Goal: Task Accomplishment & Management: Manage account settings

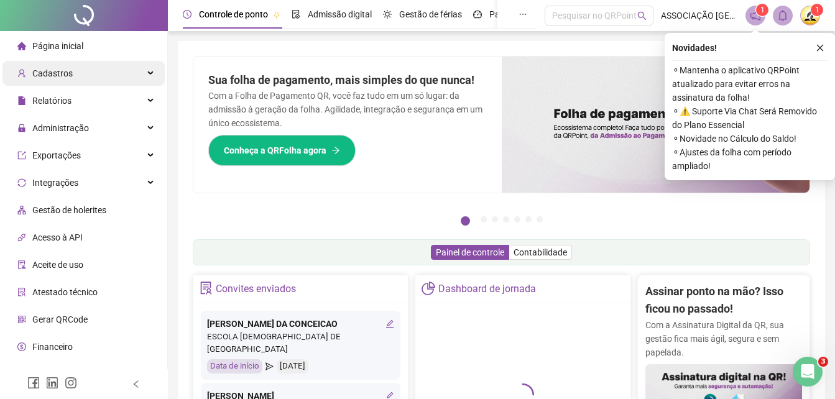
click at [59, 75] on span "Cadastros" at bounding box center [52, 73] width 40 height 10
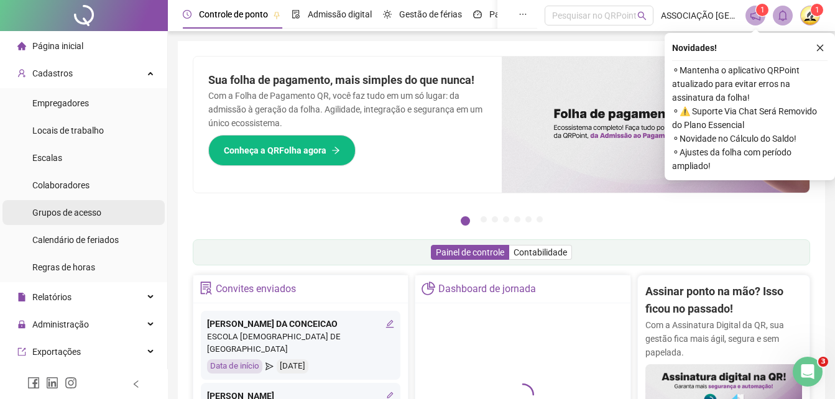
click at [78, 216] on span "Grupos de acesso" at bounding box center [66, 213] width 69 height 10
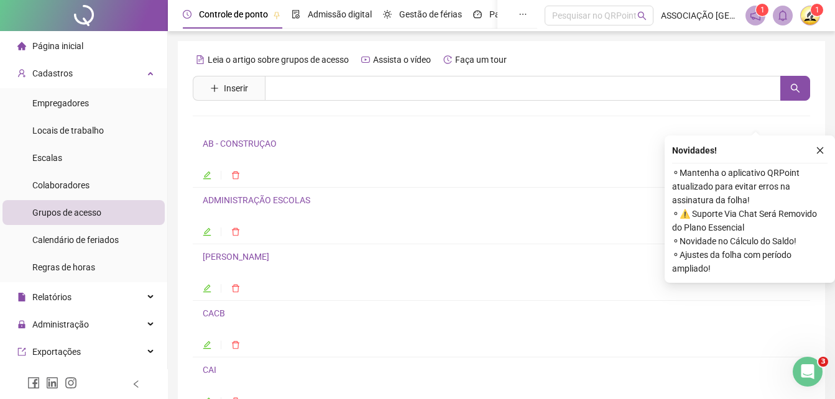
scroll to position [103, 0]
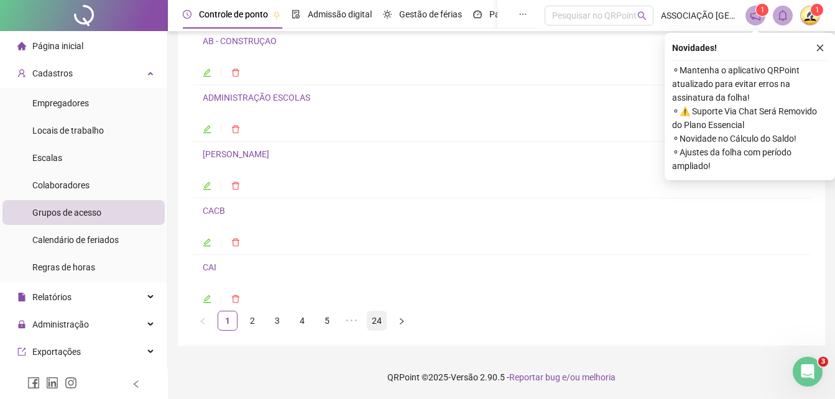
click at [376, 315] on link "24" at bounding box center [377, 321] width 19 height 19
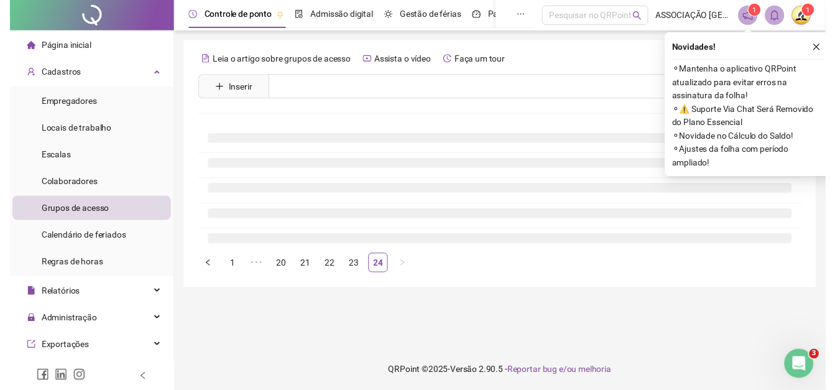
scroll to position [0, 0]
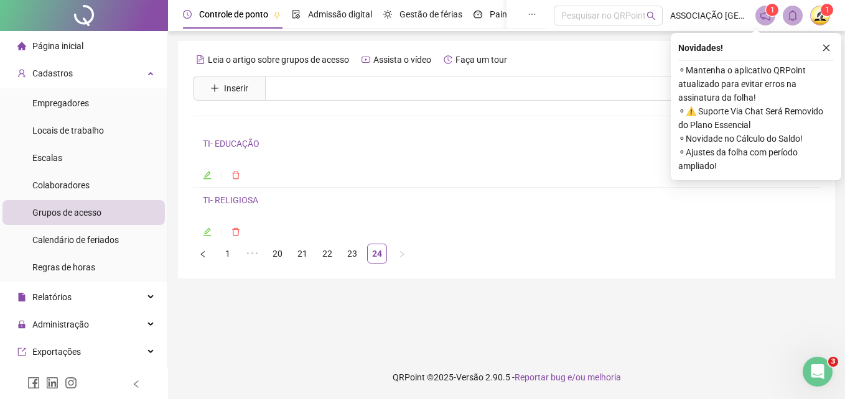
click at [241, 200] on link "TI- RELIGIOSA" at bounding box center [230, 200] width 55 height 10
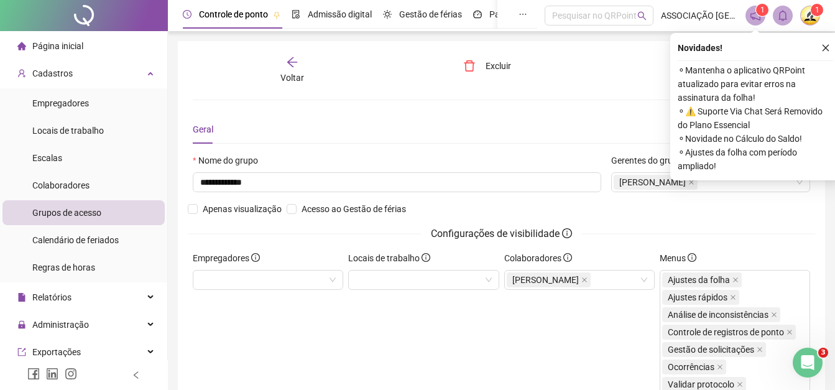
click at [291, 59] on icon "arrow-left" at bounding box center [292, 62] width 12 height 12
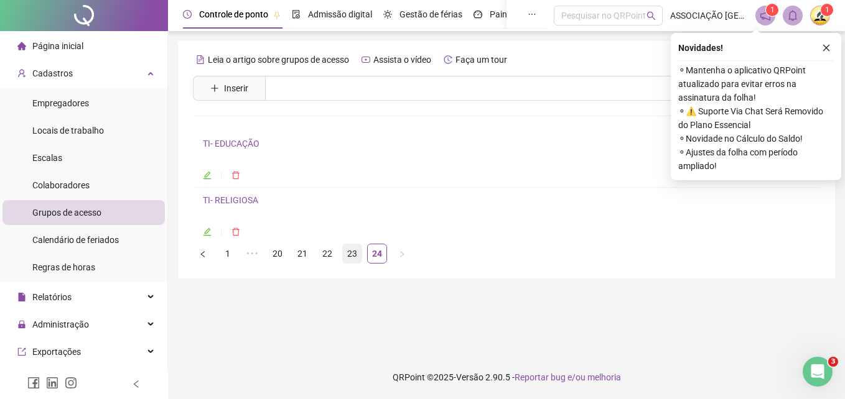
click at [347, 250] on link "23" at bounding box center [352, 253] width 19 height 19
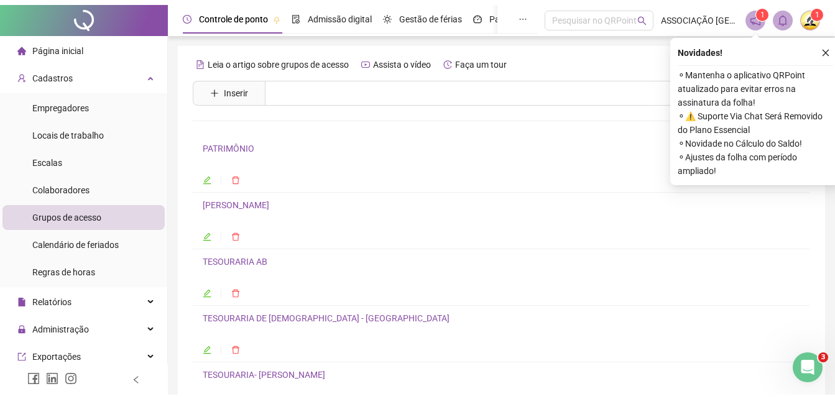
scroll to position [62, 0]
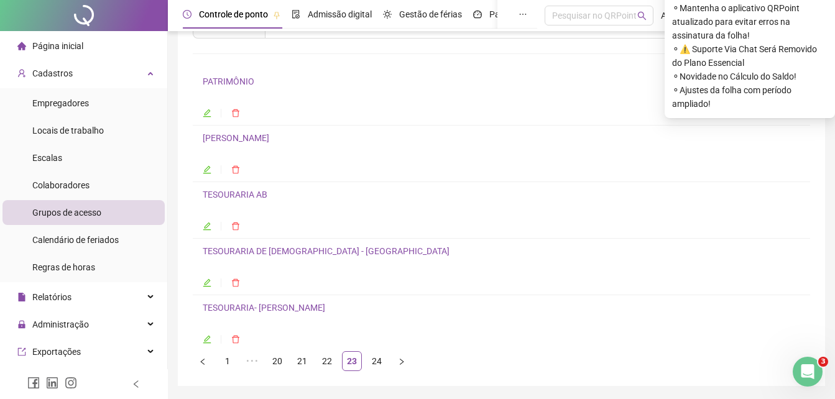
click at [247, 195] on link "Tesouraria AB" at bounding box center [235, 195] width 65 height 10
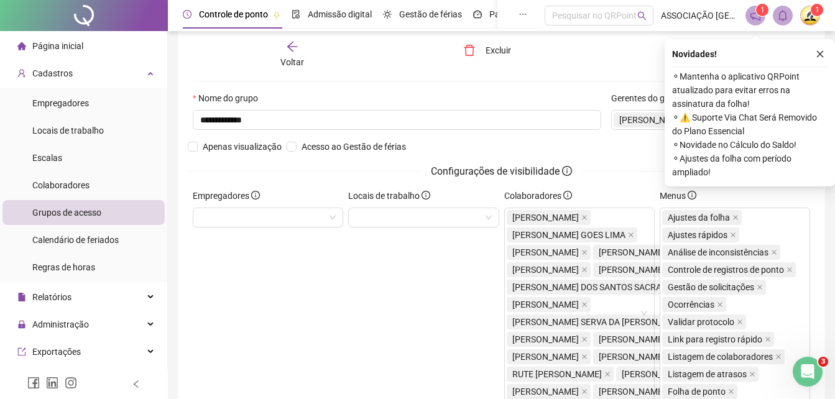
scroll to position [68, 0]
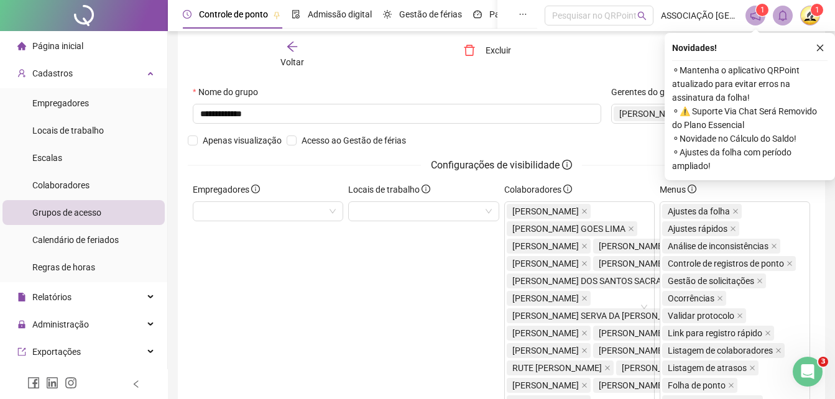
click at [819, 49] on icon "close" at bounding box center [820, 48] width 9 height 9
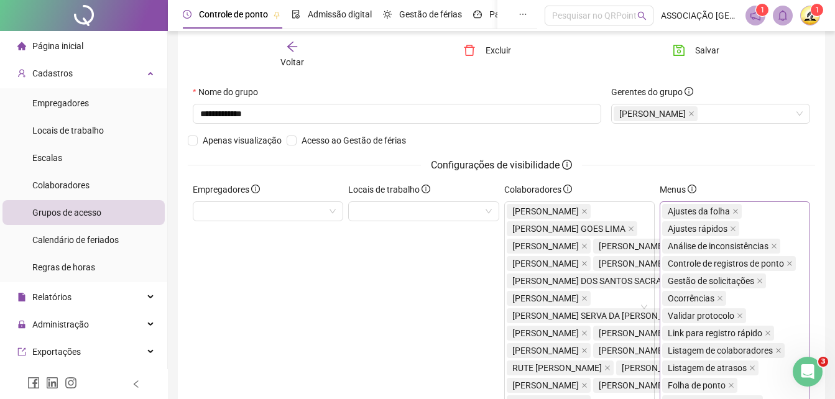
scroll to position [131, 0]
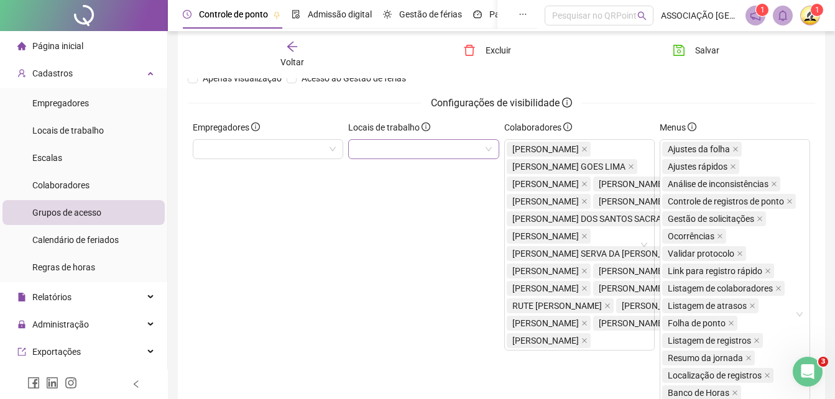
click at [435, 152] on div at bounding box center [423, 149] width 151 height 20
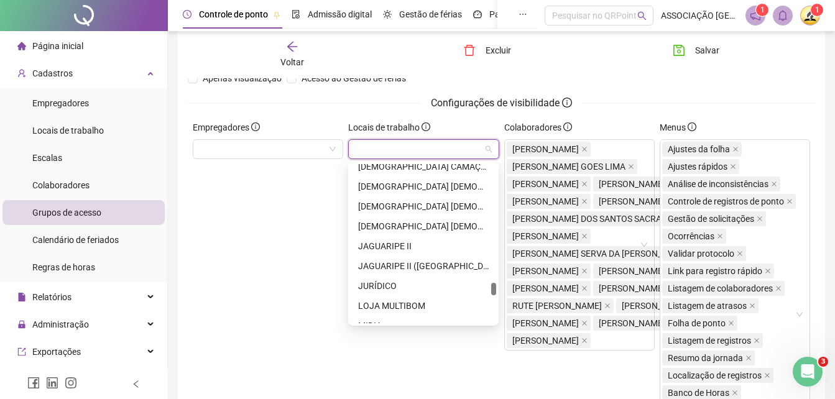
scroll to position [2737, 0]
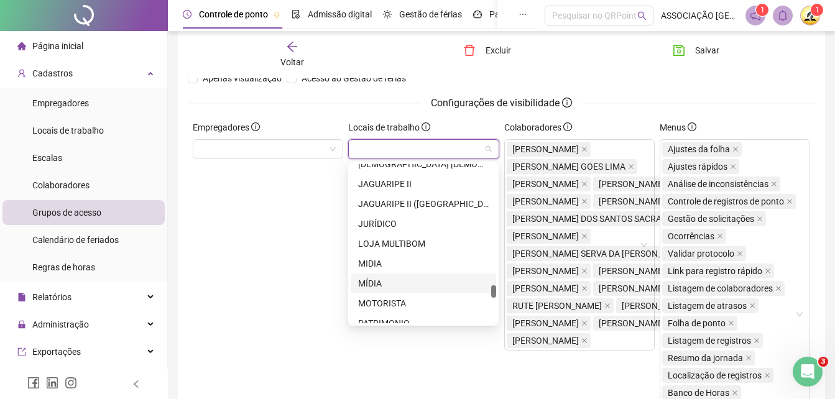
click at [363, 278] on div "MÍDIA" at bounding box center [423, 284] width 131 height 14
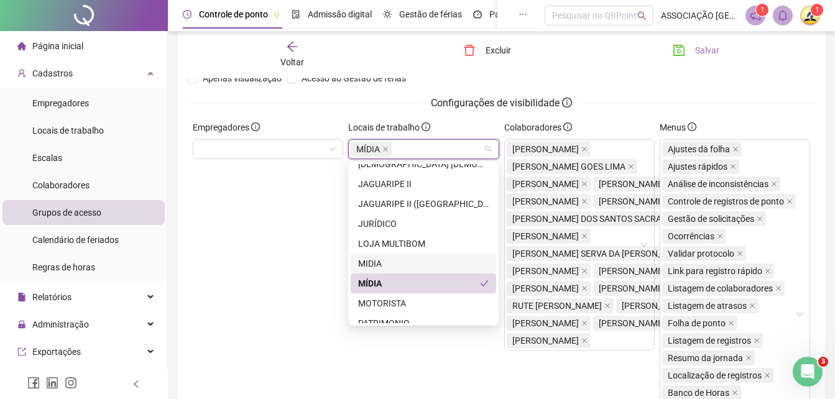
click at [708, 45] on span "Salvar" at bounding box center [707, 51] width 24 height 14
click at [408, 151] on div "MÍDIA" at bounding box center [423, 149] width 151 height 20
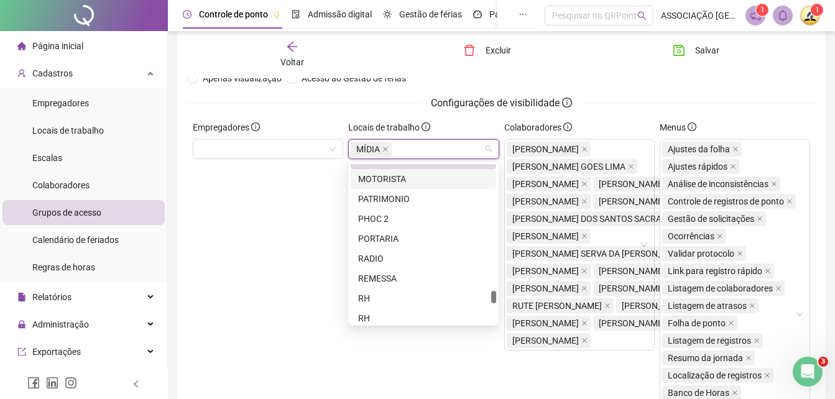
click at [379, 178] on div "MOTORISTA" at bounding box center [423, 179] width 131 height 14
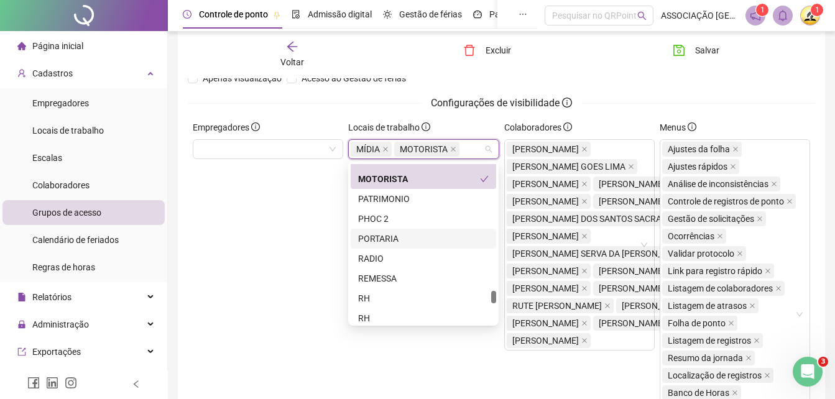
click at [378, 231] on div "PORTARIA" at bounding box center [424, 239] width 146 height 20
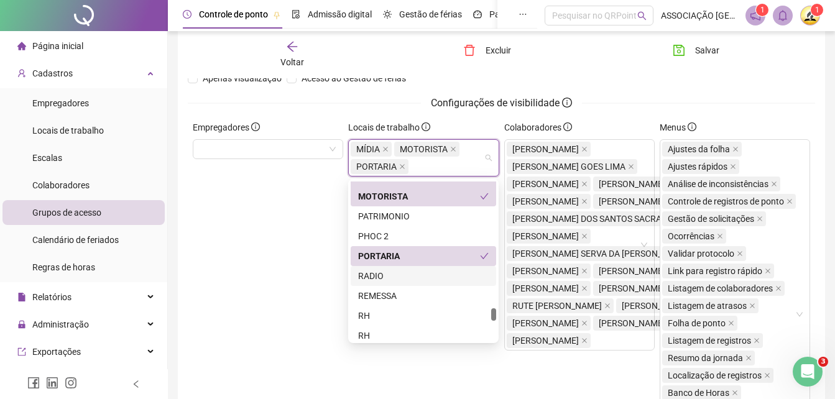
click at [374, 276] on div "RADIO" at bounding box center [423, 276] width 131 height 14
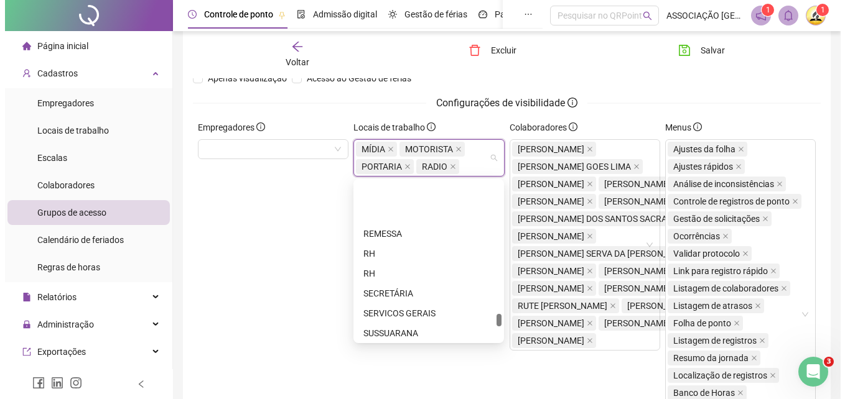
scroll to position [2986, 0]
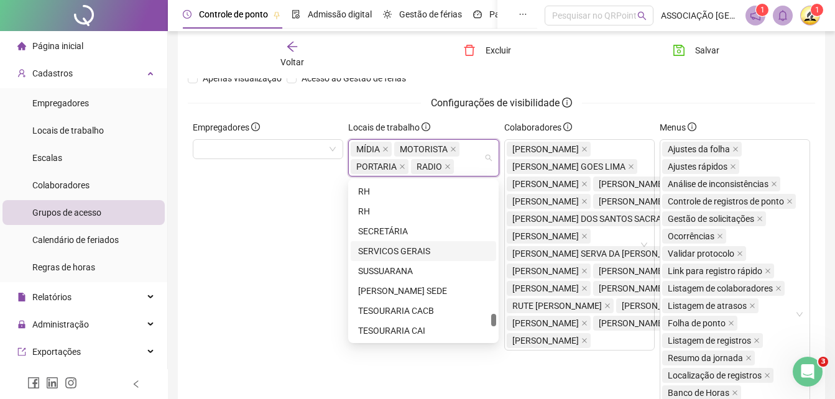
click at [395, 250] on div "SERVICOS GERAIS" at bounding box center [423, 251] width 131 height 14
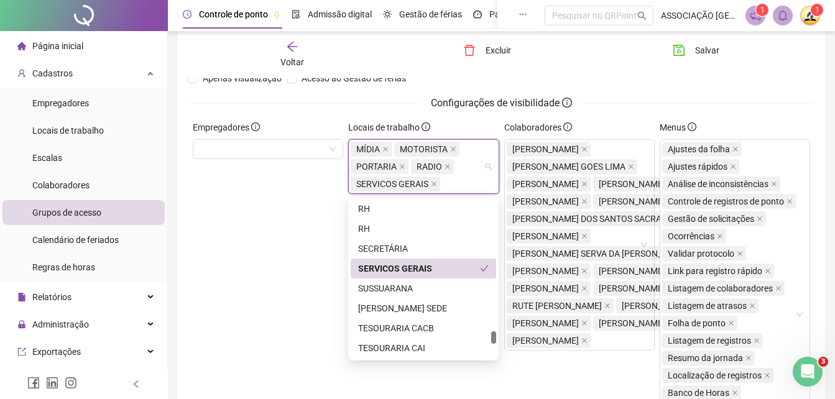
click at [396, 250] on div "SECRETÁRIA" at bounding box center [423, 249] width 131 height 14
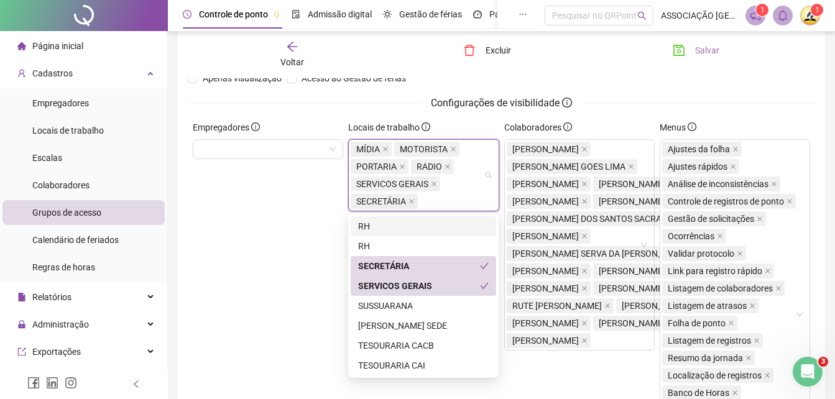
click at [713, 49] on span "Salvar" at bounding box center [707, 51] width 24 height 14
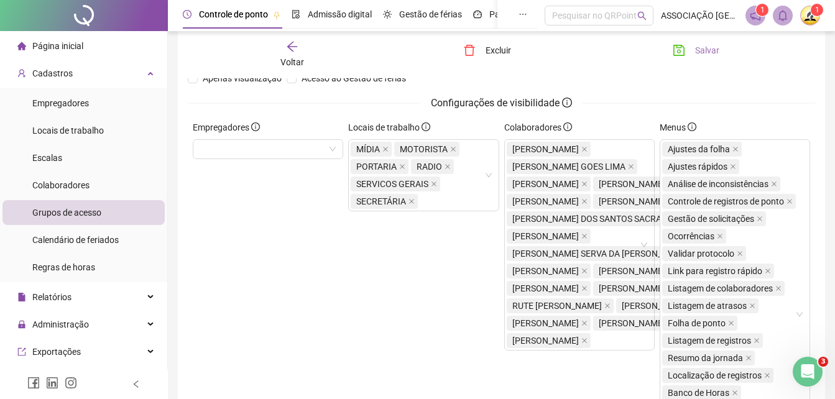
click at [691, 50] on button "Salvar" at bounding box center [696, 50] width 65 height 20
drag, startPoint x: 705, startPoint y: 53, endPoint x: 692, endPoint y: 50, distance: 13.4
click at [705, 53] on span "Salvar" at bounding box center [707, 51] width 24 height 14
click at [59, 46] on span "Página inicial" at bounding box center [57, 46] width 51 height 10
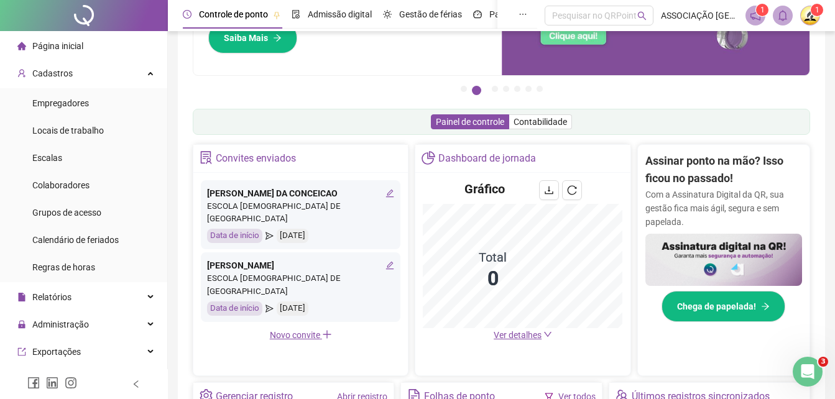
click at [45, 39] on div "Página inicial" at bounding box center [50, 46] width 66 height 25
click at [811, 19] on img at bounding box center [810, 15] width 19 height 19
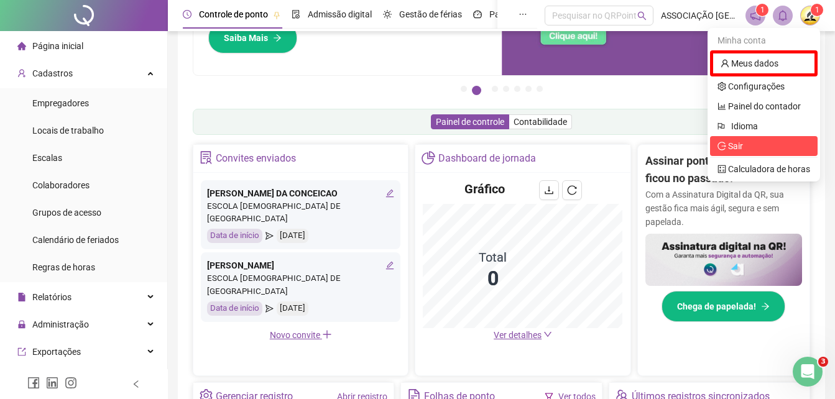
click at [746, 145] on span "Sair" at bounding box center [764, 146] width 93 height 14
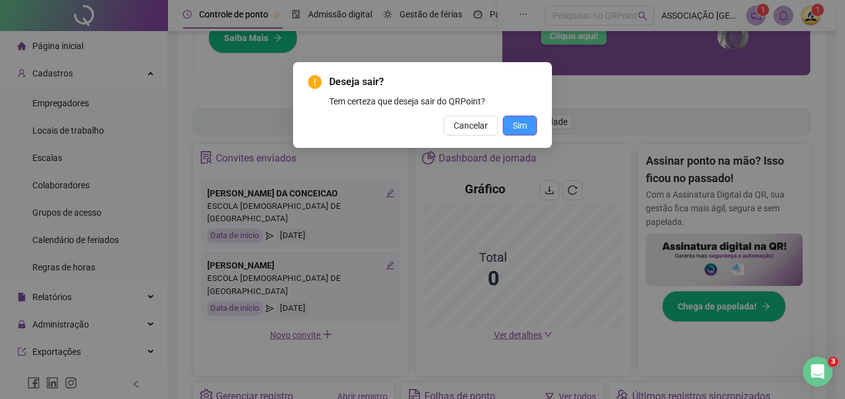
click at [514, 126] on span "Sim" at bounding box center [520, 126] width 14 height 14
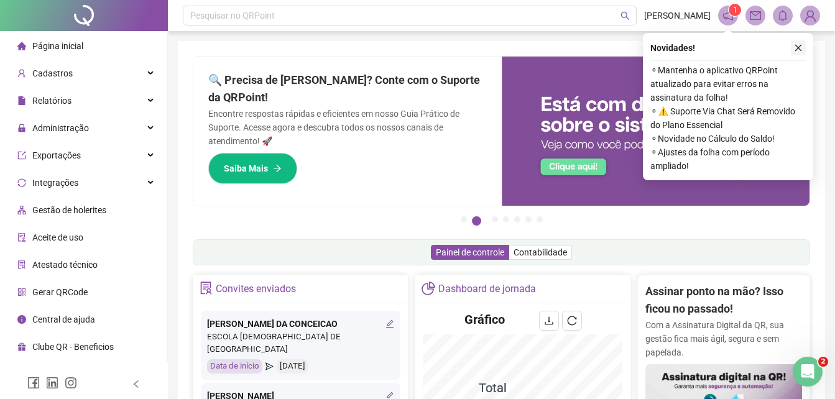
click at [797, 51] on icon "close" at bounding box center [798, 48] width 9 height 9
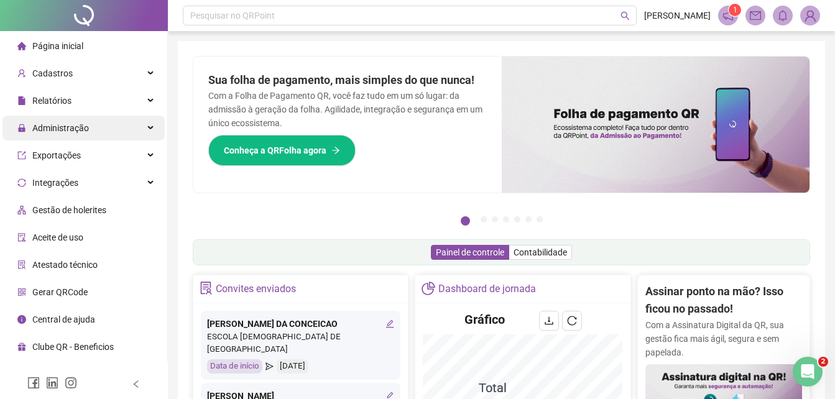
click at [62, 123] on span "Administração" at bounding box center [60, 128] width 57 height 10
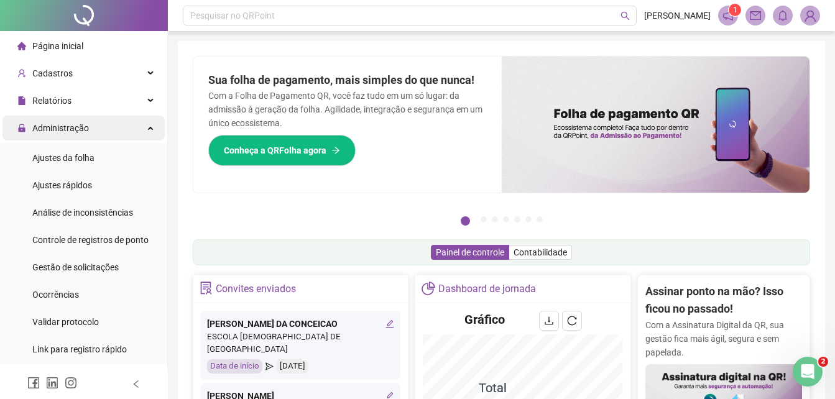
drag, startPoint x: 62, startPoint y: 124, endPoint x: 72, endPoint y: 139, distance: 17.4
click at [72, 139] on span "Administração" at bounding box center [53, 128] width 72 height 25
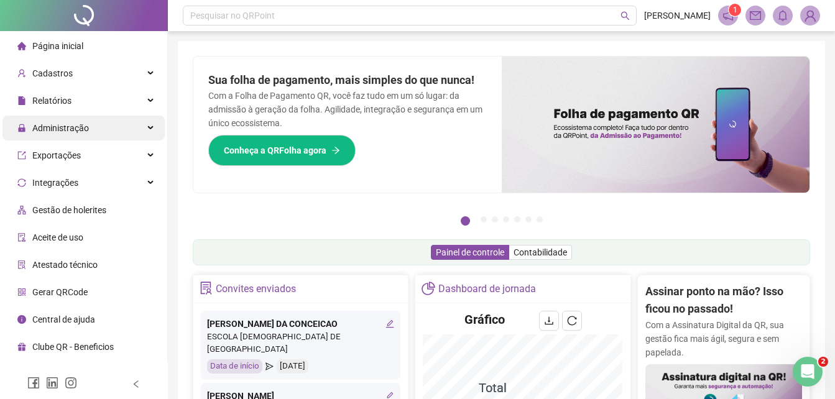
click at [72, 132] on span "Administração" at bounding box center [60, 128] width 57 height 10
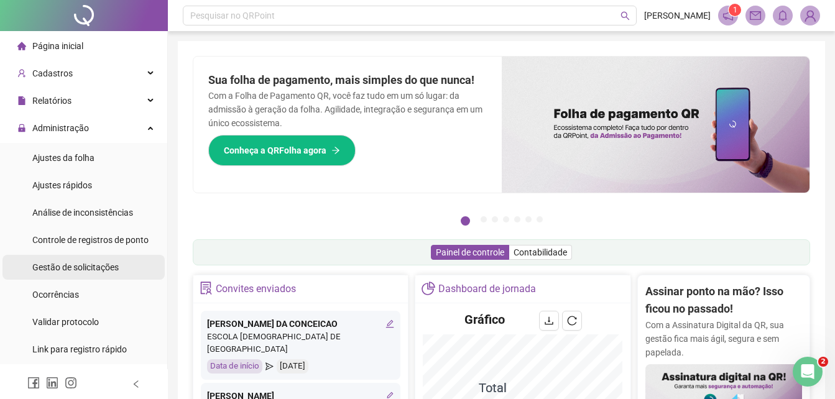
click at [96, 263] on span "Gestão de solicitações" at bounding box center [75, 268] width 86 height 10
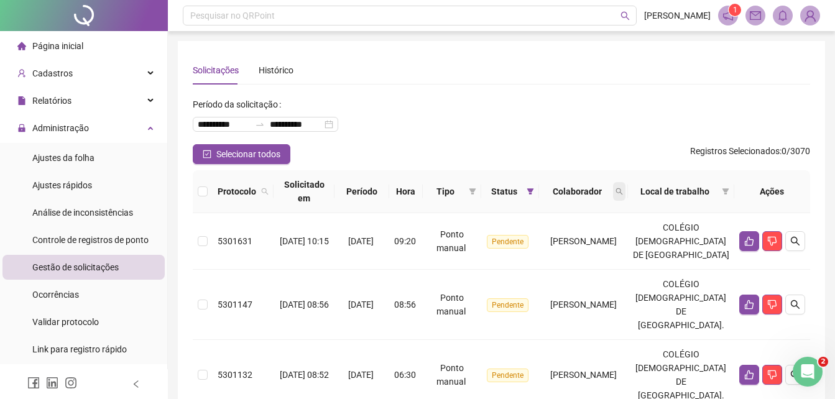
click at [623, 190] on icon "search" at bounding box center [619, 191] width 7 height 7
click at [569, 218] on input "text" at bounding box center [609, 218] width 117 height 20
type input "*****"
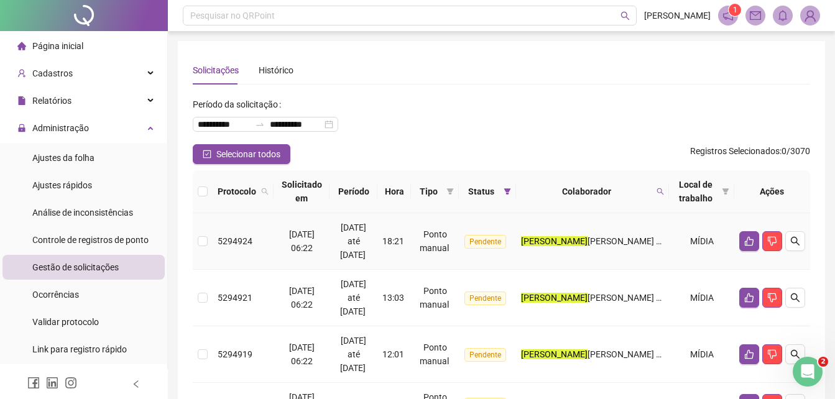
scroll to position [62, 0]
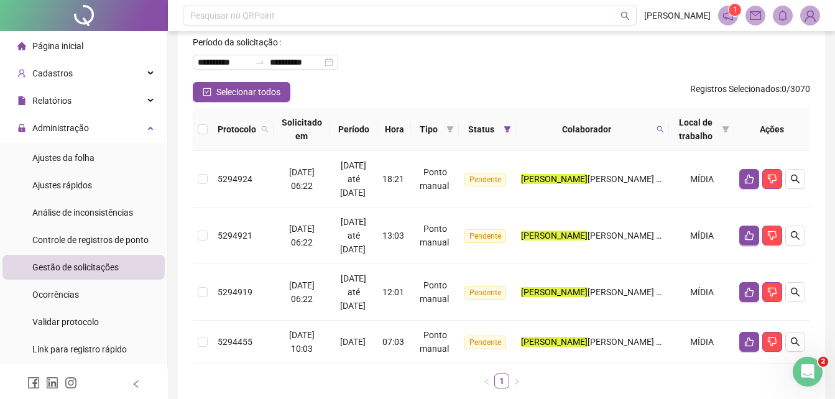
click at [802, 8] on span at bounding box center [811, 16] width 20 height 20
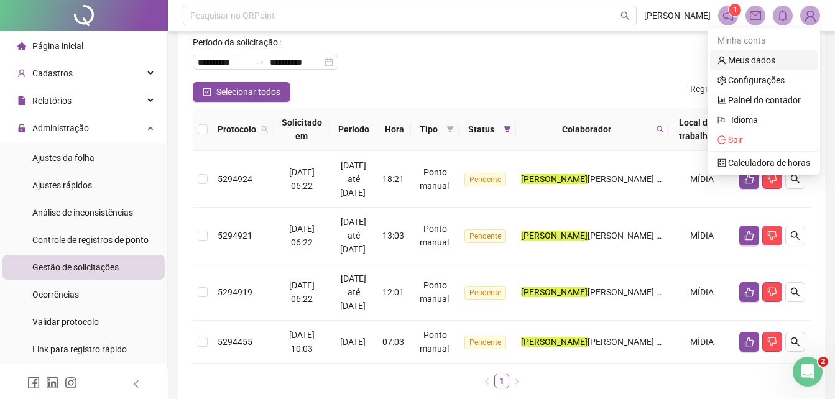
click at [756, 60] on link "Meus dados" at bounding box center [747, 60] width 58 height 10
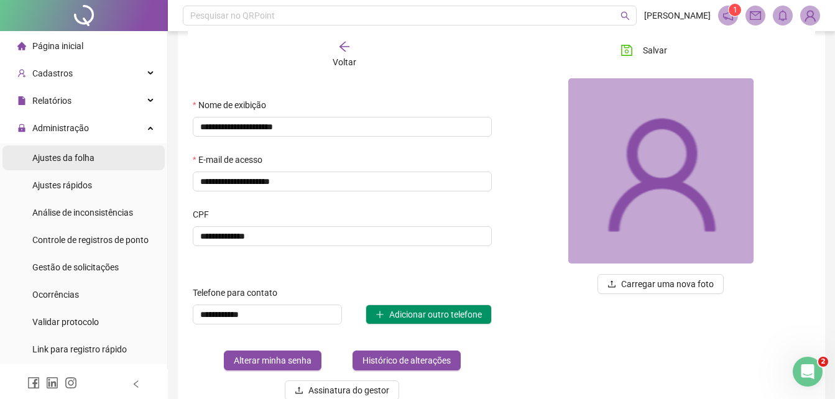
click at [79, 153] on span "Ajustes da folha" at bounding box center [63, 158] width 62 height 10
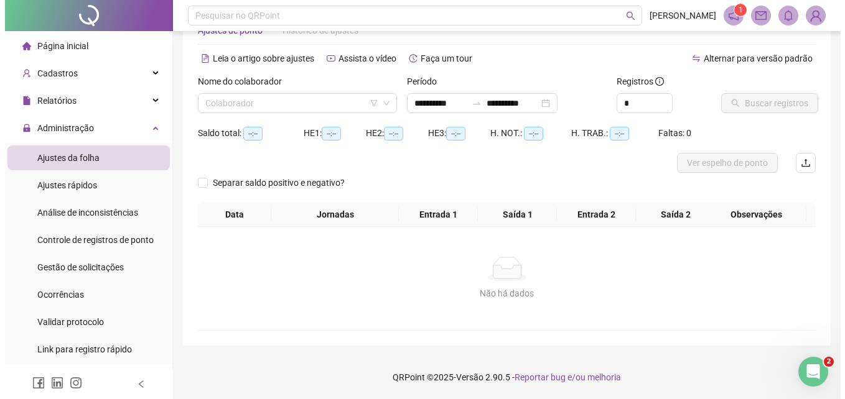
scroll to position [40, 0]
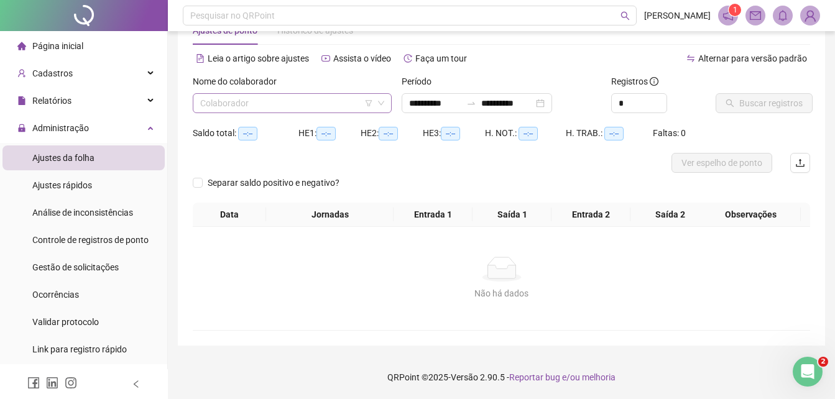
click at [256, 99] on input "search" at bounding box center [286, 103] width 173 height 19
click at [811, 12] on img at bounding box center [810, 15] width 19 height 19
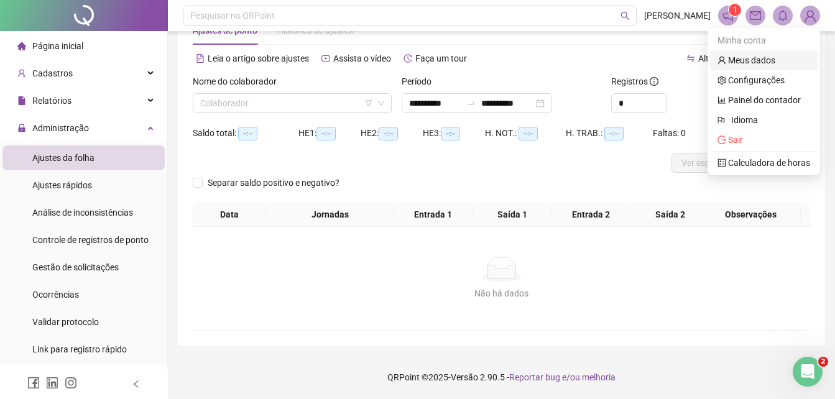
click at [755, 62] on link "Meus dados" at bounding box center [747, 60] width 58 height 10
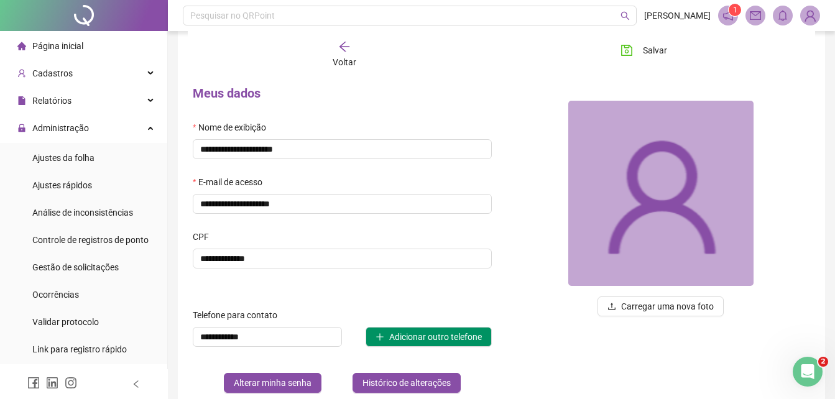
click at [815, 16] on img at bounding box center [810, 15] width 19 height 19
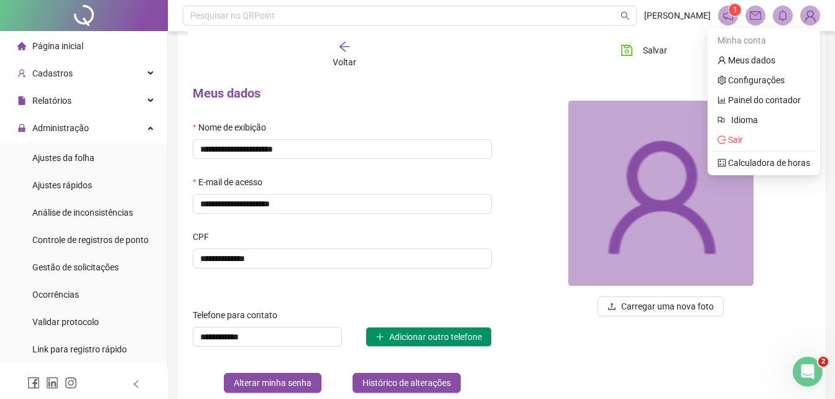
click at [73, 44] on span "Página inicial" at bounding box center [57, 46] width 51 height 10
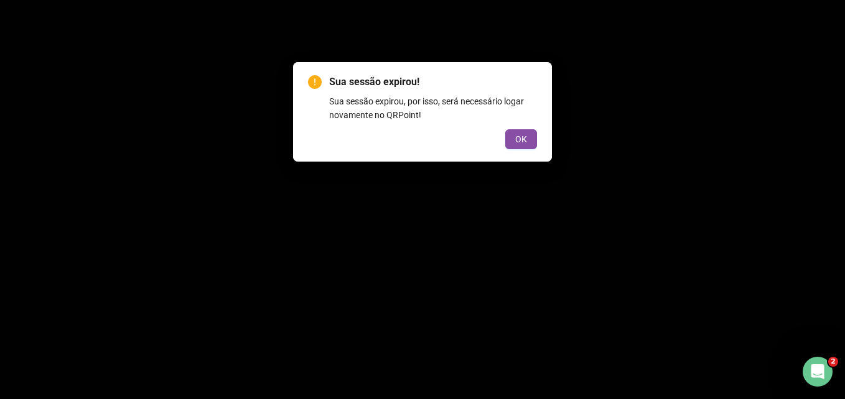
click at [509, 124] on div "Sua sessão expirou! Sua sessão expirou, por isso, será necessário logar novamen…" at bounding box center [422, 112] width 229 height 75
click at [513, 134] on button "OK" at bounding box center [521, 139] width 32 height 20
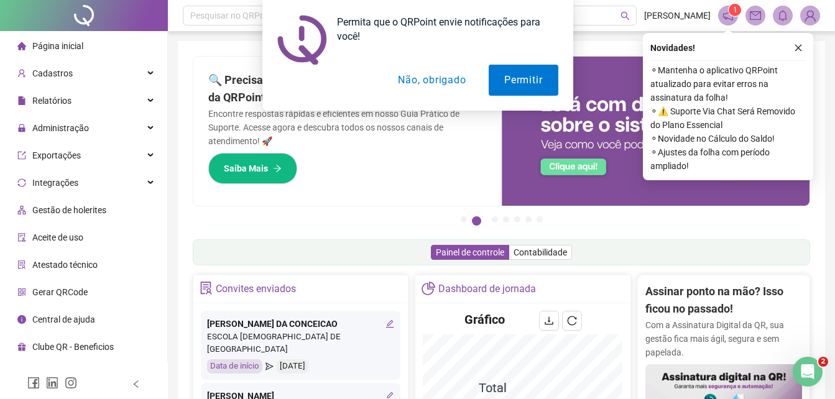
click at [439, 79] on button "Não, obrigado" at bounding box center [432, 80] width 99 height 31
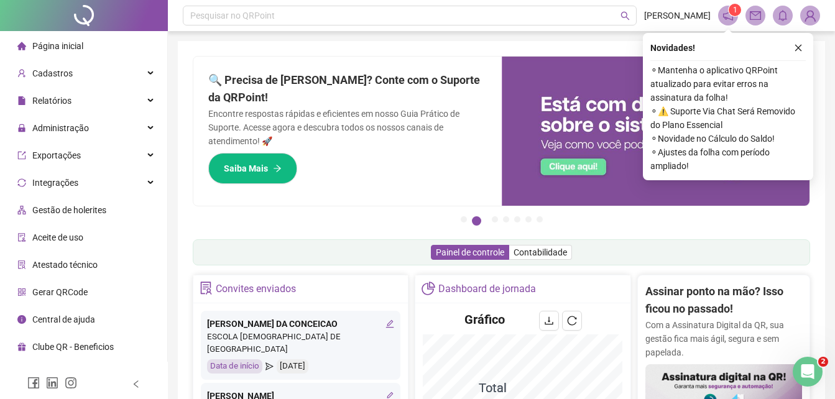
click at [798, 49] on icon "close" at bounding box center [798, 48] width 9 height 9
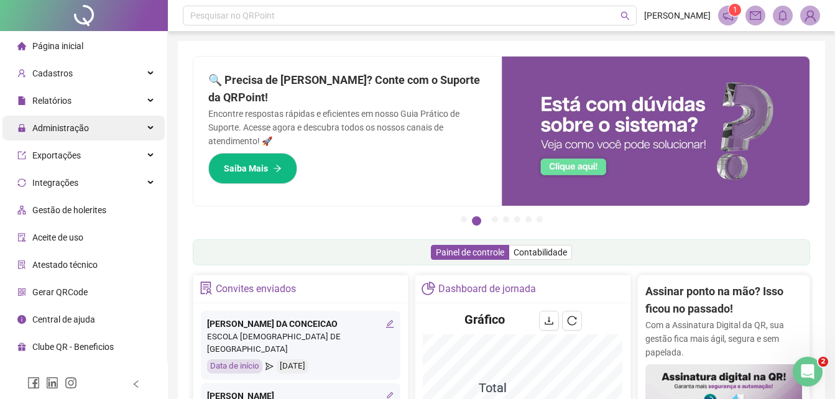
click at [63, 125] on span "Administração" at bounding box center [60, 128] width 57 height 10
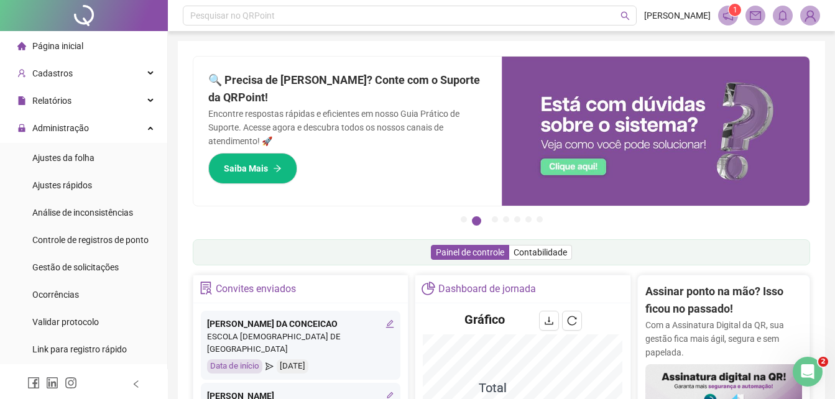
click at [806, 13] on img at bounding box center [810, 15] width 19 height 19
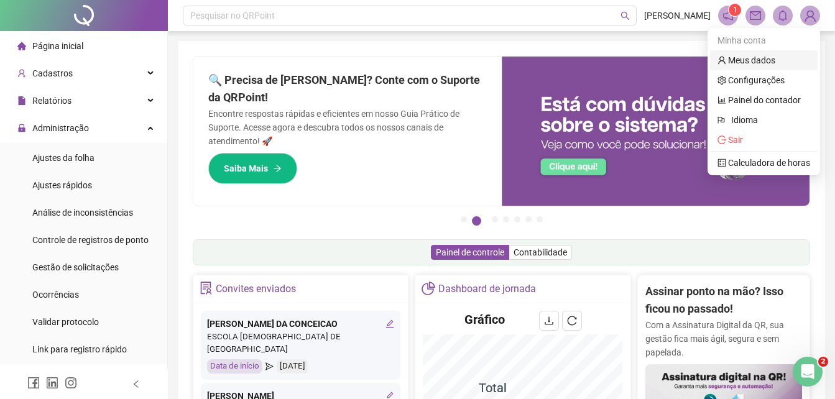
click at [735, 60] on link "Meus dados" at bounding box center [747, 60] width 58 height 10
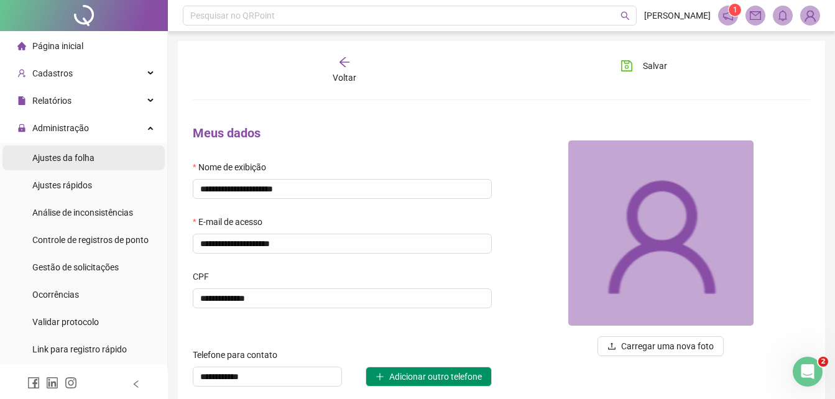
click at [85, 156] on span "Ajustes da folha" at bounding box center [63, 158] width 62 height 10
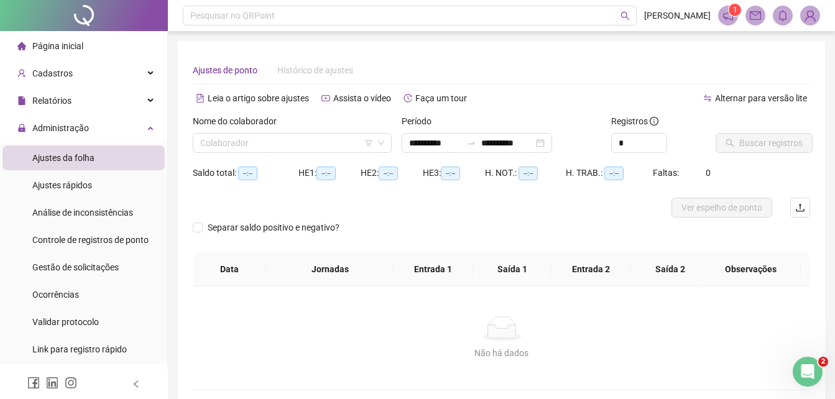
type input "**********"
click at [84, 100] on div "Relatórios" at bounding box center [83, 100] width 162 height 25
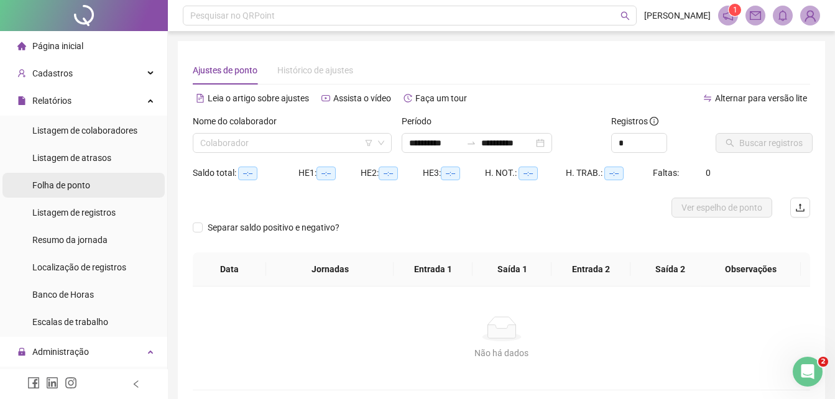
click at [84, 186] on span "Folha de ponto" at bounding box center [61, 185] width 58 height 10
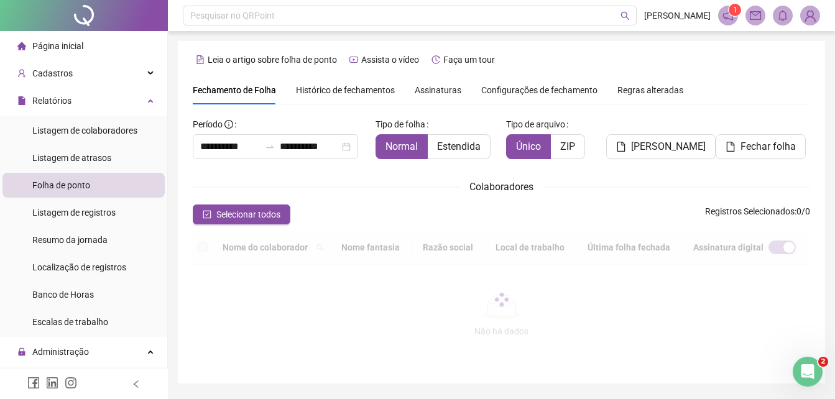
click at [417, 91] on span "Assinaturas" at bounding box center [438, 90] width 47 height 9
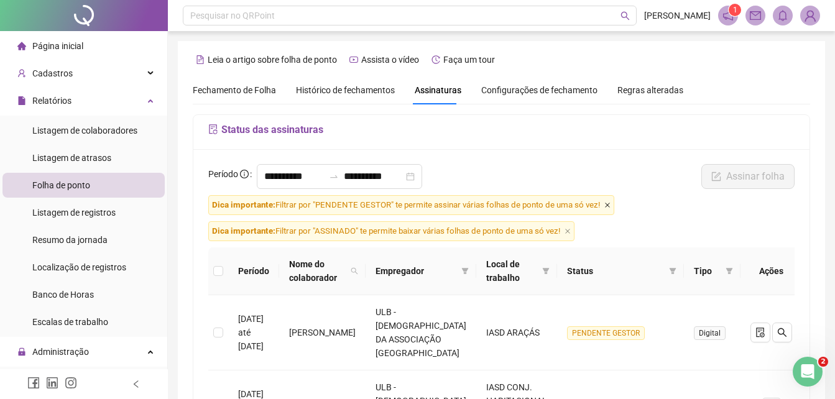
click at [606, 207] on icon "close" at bounding box center [608, 205] width 6 height 6
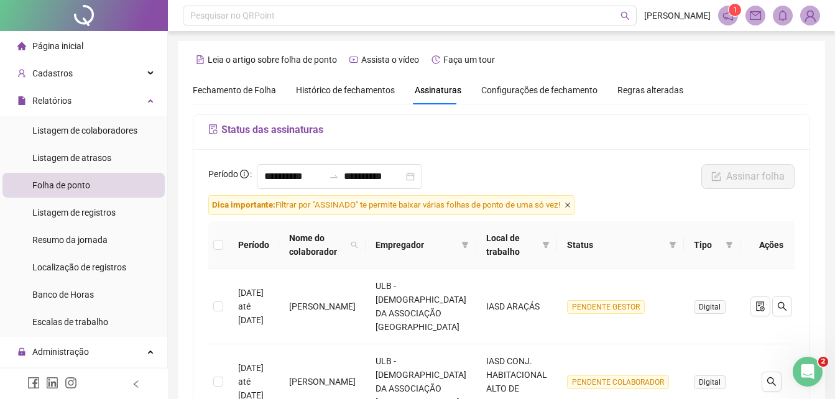
click at [571, 205] on icon "close" at bounding box center [568, 205] width 6 height 6
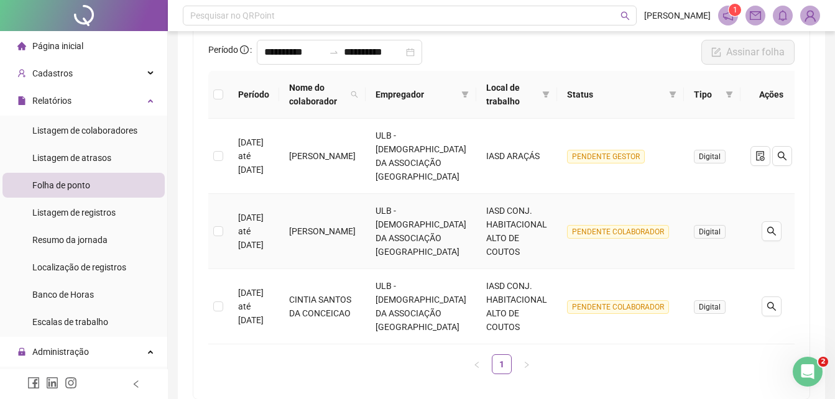
scroll to position [62, 0]
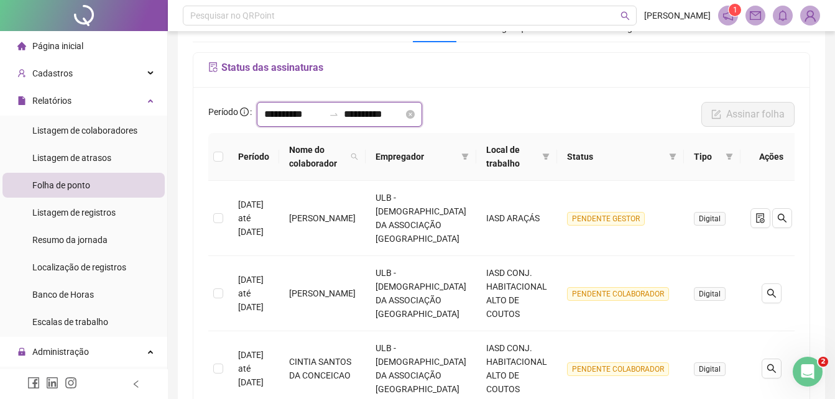
click at [264, 115] on input "**********" at bounding box center [294, 114] width 60 height 15
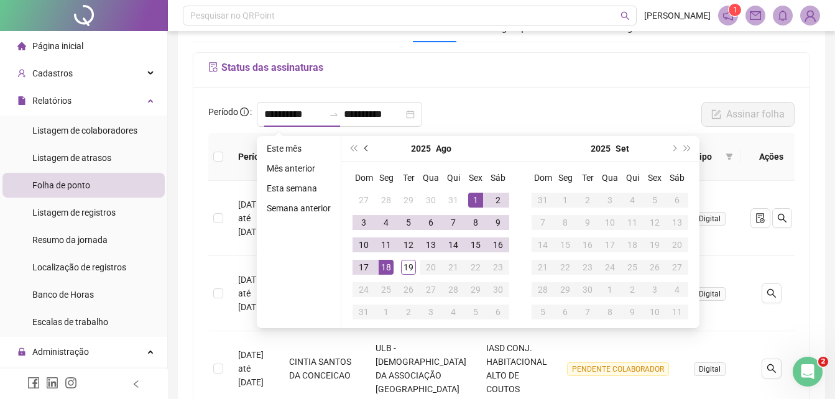
click at [365, 147] on span "prev-year" at bounding box center [368, 149] width 6 height 6
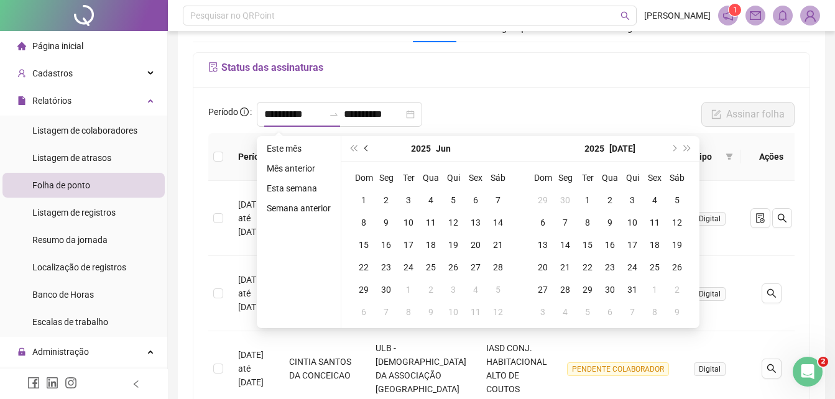
click at [365, 147] on span "prev-year" at bounding box center [368, 149] width 6 height 6
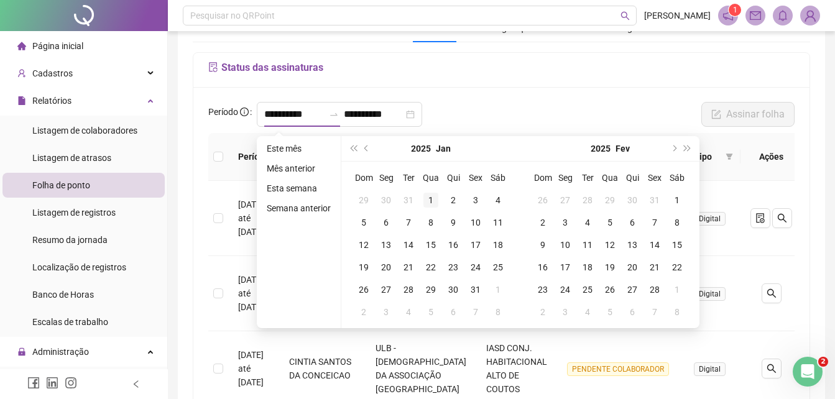
type input "**********"
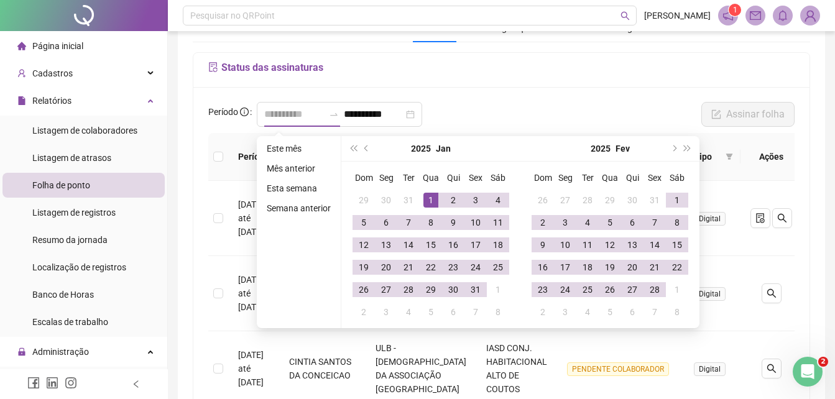
click at [427, 199] on div "1" at bounding box center [431, 200] width 15 height 15
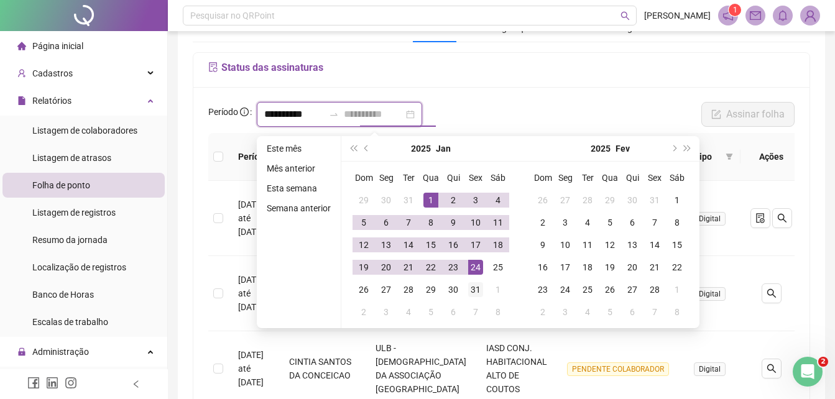
type input "**********"
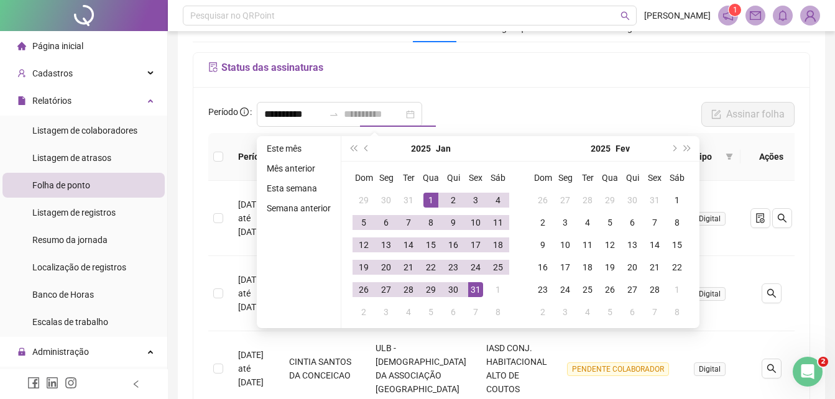
click at [477, 288] on div "31" at bounding box center [475, 289] width 15 height 15
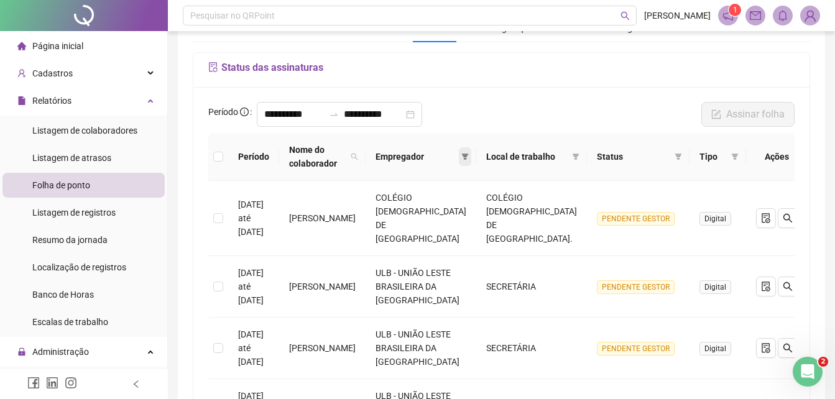
click at [469, 154] on icon "filter" at bounding box center [465, 157] width 7 height 6
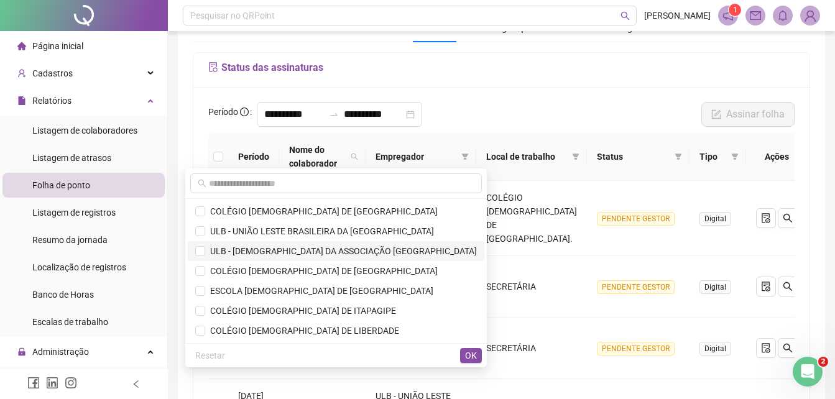
click at [399, 249] on span "ULB - [DEMOGRAPHIC_DATA] DA ASSOCIAÇÃO [GEOGRAPHIC_DATA]" at bounding box center [341, 251] width 272 height 10
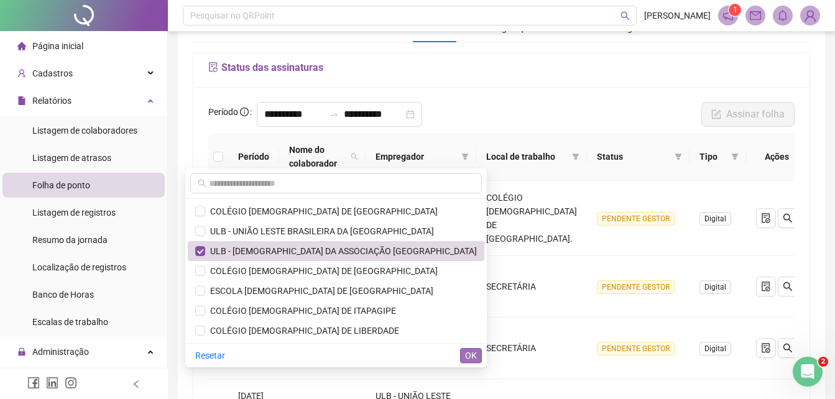
click at [468, 350] on span "OK" at bounding box center [471, 356] width 12 height 14
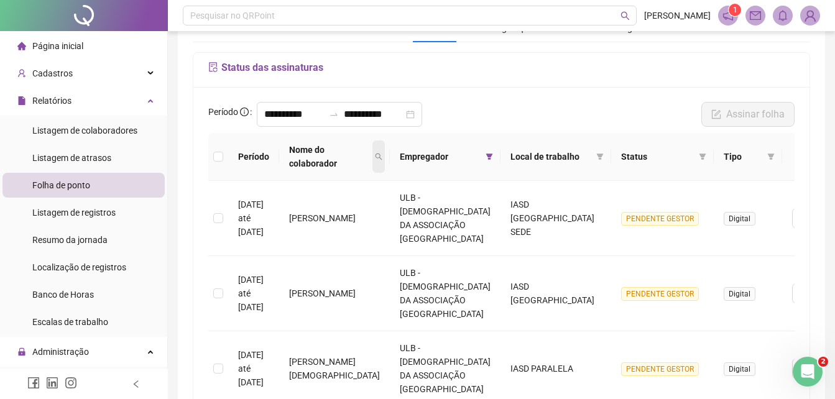
click at [379, 156] on icon "search" at bounding box center [378, 156] width 7 height 7
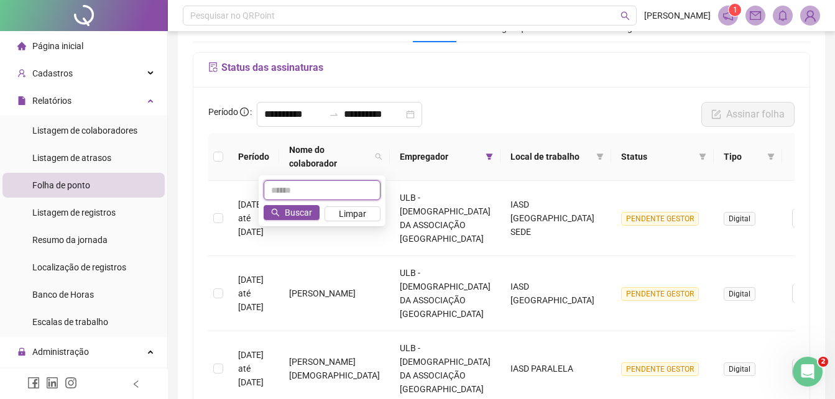
click at [337, 193] on input "text" at bounding box center [322, 190] width 117 height 20
type input "********"
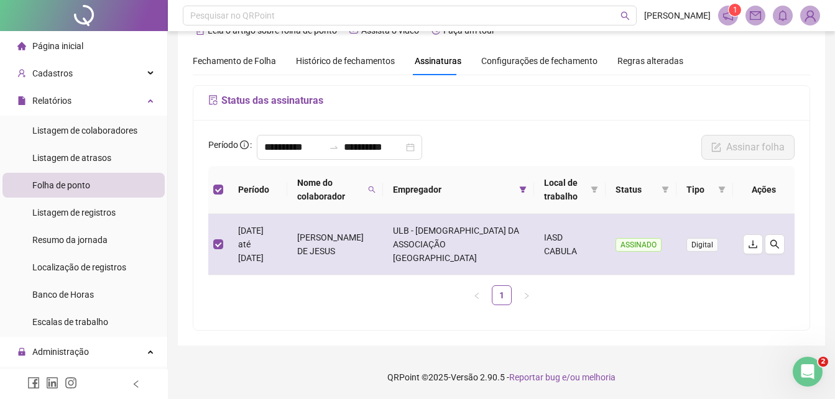
drag, startPoint x: 323, startPoint y: 237, endPoint x: 394, endPoint y: 256, distance: 72.7
click at [383, 256] on td "[PERSON_NAME] DE JESUS" at bounding box center [335, 245] width 96 height 62
drag, startPoint x: 394, startPoint y: 256, endPoint x: 378, endPoint y: 249, distance: 17.0
copy td "[PERSON_NAME] DE JESUS"
click at [753, 243] on icon "download" at bounding box center [753, 245] width 10 height 10
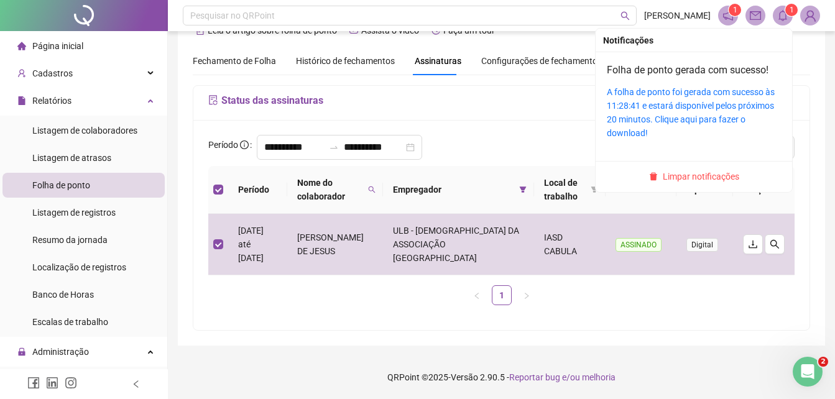
click at [785, 18] on icon "bell" at bounding box center [783, 15] width 11 height 11
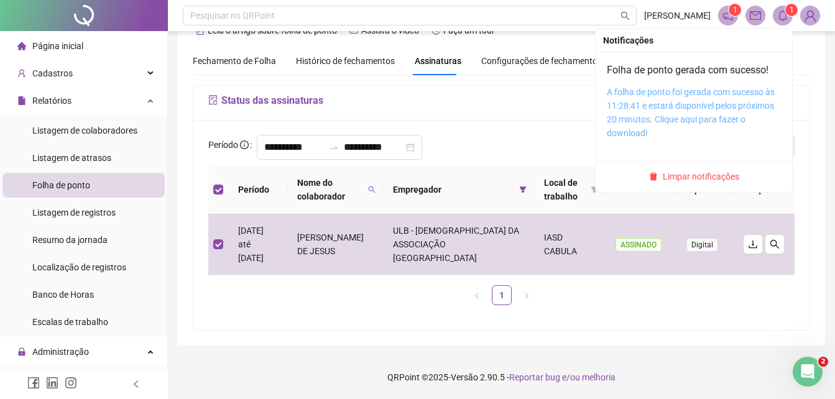
click at [749, 93] on link "A folha de ponto foi gerada com sucesso às 11:28:41 e estará disponível pelos p…" at bounding box center [691, 112] width 168 height 51
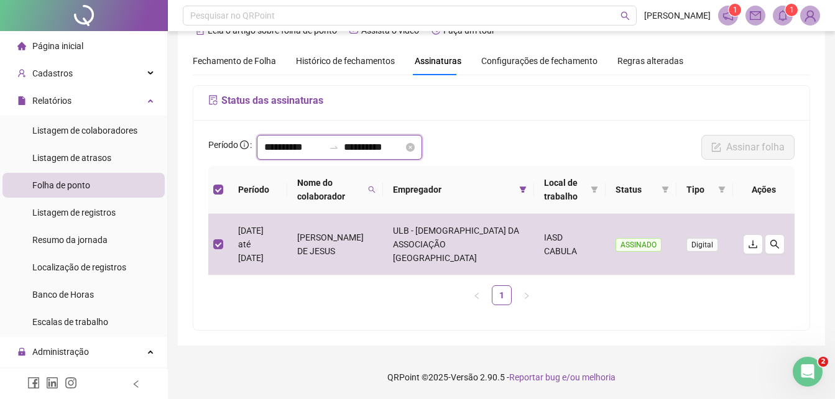
click at [321, 150] on input "**********" at bounding box center [294, 147] width 60 height 15
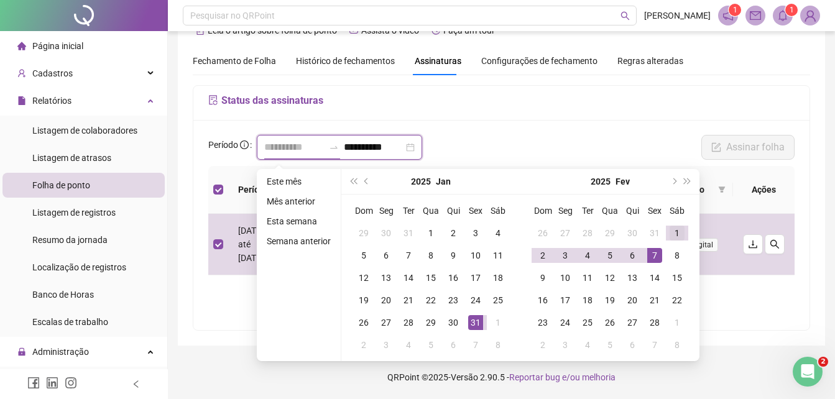
type input "**********"
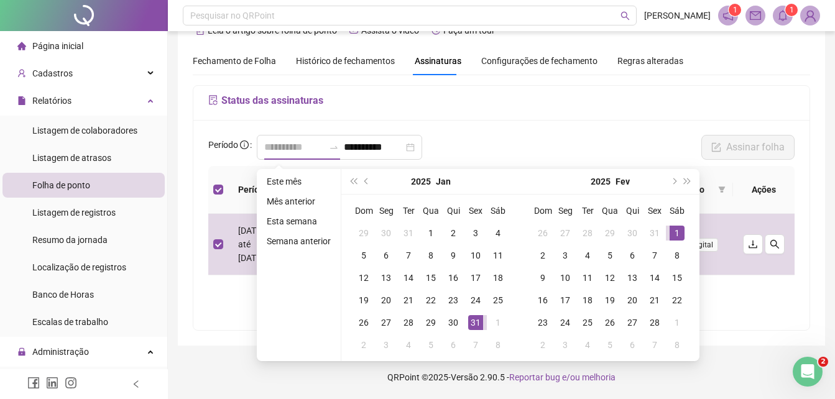
click at [678, 229] on div "1" at bounding box center [677, 233] width 15 height 15
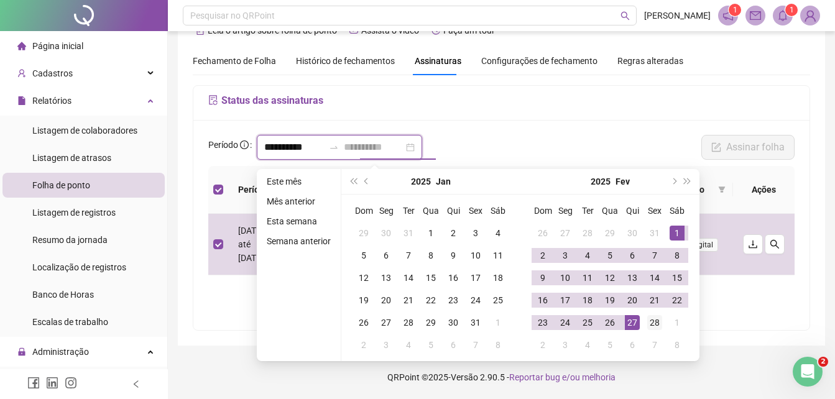
type input "**********"
click at [651, 320] on div "28" at bounding box center [655, 322] width 15 height 15
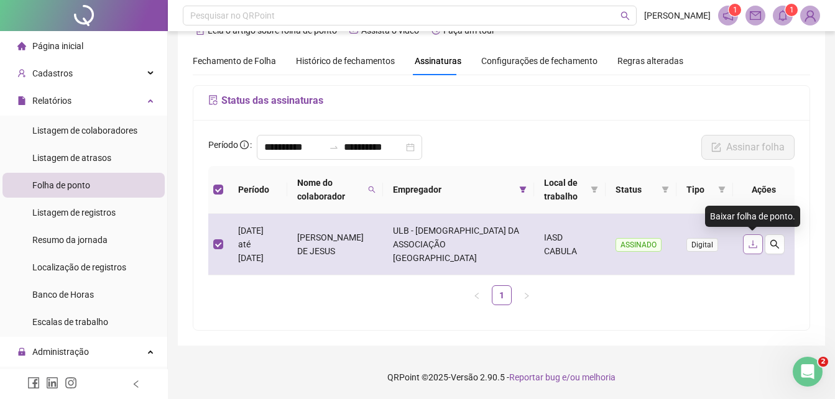
click at [750, 243] on icon "download" at bounding box center [753, 245] width 10 height 10
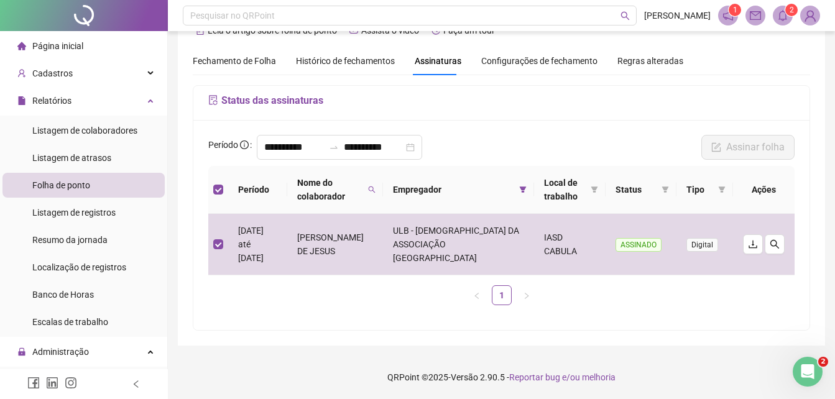
click at [782, 19] on icon "bell" at bounding box center [783, 15] width 11 height 11
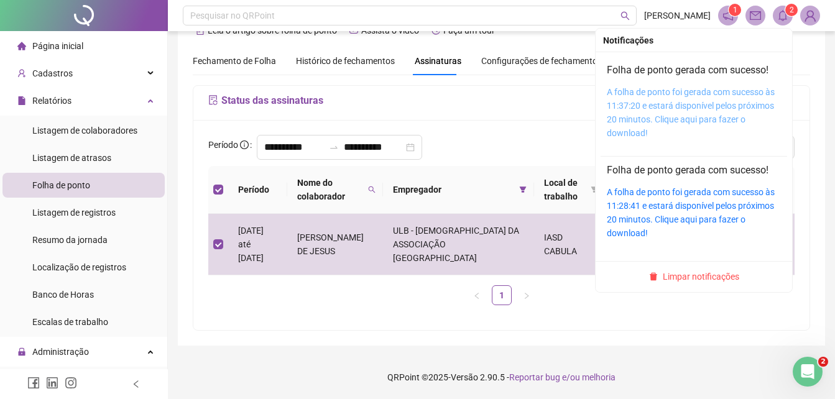
click at [723, 106] on link "A folha de ponto foi gerada com sucesso às 11:37:20 e estará disponível pelos p…" at bounding box center [691, 112] width 168 height 51
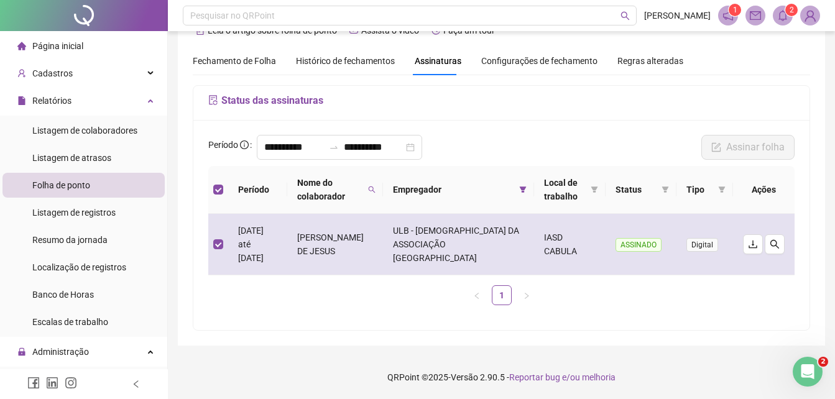
drag, startPoint x: 323, startPoint y: 236, endPoint x: 393, endPoint y: 254, distance: 72.6
click at [383, 254] on td "[PERSON_NAME] DE JESUS" at bounding box center [335, 245] width 96 height 62
drag, startPoint x: 393, startPoint y: 254, endPoint x: 379, endPoint y: 248, distance: 15.6
copy td "[PERSON_NAME] DE JESUS"
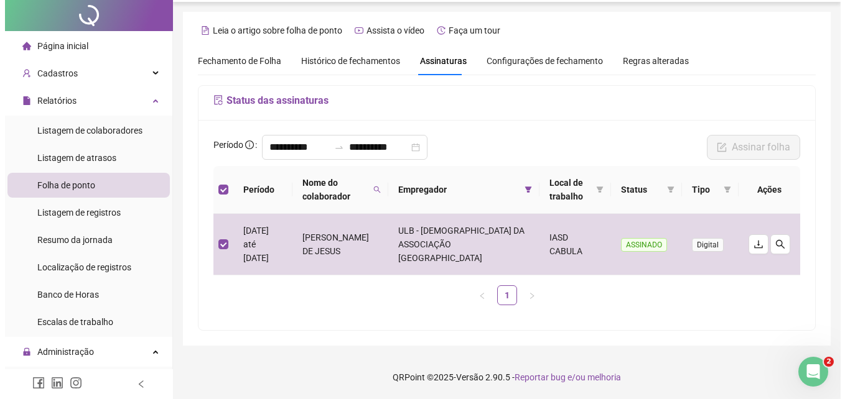
scroll to position [0, 0]
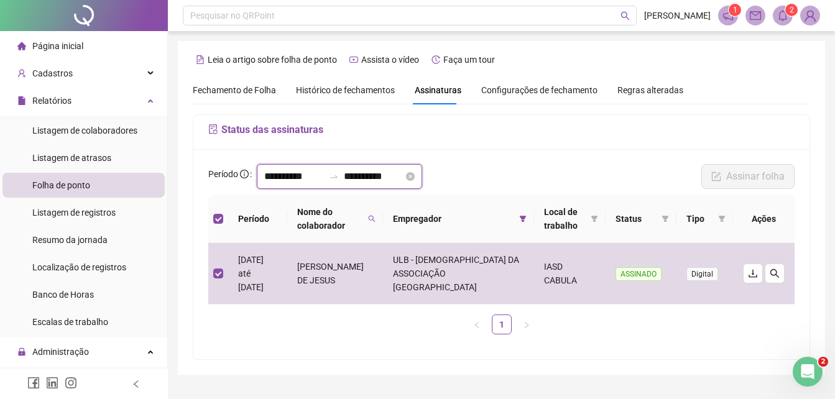
click at [317, 173] on input "**********" at bounding box center [294, 176] width 60 height 15
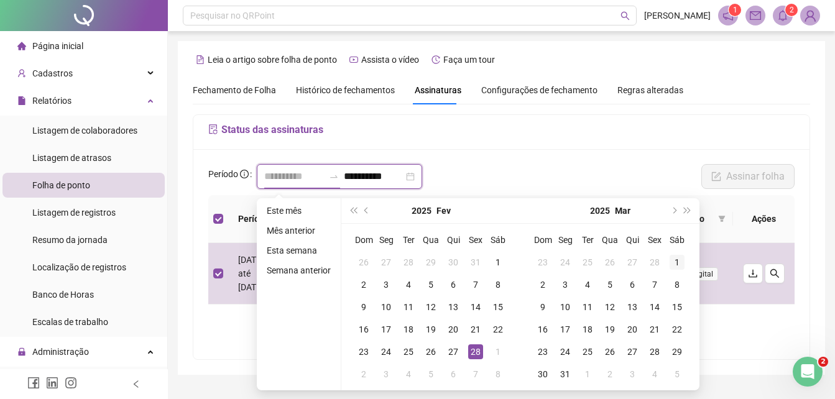
type input "**********"
click at [674, 258] on div "1" at bounding box center [677, 262] width 15 height 15
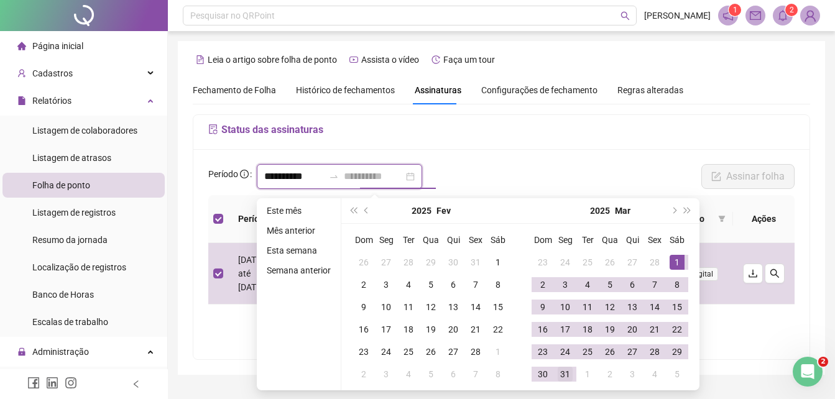
type input "**********"
click at [565, 370] on div "31" at bounding box center [565, 374] width 15 height 15
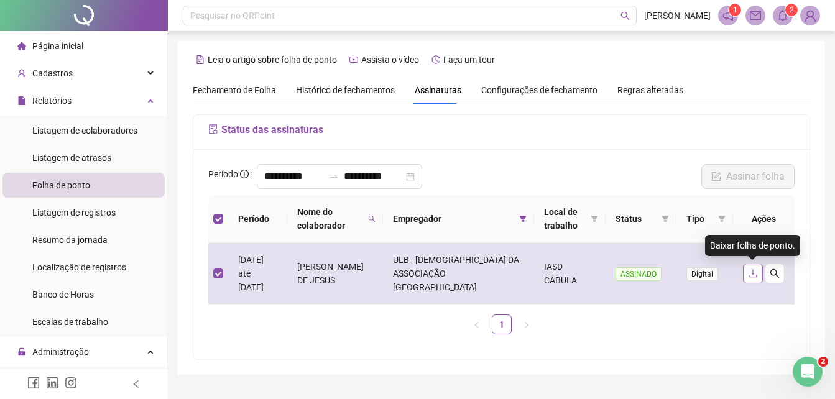
click at [751, 273] on icon "download" at bounding box center [753, 274] width 10 height 10
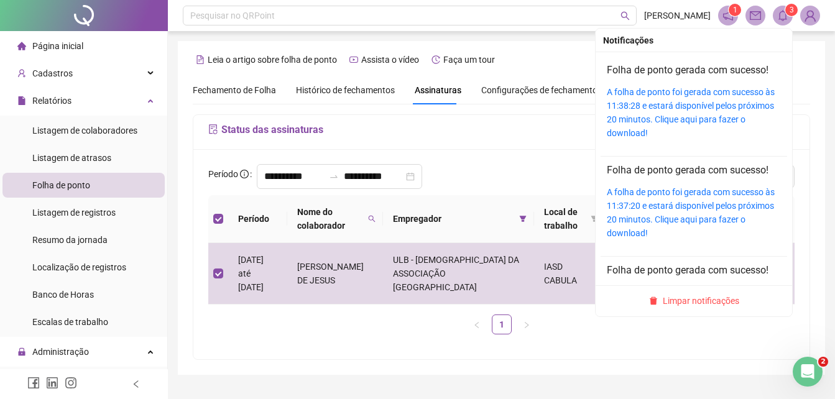
click at [784, 21] on icon "bell" at bounding box center [783, 15] width 9 height 11
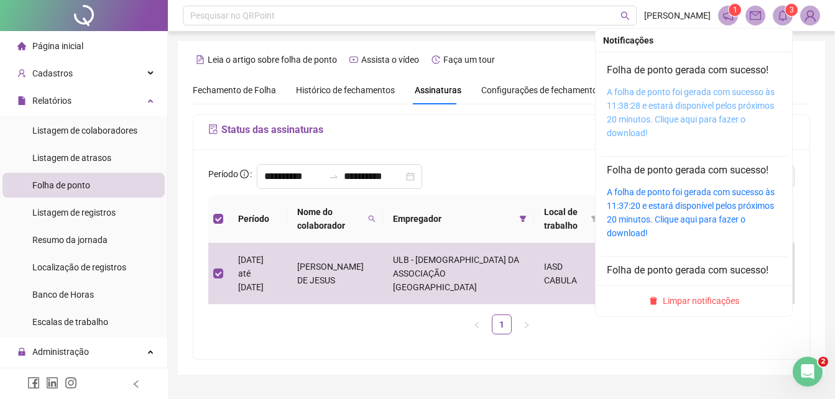
click at [752, 105] on link "A folha de ponto foi gerada com sucesso às 11:38:28 e estará disponível pelos p…" at bounding box center [691, 112] width 168 height 51
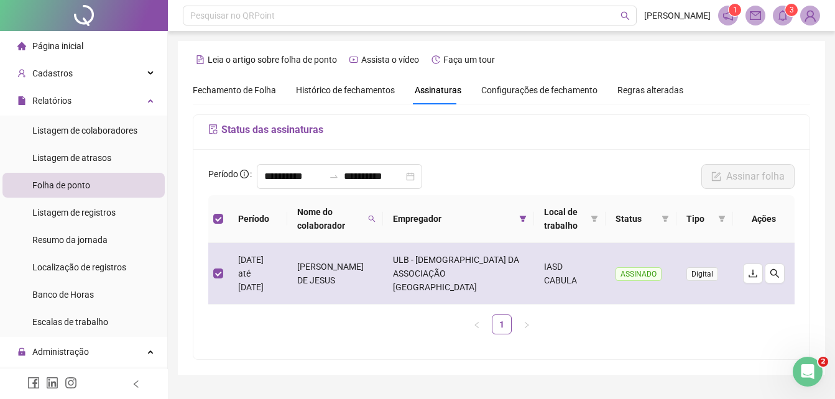
drag, startPoint x: 322, startPoint y: 265, endPoint x: 399, endPoint y: 282, distance: 78.3
click at [383, 282] on td "[PERSON_NAME] DE JESUS" at bounding box center [335, 274] width 96 height 62
drag, startPoint x: 399, startPoint y: 282, endPoint x: 383, endPoint y: 276, distance: 17.1
copy td "[PERSON_NAME] DE JESUS"
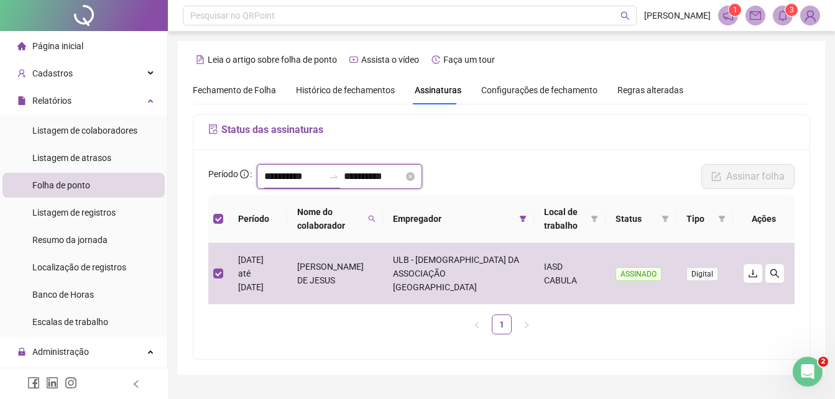
click at [323, 181] on input "**********" at bounding box center [294, 176] width 60 height 15
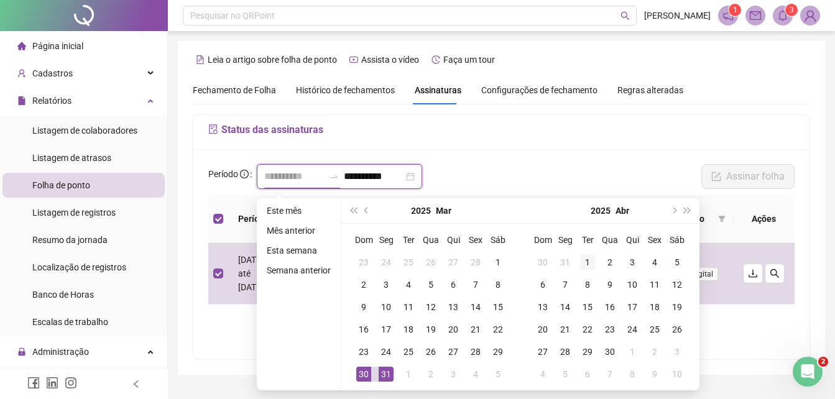
type input "**********"
click at [589, 259] on div "1" at bounding box center [587, 262] width 15 height 15
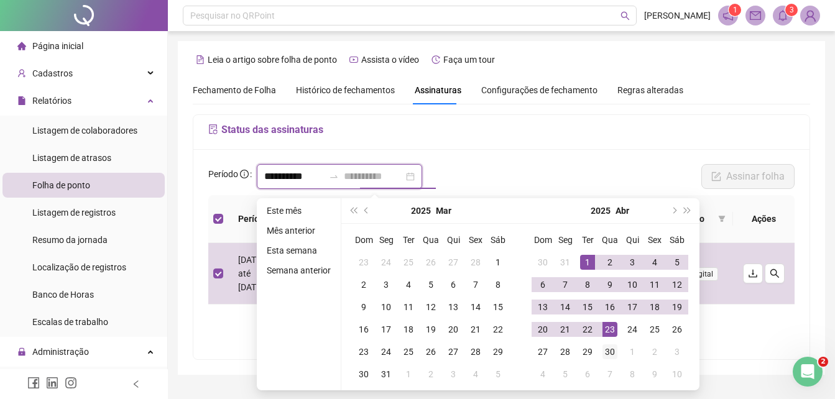
type input "**********"
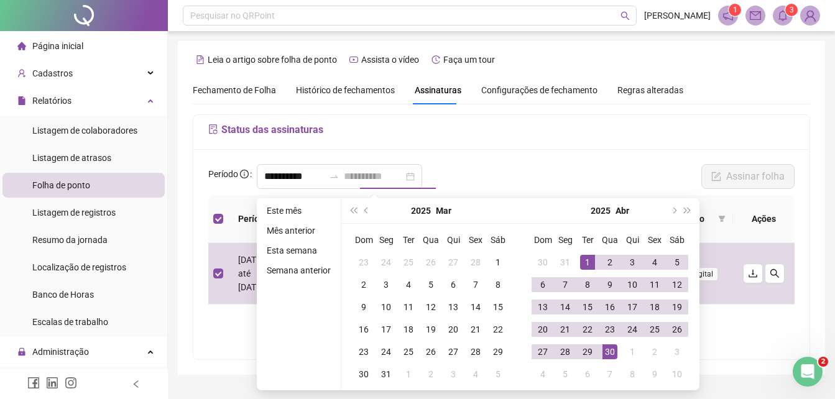
click at [607, 348] on div "30" at bounding box center [610, 352] width 15 height 15
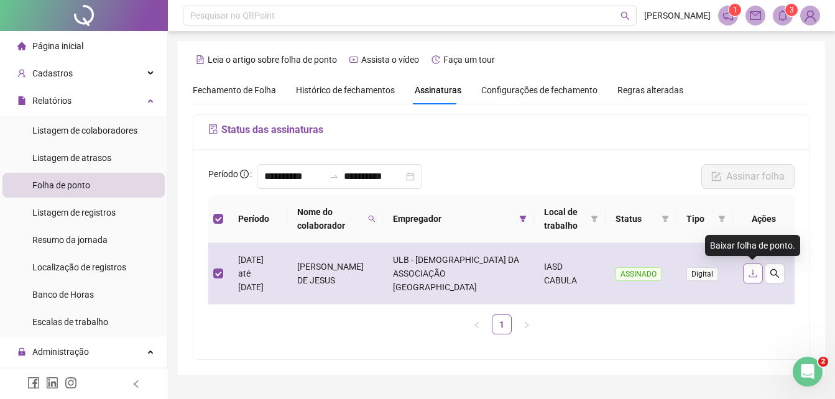
click at [756, 277] on icon "download" at bounding box center [753, 274] width 8 height 8
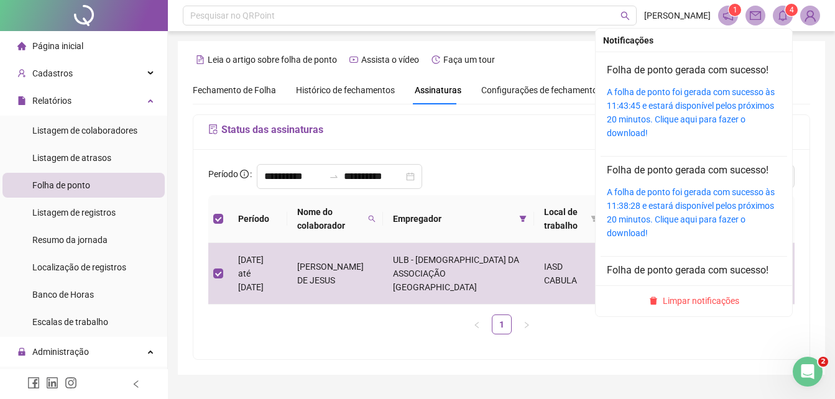
click at [791, 18] on span at bounding box center [783, 16] width 20 height 20
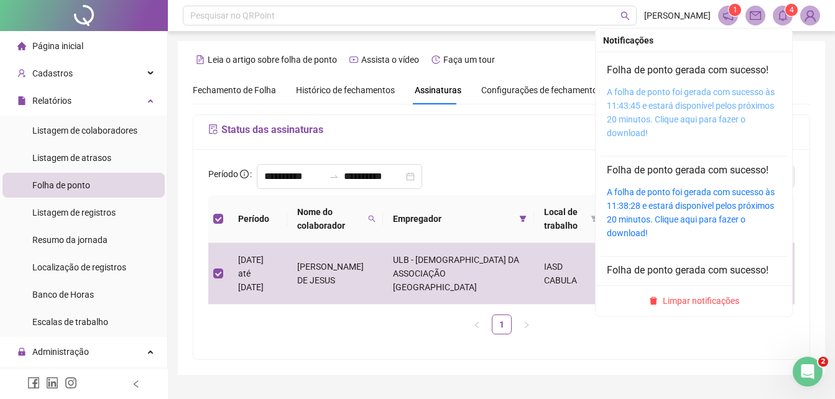
click at [727, 100] on link "A folha de ponto foi gerada com sucesso às 11:43:45 e estará disponível pelos p…" at bounding box center [691, 112] width 168 height 51
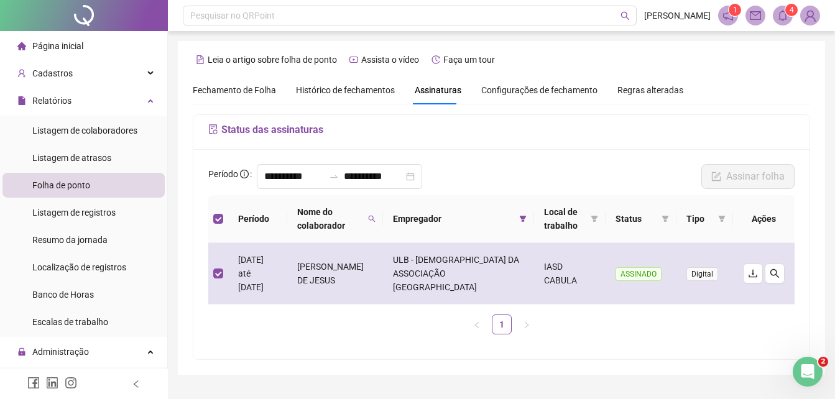
drag, startPoint x: 322, startPoint y: 268, endPoint x: 401, endPoint y: 284, distance: 79.9
click at [383, 284] on td "[PERSON_NAME] DE JESUS" at bounding box center [335, 274] width 96 height 62
drag, startPoint x: 401, startPoint y: 284, endPoint x: 382, endPoint y: 276, distance: 20.3
copy td "[PERSON_NAME] DE JESUS"
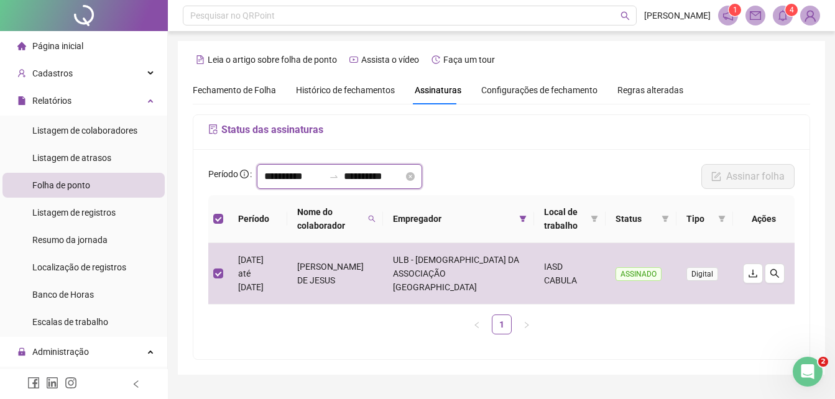
click at [282, 180] on input "**********" at bounding box center [294, 176] width 60 height 15
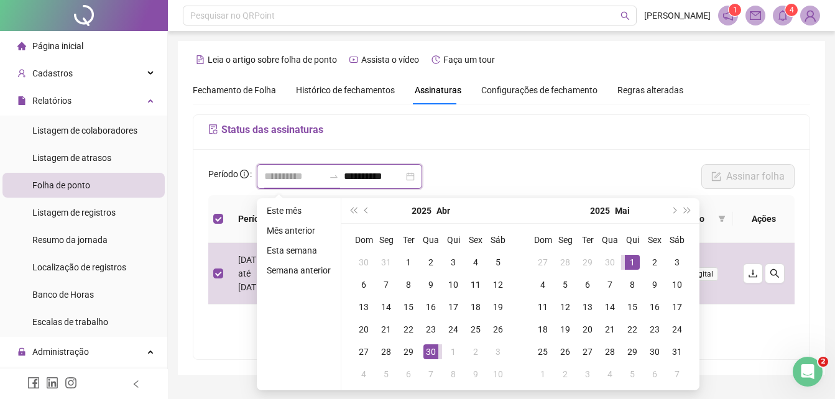
type input "**********"
click at [631, 260] on div "1" at bounding box center [632, 262] width 15 height 15
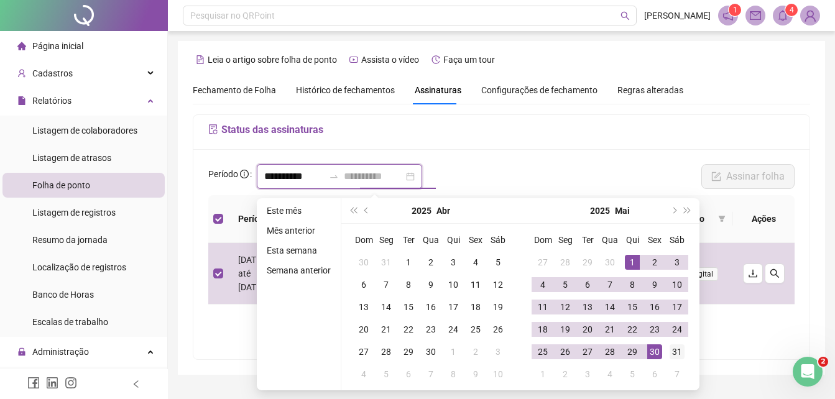
type input "**********"
click at [672, 350] on div "31" at bounding box center [677, 352] width 15 height 15
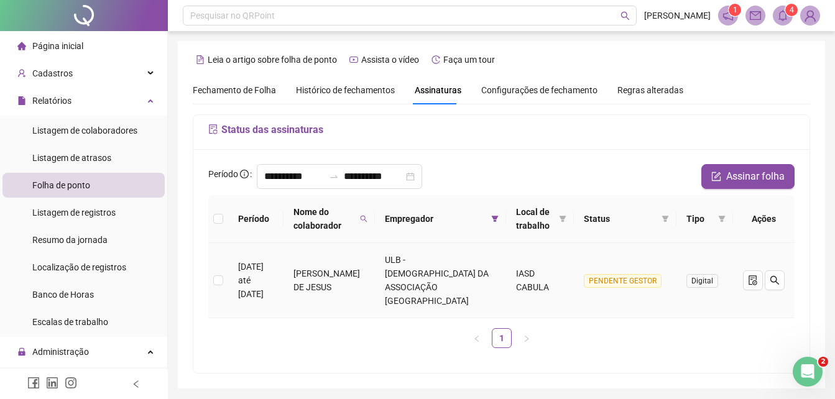
click at [623, 274] on span "PENDENTE GESTOR" at bounding box center [623, 281] width 78 height 14
drag, startPoint x: 623, startPoint y: 271, endPoint x: 639, endPoint y: 300, distance: 32.9
click at [639, 300] on td "PENDENTE GESTOR" at bounding box center [625, 280] width 103 height 75
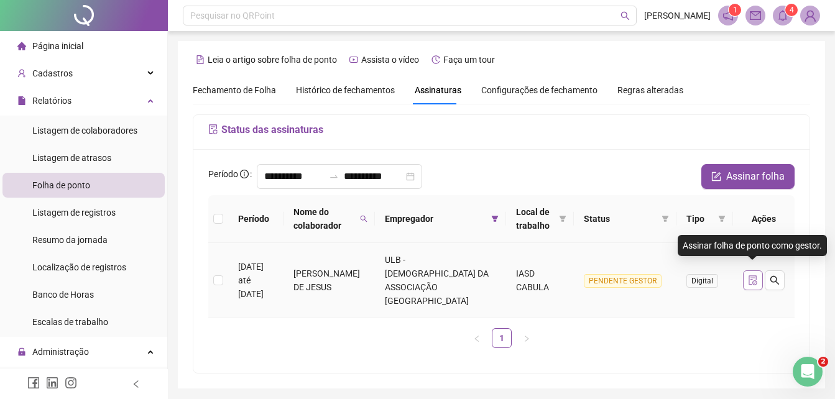
click at [756, 276] on icon "file-done" at bounding box center [753, 281] width 8 height 10
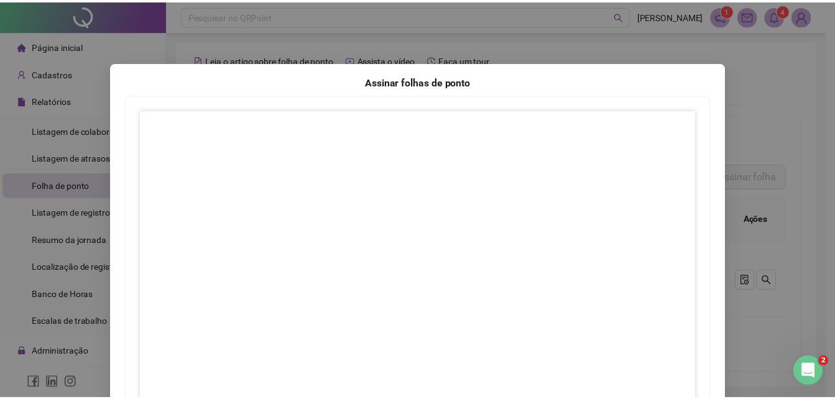
scroll to position [179, 0]
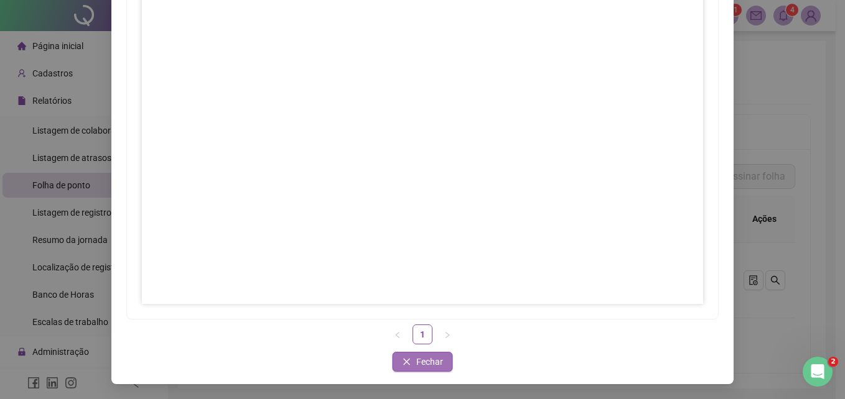
click at [417, 359] on span "Fechar" at bounding box center [429, 362] width 27 height 14
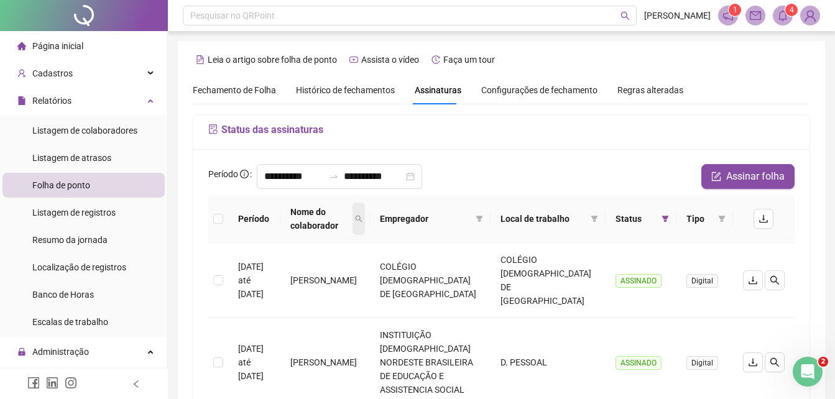
click at [363, 219] on icon "search" at bounding box center [358, 218] width 7 height 7
click at [296, 279] on span "Buscar" at bounding box center [299, 275] width 27 height 14
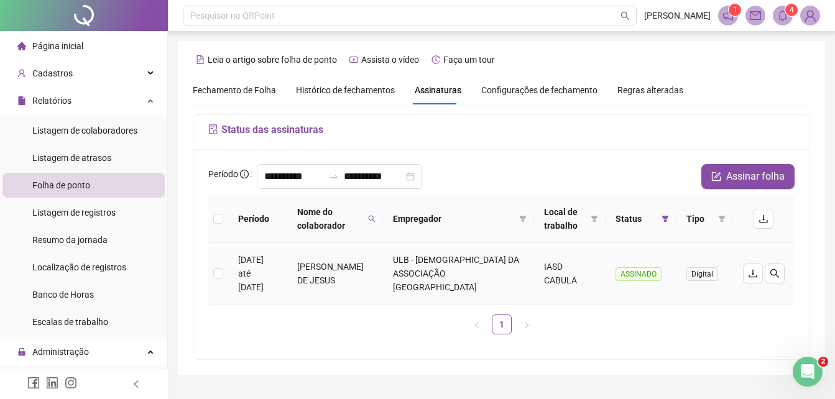
click at [213, 273] on td at bounding box center [218, 274] width 20 height 62
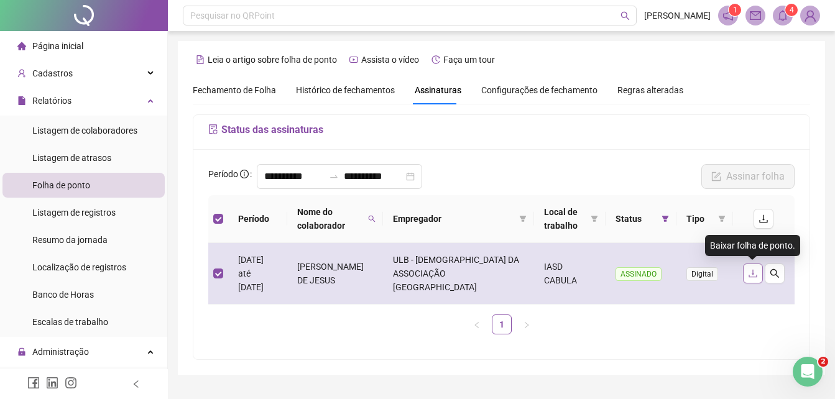
click at [754, 276] on icon "download" at bounding box center [753, 274] width 10 height 10
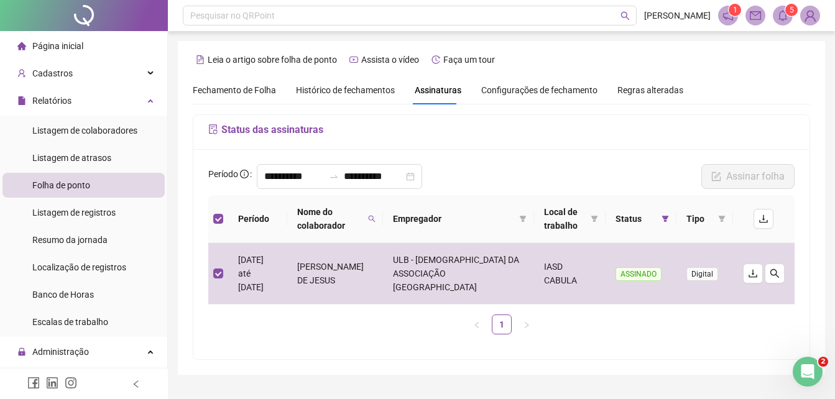
click at [786, 12] on sup "5" at bounding box center [792, 10] width 12 height 12
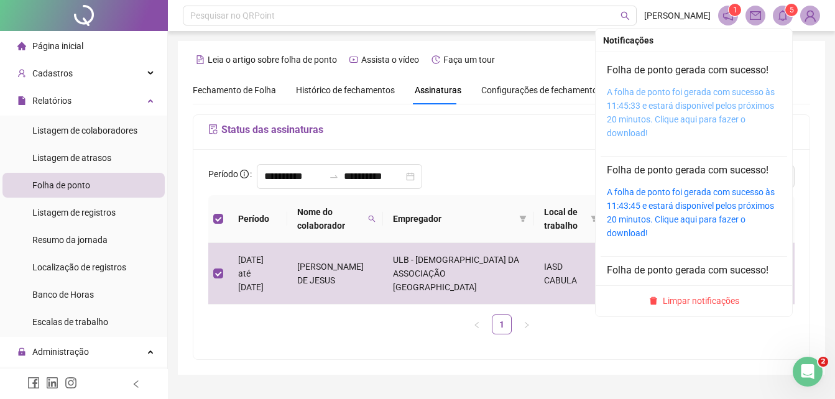
click at [726, 108] on link "A folha de ponto foi gerada com sucesso às 11:45:33 e estará disponível pelos p…" at bounding box center [691, 112] width 168 height 51
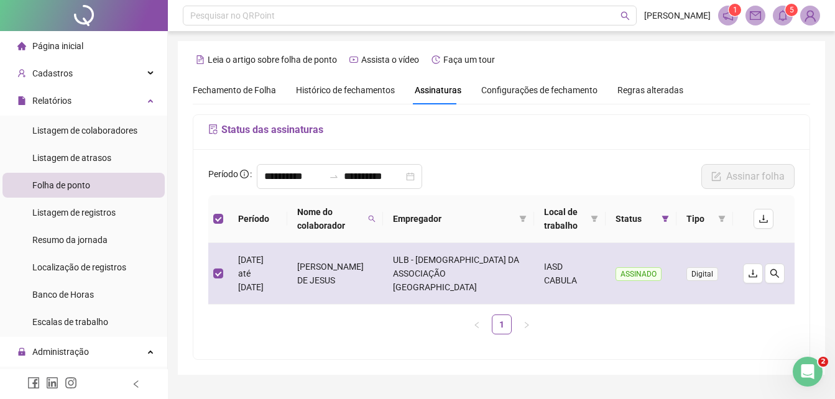
drag, startPoint x: 319, startPoint y: 261, endPoint x: 400, endPoint y: 287, distance: 85.8
click at [383, 287] on td "[PERSON_NAME] DE JESUS" at bounding box center [335, 274] width 96 height 62
drag, startPoint x: 400, startPoint y: 287, endPoint x: 371, endPoint y: 279, distance: 29.9
copy td "[PERSON_NAME] DE JESUS"
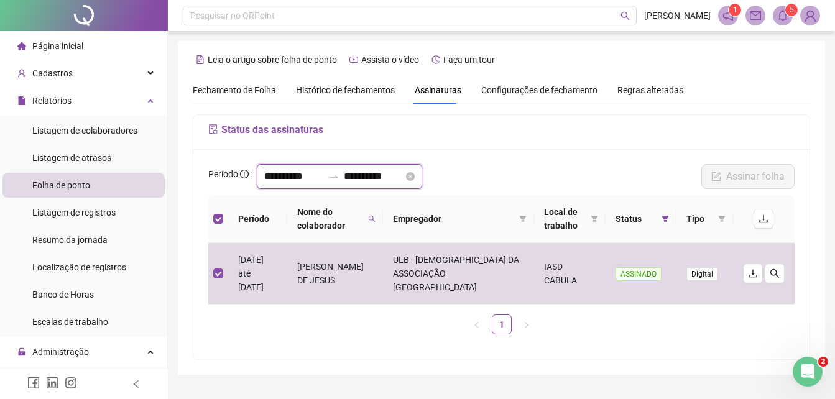
click at [324, 179] on input "**********" at bounding box center [294, 176] width 60 height 15
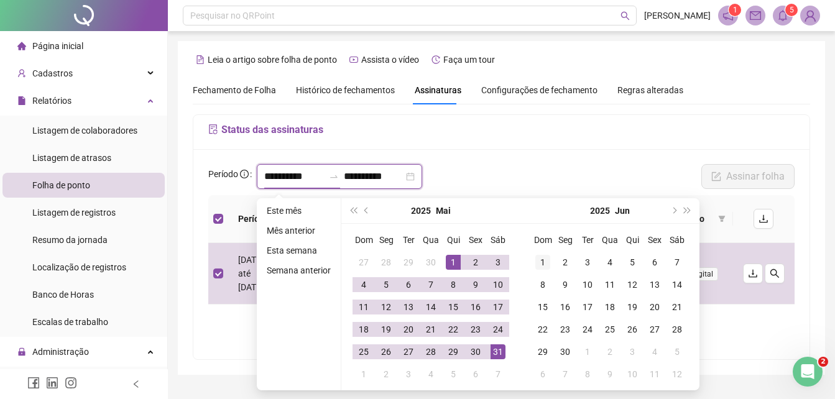
type input "**********"
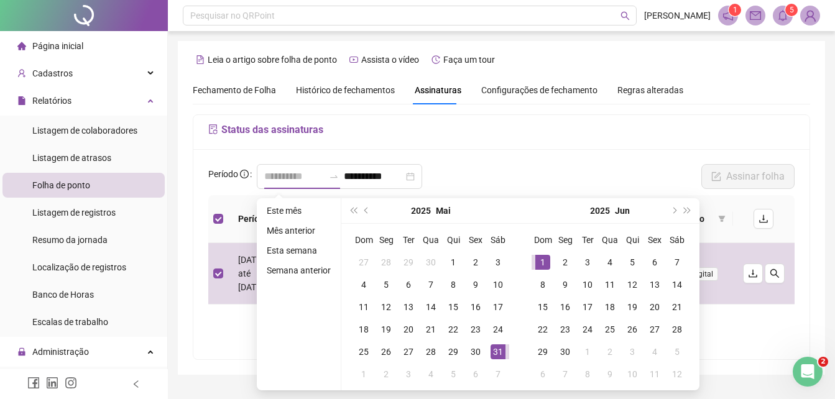
click at [545, 258] on div "1" at bounding box center [543, 262] width 15 height 15
type input "**********"
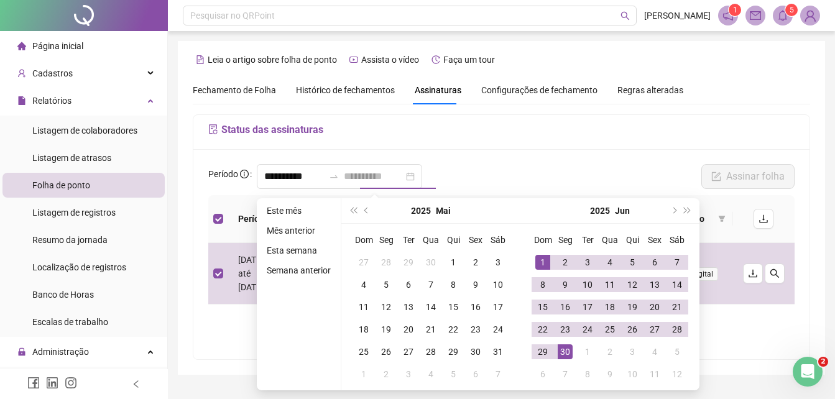
click at [564, 350] on div "30" at bounding box center [565, 352] width 15 height 15
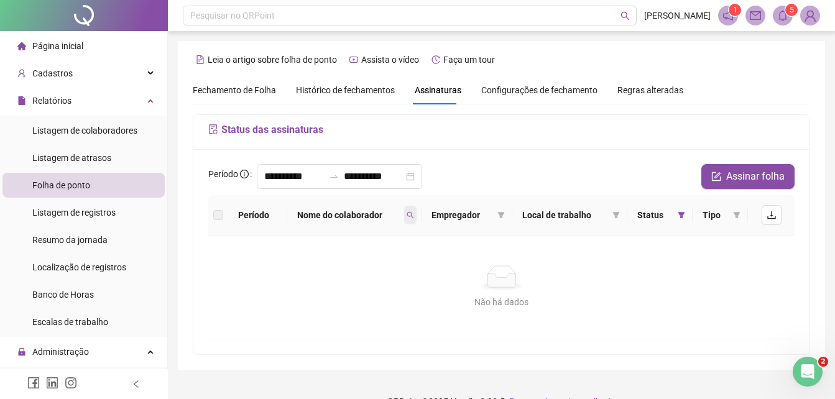
click at [411, 211] on span at bounding box center [410, 215] width 12 height 19
click at [332, 266] on span "Buscar" at bounding box center [332, 265] width 27 height 14
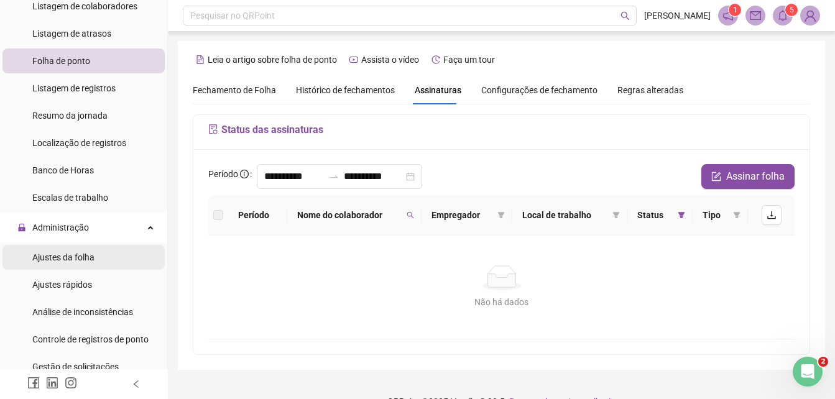
click at [88, 258] on span "Ajustes da folha" at bounding box center [63, 258] width 62 height 10
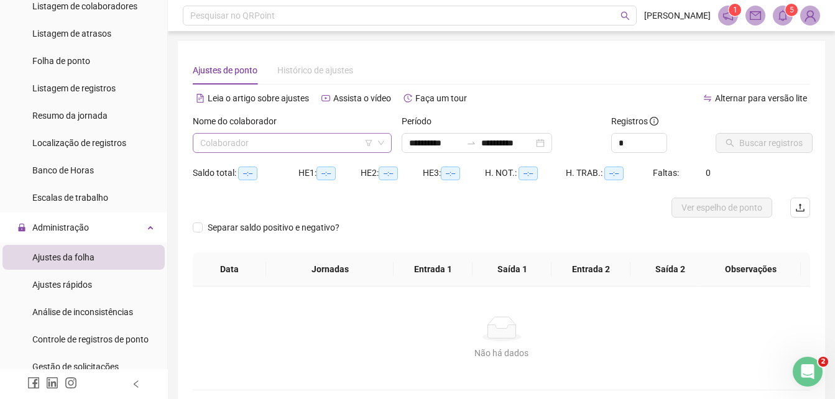
click at [289, 146] on input "search" at bounding box center [286, 143] width 173 height 19
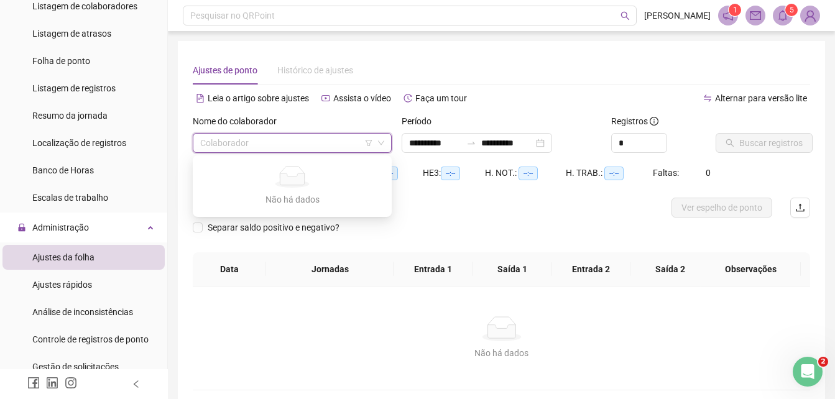
type input "**********"
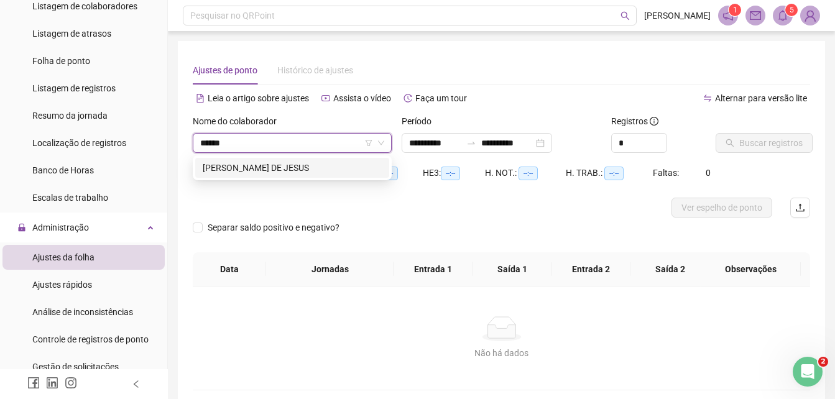
type input "*******"
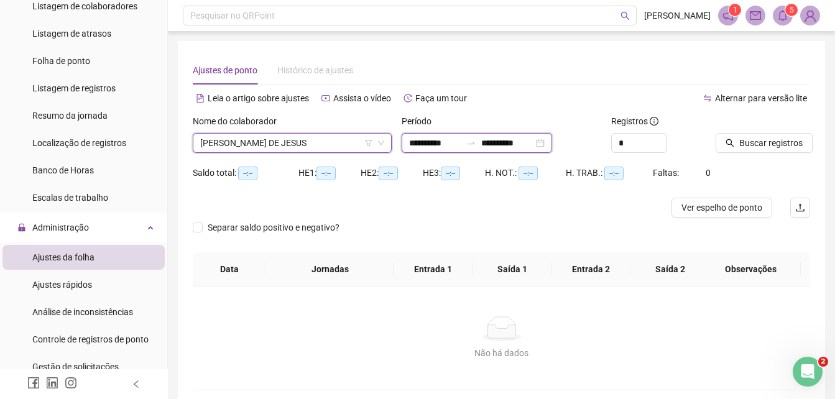
click at [453, 140] on input "**********" at bounding box center [435, 143] width 52 height 14
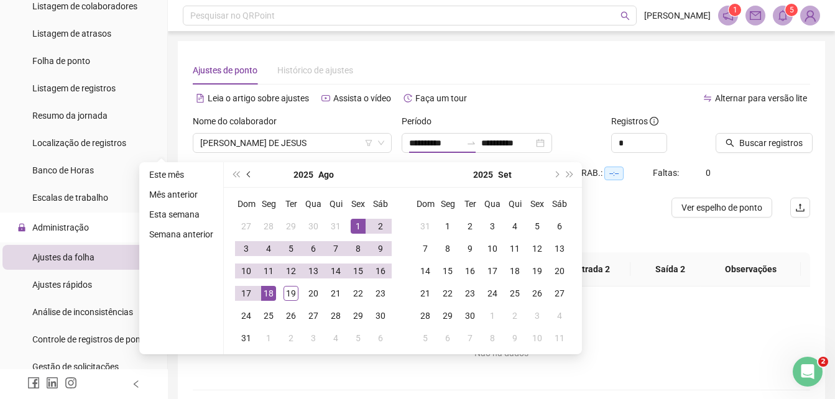
click at [246, 172] on button "prev-year" at bounding box center [250, 174] width 14 height 25
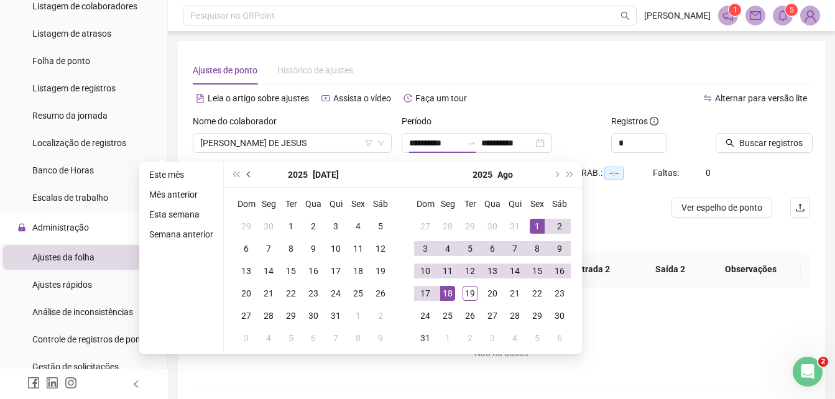
click at [246, 172] on button "prev-year" at bounding box center [250, 174] width 14 height 25
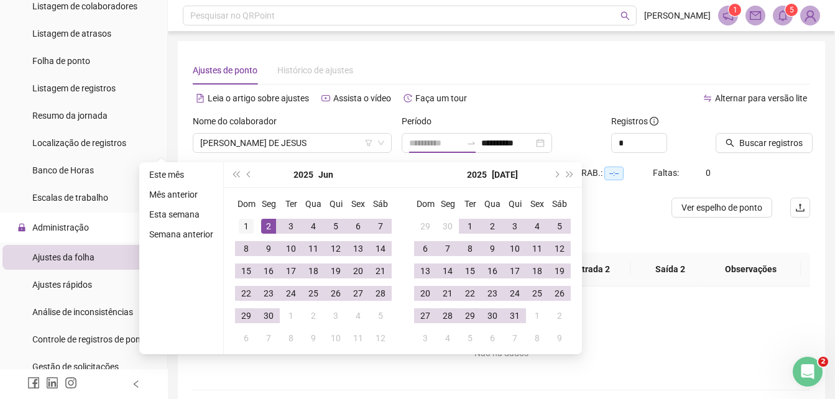
type input "**********"
click at [241, 223] on div "1" at bounding box center [246, 226] width 15 height 15
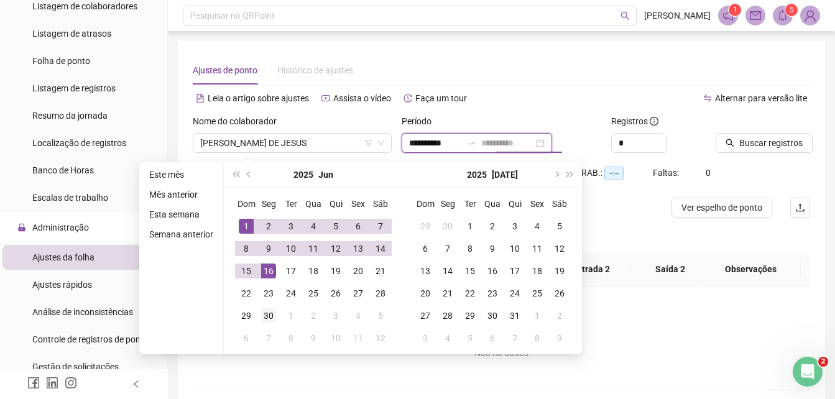
type input "**********"
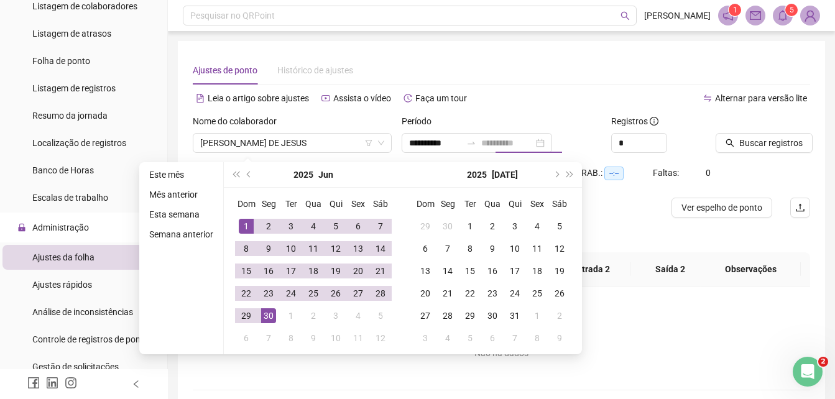
click at [269, 313] on div "30" at bounding box center [268, 316] width 15 height 15
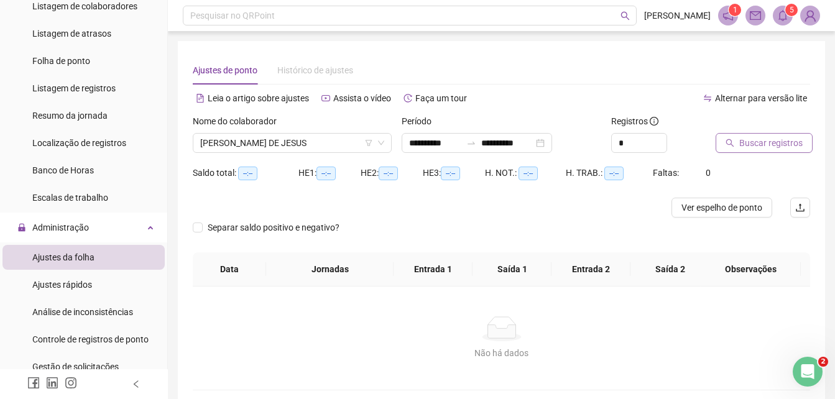
click at [763, 139] on span "Buscar registros" at bounding box center [771, 143] width 63 height 14
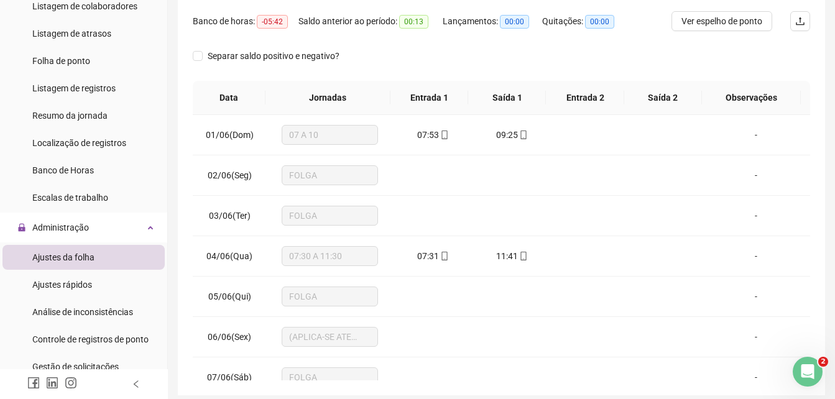
scroll to position [62, 0]
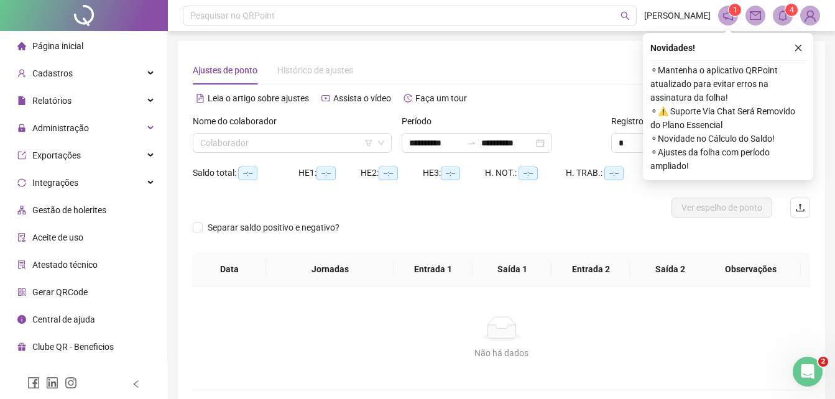
type input "**********"
click at [800, 49] on icon "close" at bounding box center [798, 48] width 9 height 9
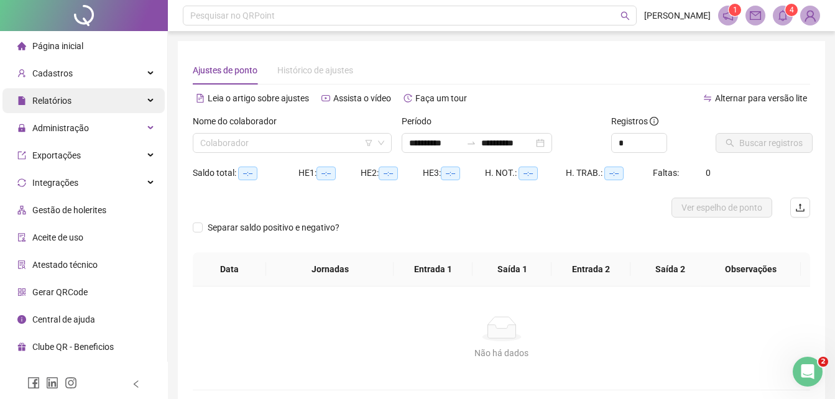
click at [78, 101] on div "Relatórios" at bounding box center [83, 100] width 162 height 25
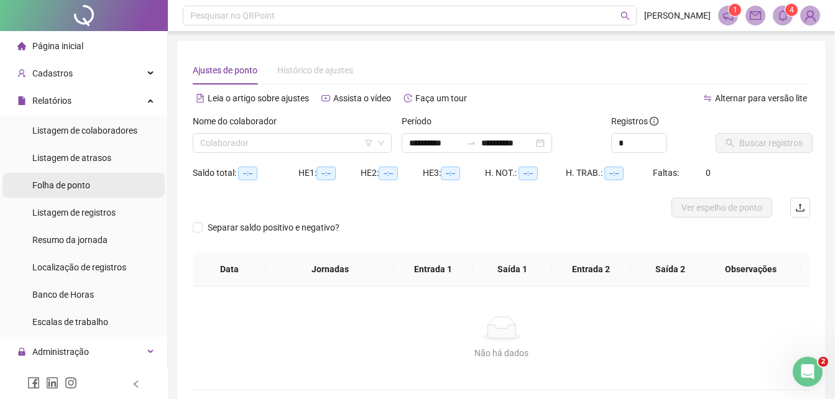
click at [83, 186] on span "Folha de ponto" at bounding box center [61, 185] width 58 height 10
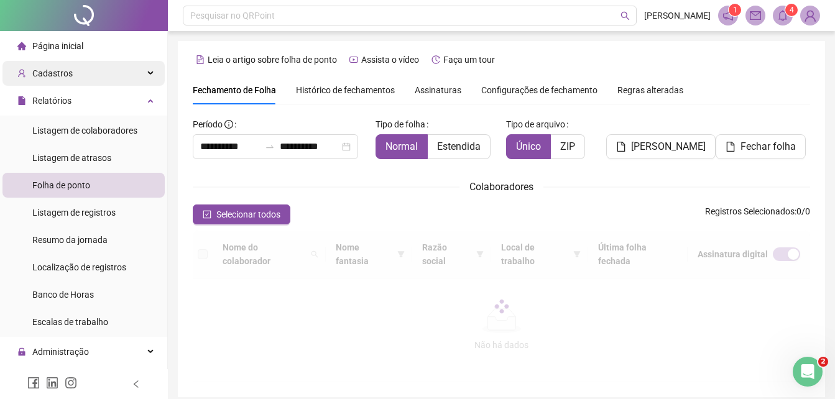
click at [79, 75] on div "Cadastros" at bounding box center [83, 73] width 162 height 25
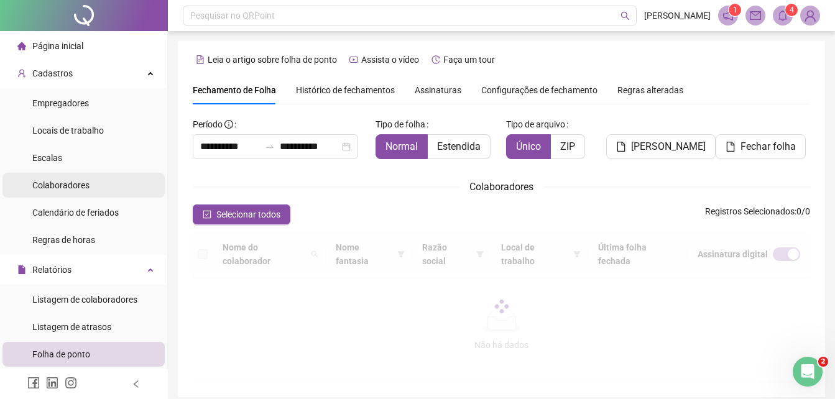
click at [90, 184] on li "Colaboradores" at bounding box center [83, 185] width 162 height 25
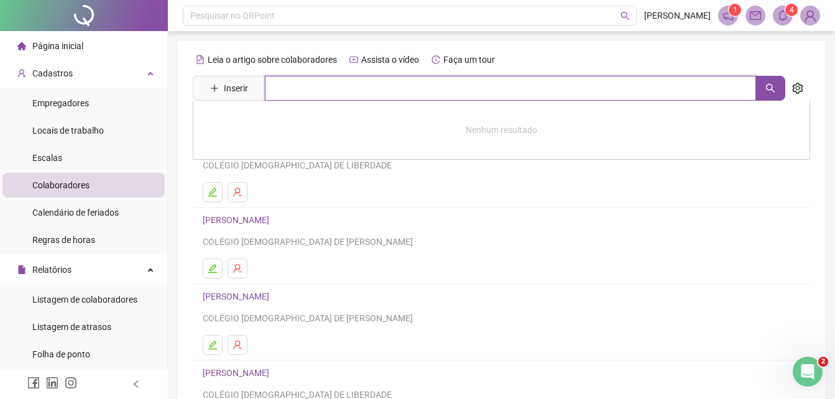
drag, startPoint x: 333, startPoint y: 90, endPoint x: 330, endPoint y: 100, distance: 9.8
click at [330, 100] on input "text" at bounding box center [510, 88] width 491 height 25
type input "********"
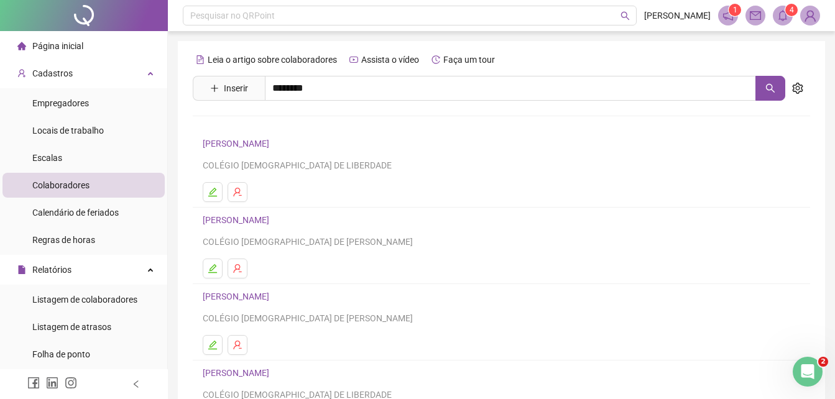
click at [322, 202] on link "[PERSON_NAME] DE JESUS" at bounding box center [269, 207] width 106 height 10
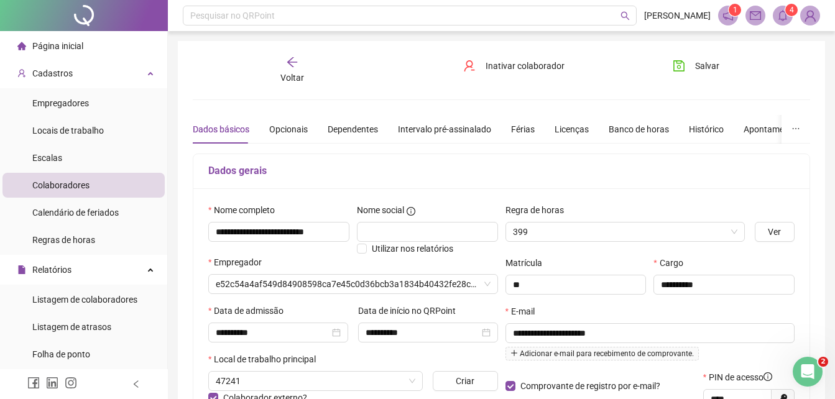
type input "**********"
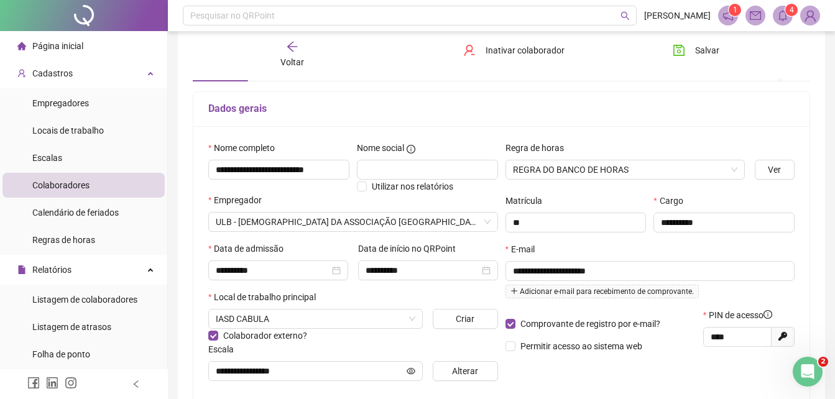
scroll to position [124, 0]
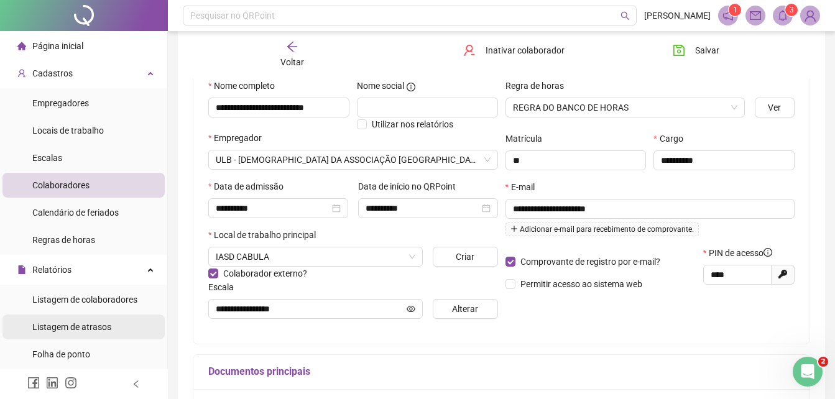
drag, startPoint x: 85, startPoint y: 357, endPoint x: 118, endPoint y: 325, distance: 45.3
click at [86, 356] on span "Folha de ponto" at bounding box center [61, 355] width 58 height 10
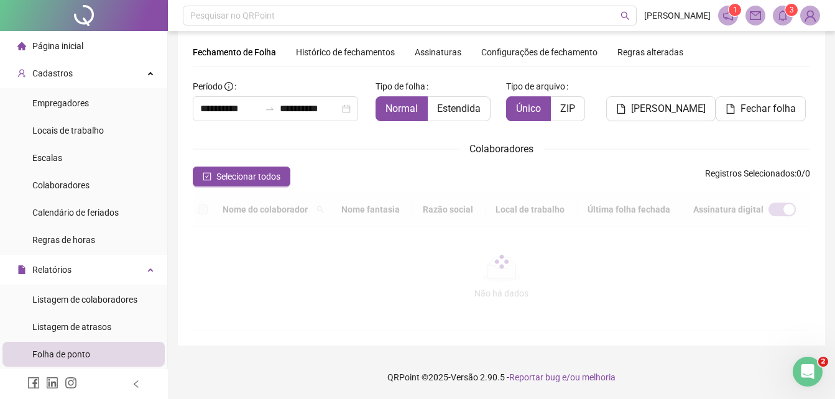
scroll to position [38, 0]
click at [250, 111] on input "**********" at bounding box center [230, 108] width 60 height 15
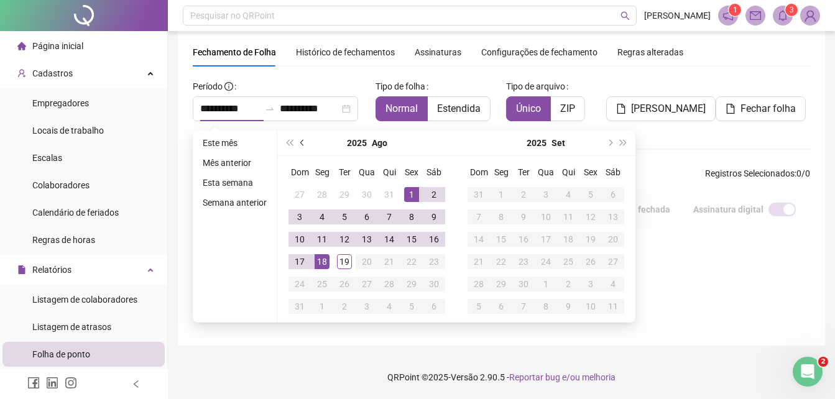
click at [300, 143] on span "prev-year" at bounding box center [303, 143] width 6 height 6
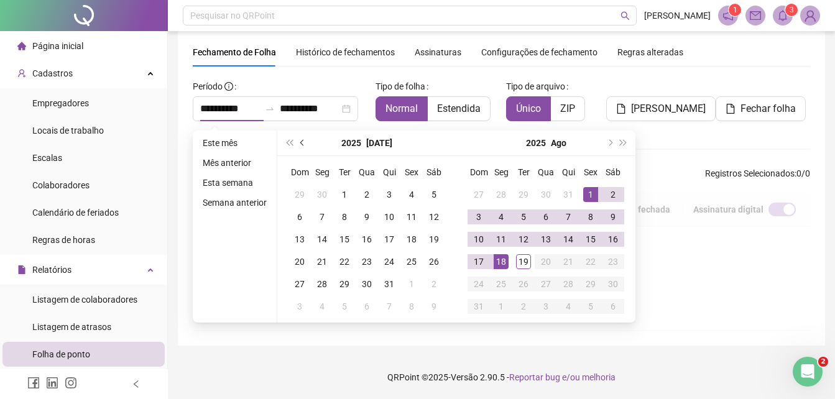
click at [300, 143] on span "prev-year" at bounding box center [303, 143] width 6 height 6
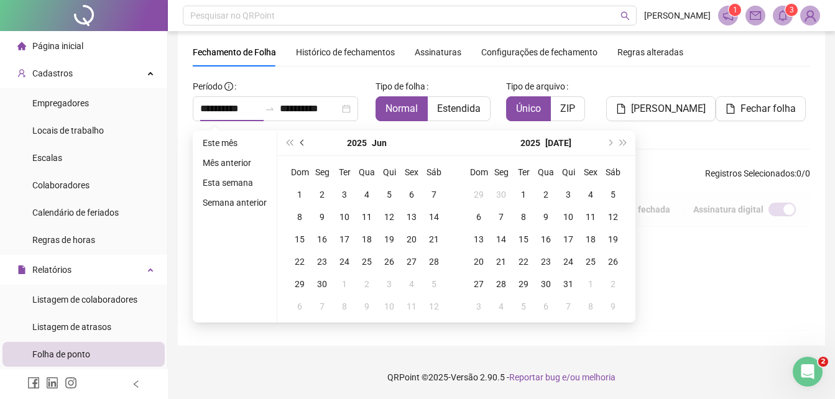
click at [300, 143] on span "prev-year" at bounding box center [303, 143] width 6 height 6
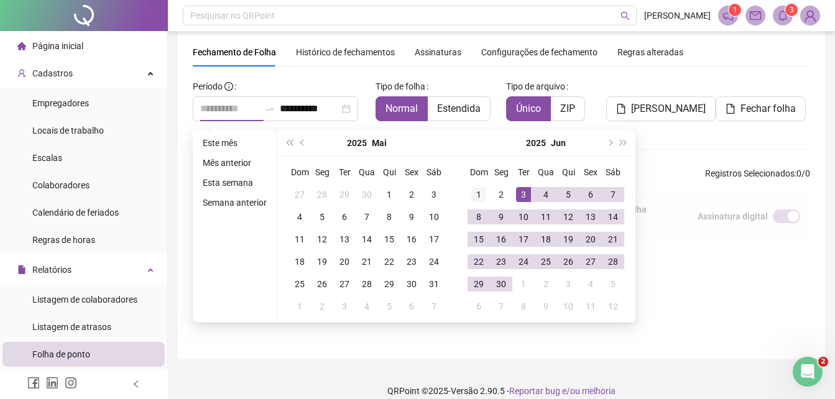
type input "**********"
click at [481, 193] on div "1" at bounding box center [479, 194] width 15 height 15
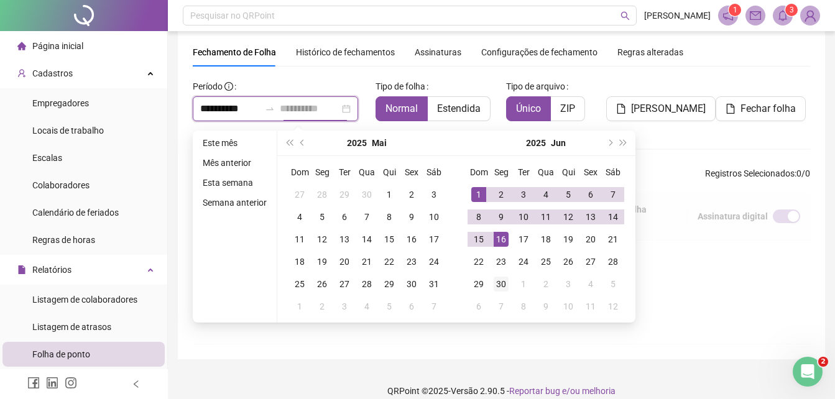
type input "**********"
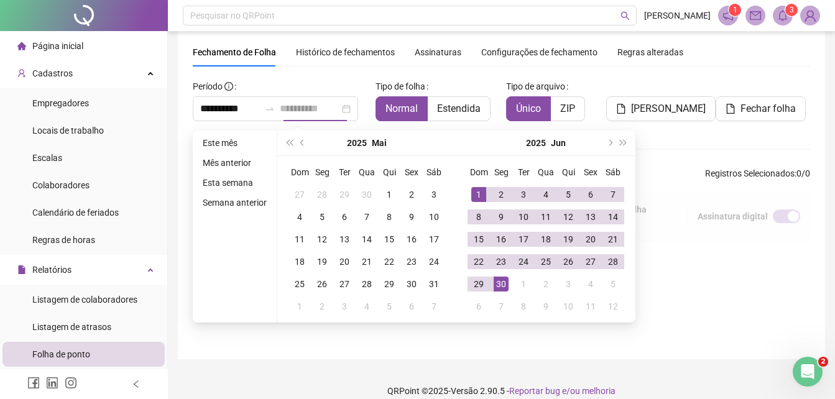
click at [501, 284] on div "30" at bounding box center [501, 284] width 15 height 15
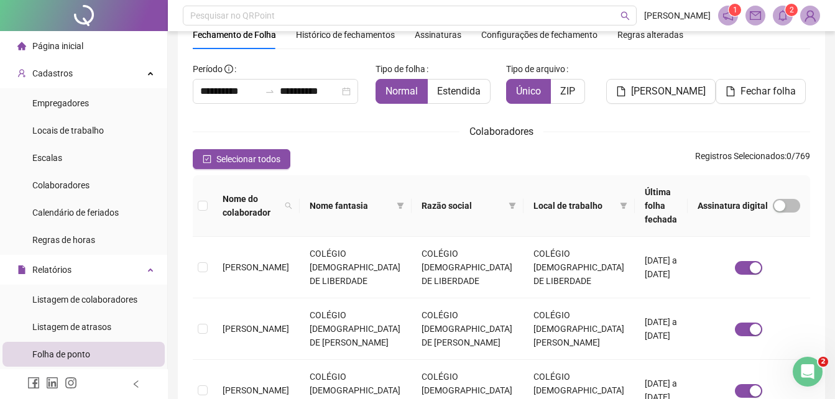
scroll to position [187, 0]
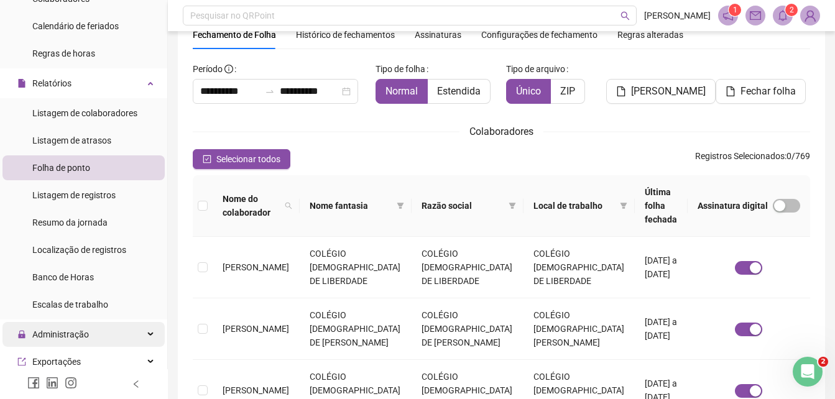
click at [90, 332] on div "Administração" at bounding box center [83, 334] width 162 height 25
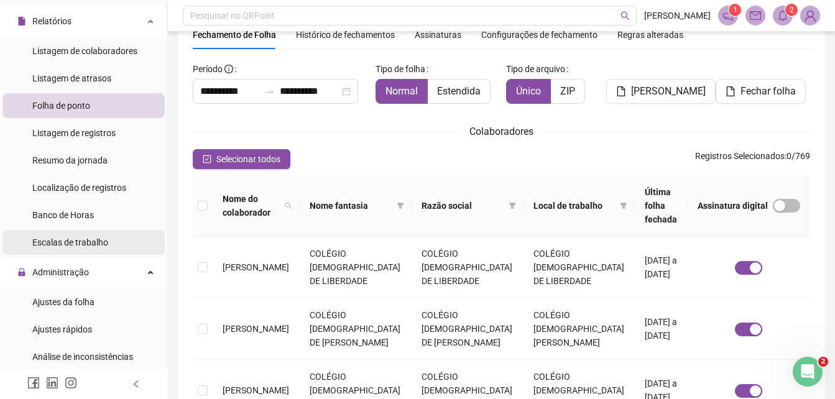
scroll to position [311, 0]
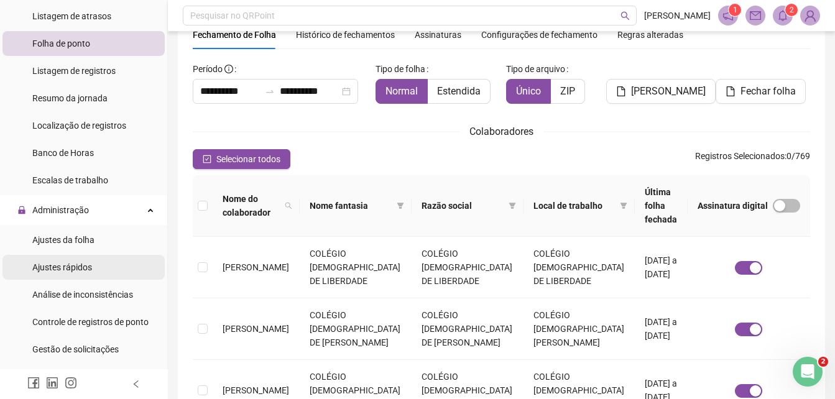
click at [70, 265] on span "Ajustes rápidos" at bounding box center [62, 268] width 60 height 10
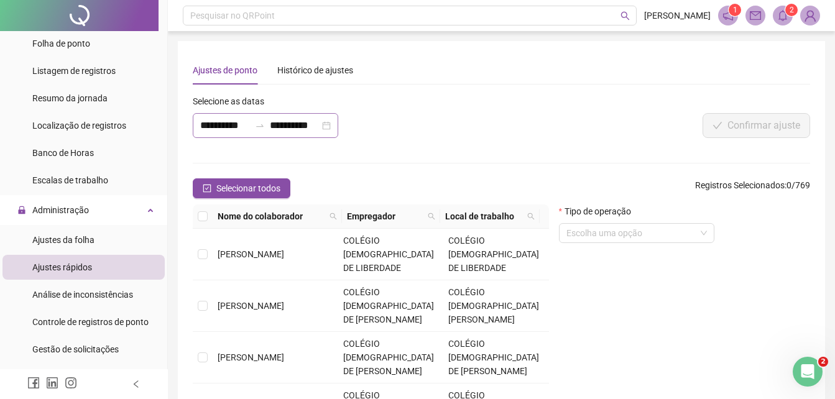
click at [253, 127] on div at bounding box center [260, 126] width 20 height 10
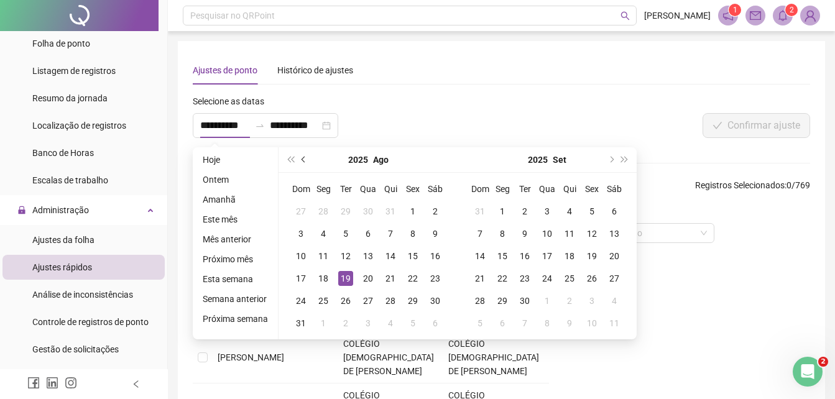
click at [300, 156] on button "prev-year" at bounding box center [304, 159] width 14 height 25
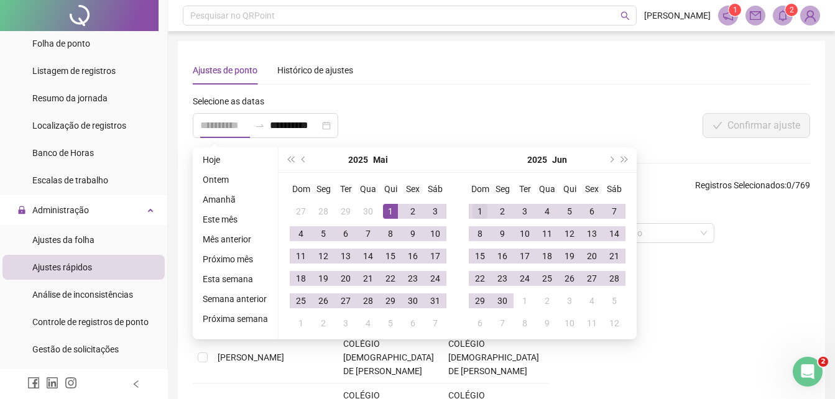
type input "**********"
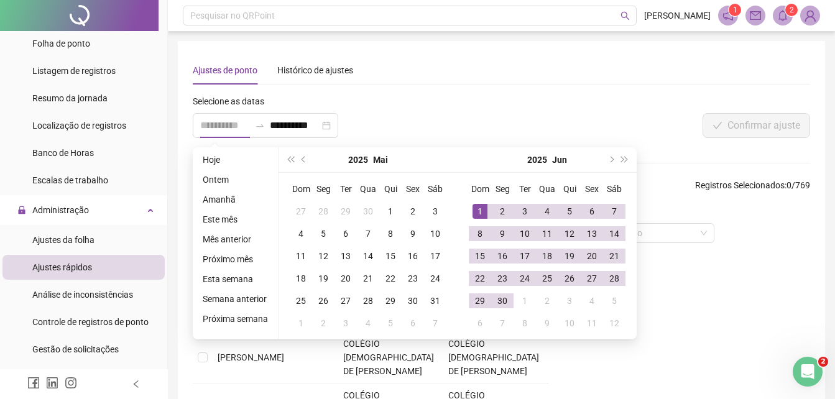
click at [478, 208] on div "1" at bounding box center [480, 211] width 15 height 15
click at [610, 161] on span "next-year" at bounding box center [611, 160] width 6 height 6
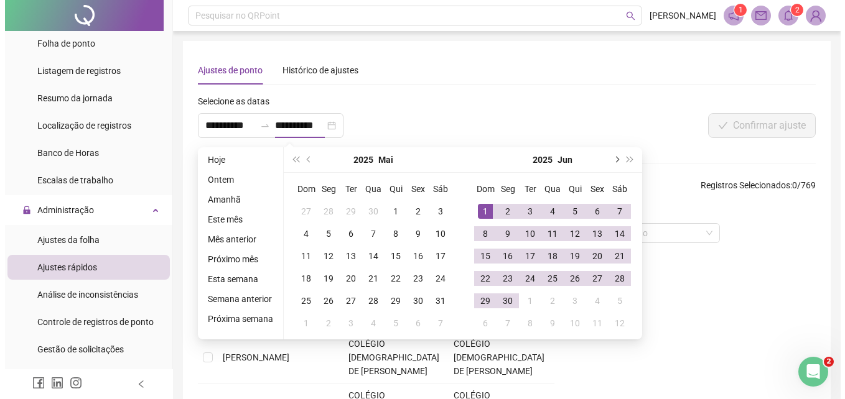
scroll to position [0, 0]
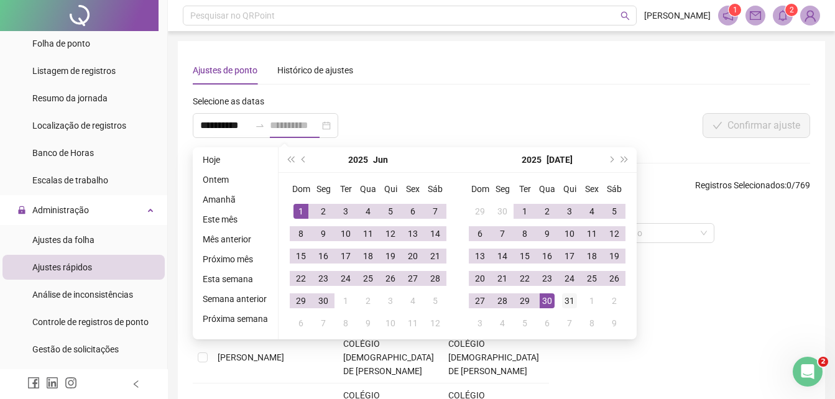
type input "**********"
click at [562, 295] on div "31" at bounding box center [569, 301] width 15 height 15
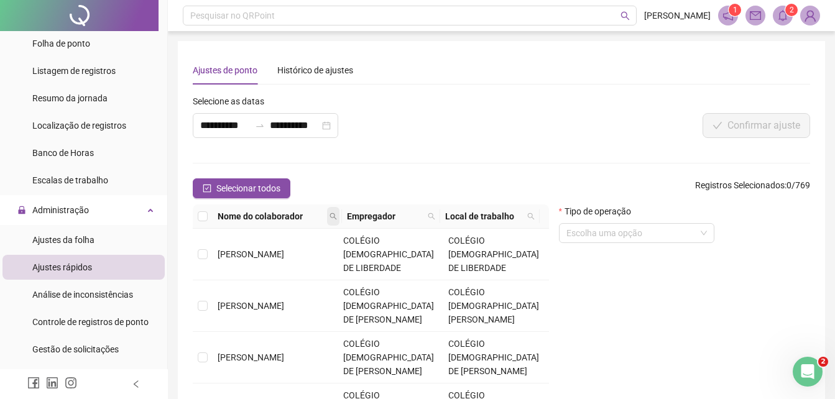
click at [331, 216] on icon "search" at bounding box center [333, 216] width 7 height 7
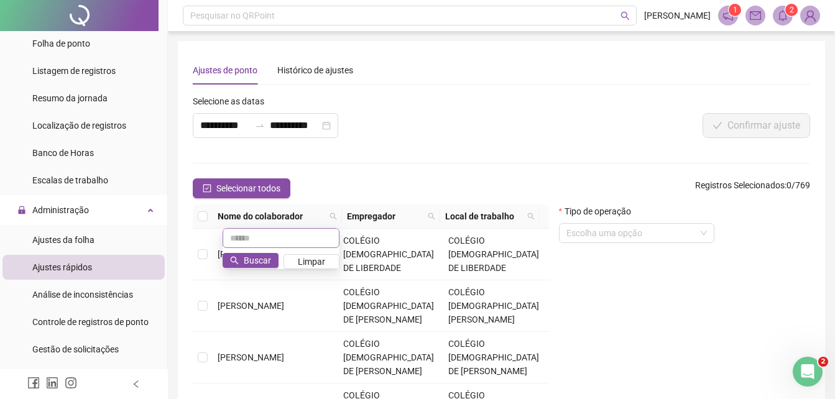
click at [312, 241] on input "text" at bounding box center [281, 238] width 117 height 20
type input "********"
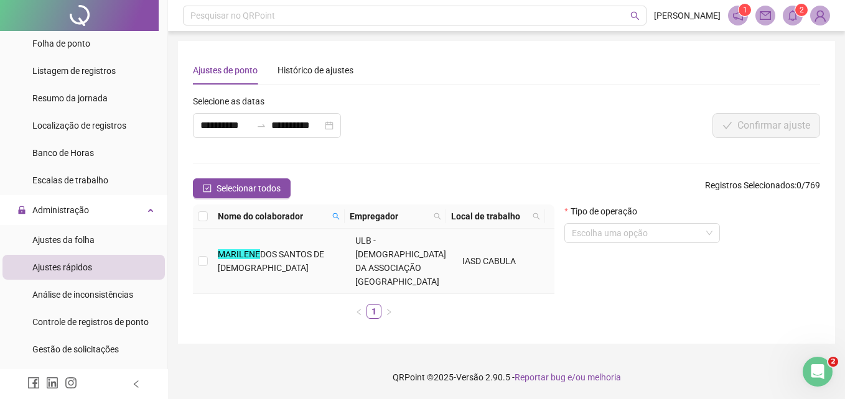
click at [297, 251] on span "DOS SANTOS DE [DEMOGRAPHIC_DATA]" at bounding box center [271, 261] width 106 height 24
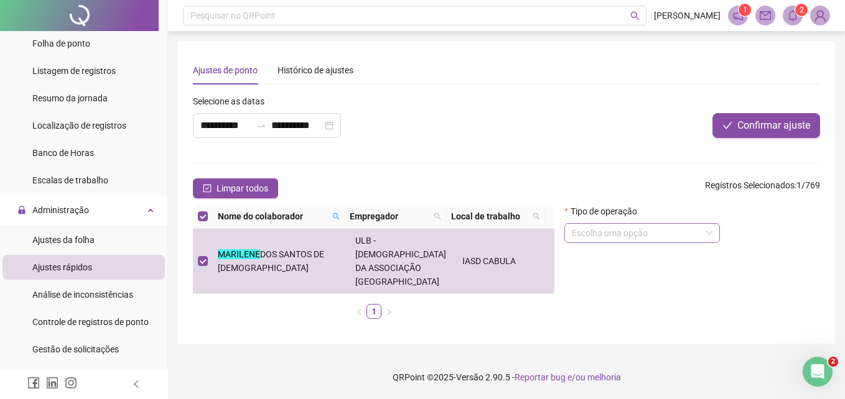
click at [616, 235] on input "search" at bounding box center [636, 233] width 129 height 19
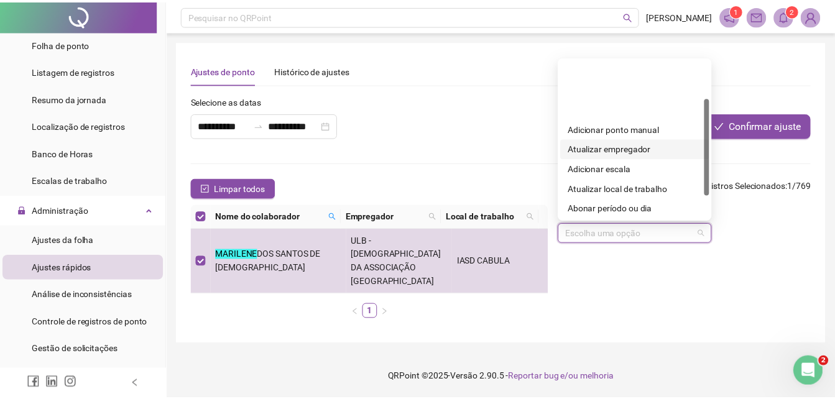
scroll to position [100, 0]
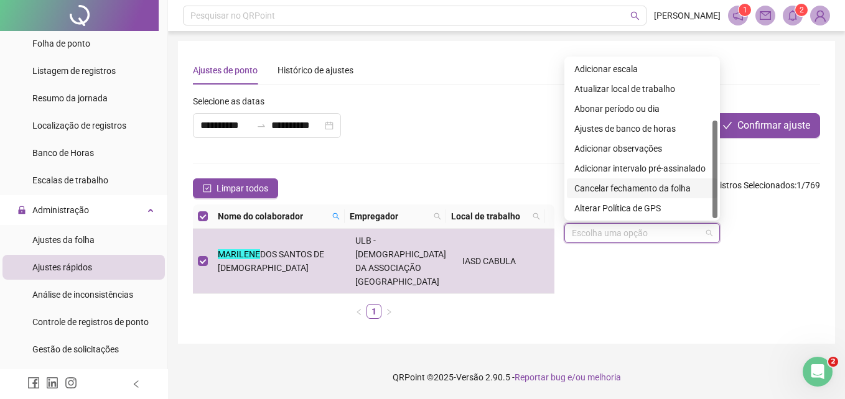
click at [643, 188] on div "Cancelar fechamento da folha" at bounding box center [642, 189] width 136 height 14
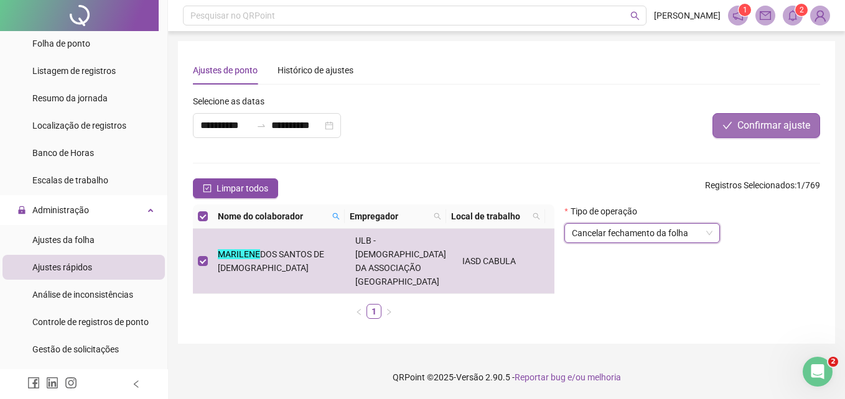
click at [773, 121] on span "Confirmar ajuste" at bounding box center [773, 125] width 73 height 15
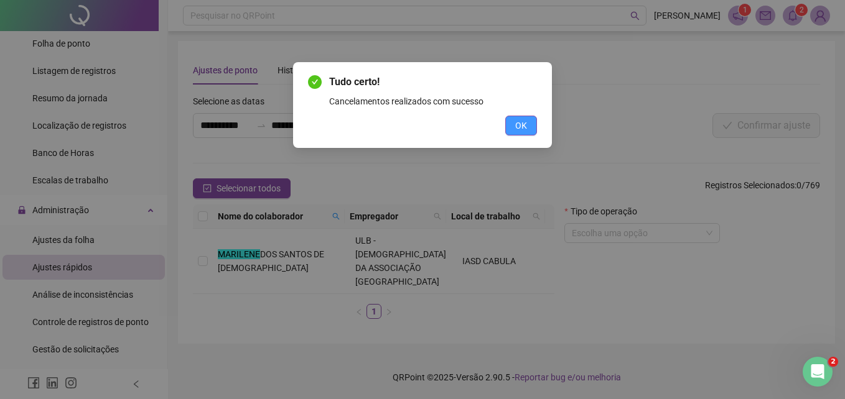
click at [521, 120] on span "OK" at bounding box center [521, 126] width 12 height 14
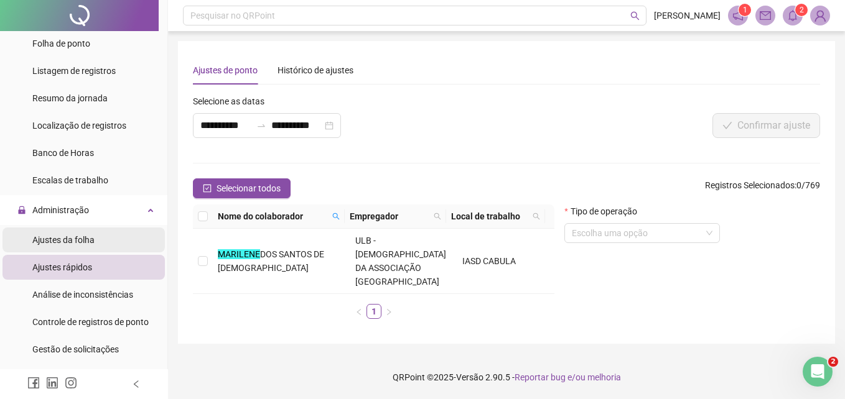
click at [60, 236] on span "Ajustes da folha" at bounding box center [63, 240] width 62 height 10
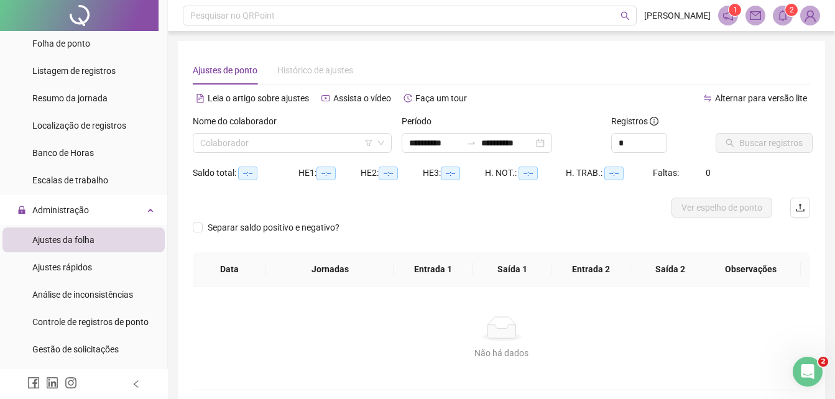
type input "**********"
click at [256, 137] on input "search" at bounding box center [286, 143] width 173 height 19
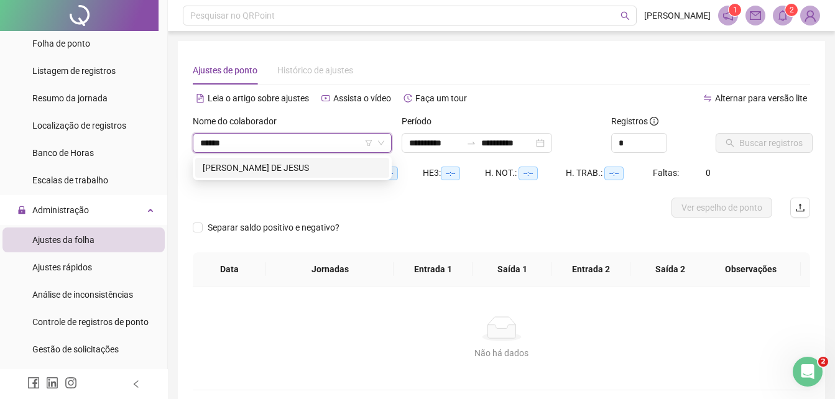
type input "*******"
click at [272, 167] on div "[PERSON_NAME] DE JESUS" at bounding box center [292, 168] width 179 height 14
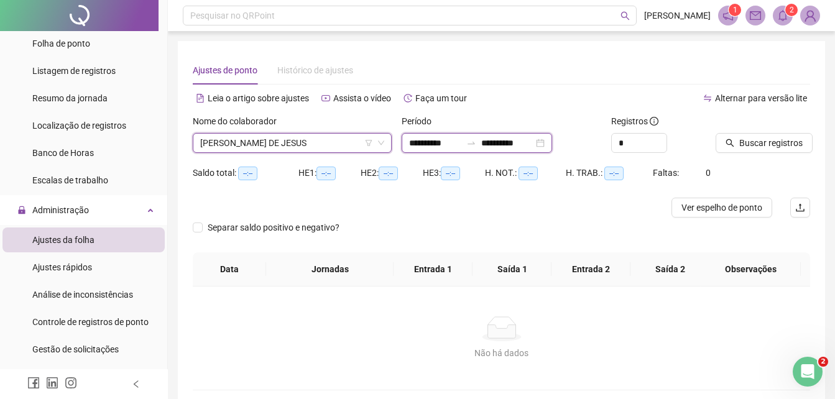
click at [430, 147] on input "**********" at bounding box center [435, 143] width 52 height 14
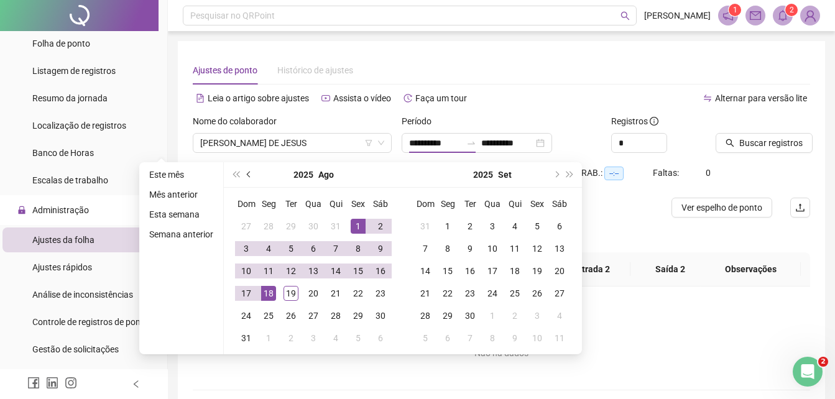
click at [252, 174] on button "prev-year" at bounding box center [250, 174] width 14 height 25
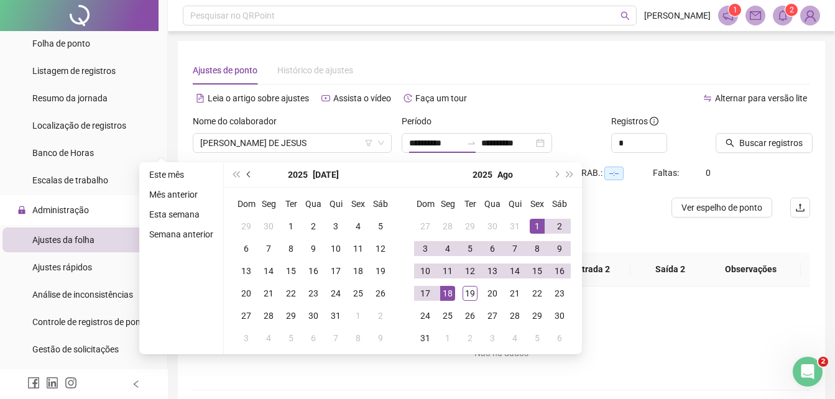
click at [252, 174] on button "prev-year" at bounding box center [250, 174] width 14 height 25
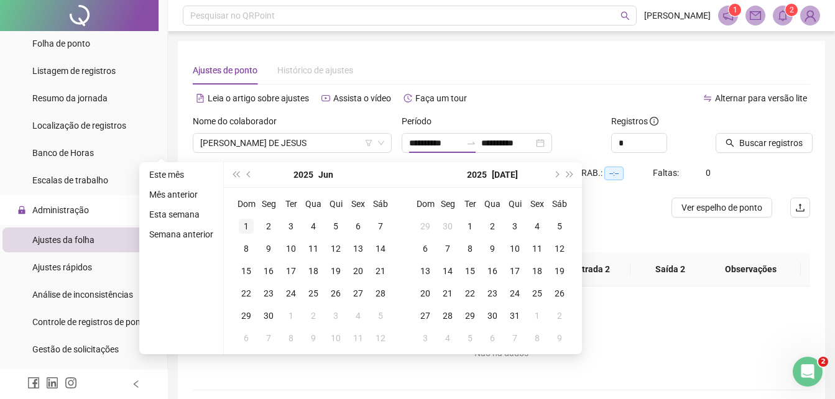
type input "**********"
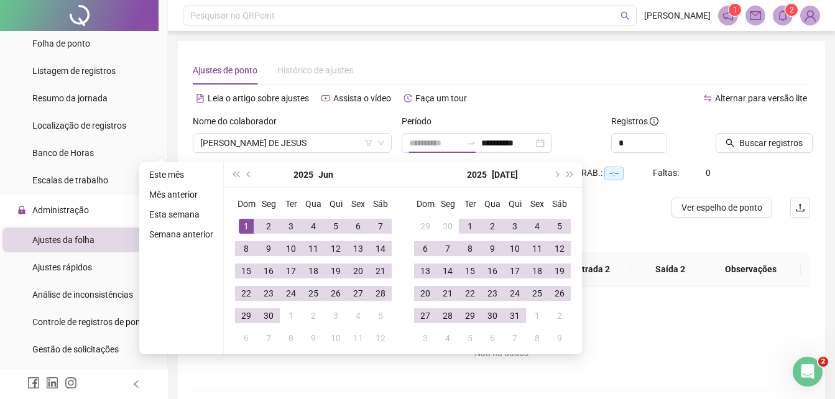
click at [241, 226] on div "1" at bounding box center [246, 226] width 15 height 15
type input "**********"
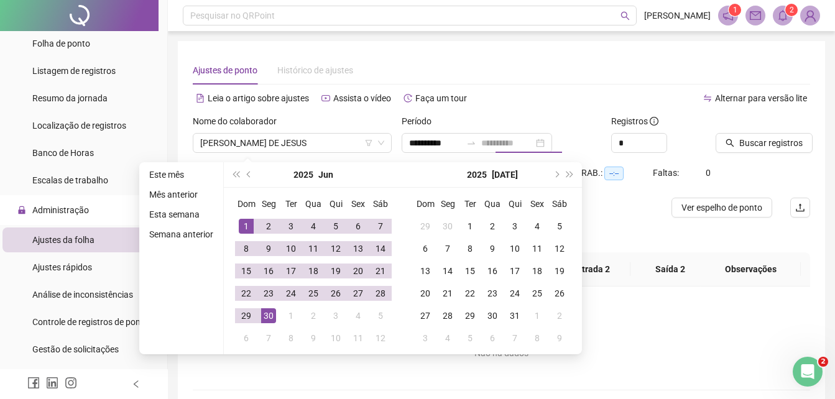
click at [274, 318] on div "30" at bounding box center [268, 316] width 15 height 15
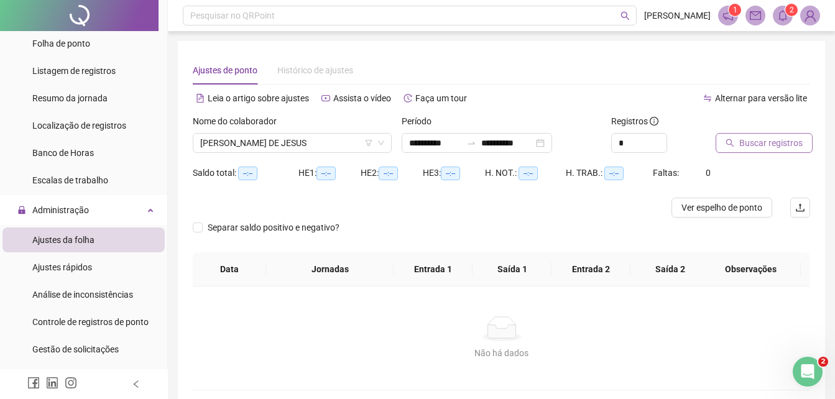
click at [757, 145] on span "Buscar registros" at bounding box center [771, 143] width 63 height 14
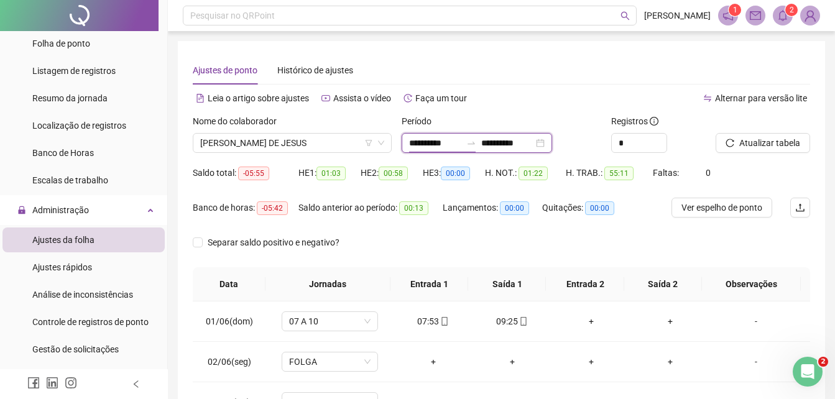
click at [458, 145] on input "**********" at bounding box center [435, 143] width 52 height 14
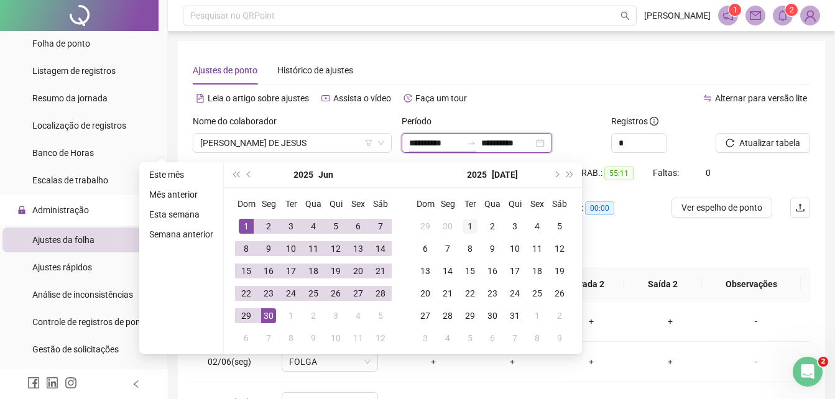
type input "**********"
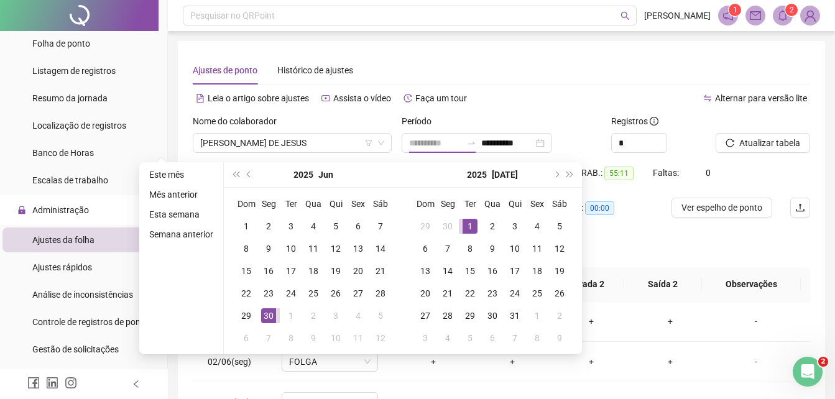
click at [470, 225] on div "1" at bounding box center [470, 226] width 15 height 15
type input "**********"
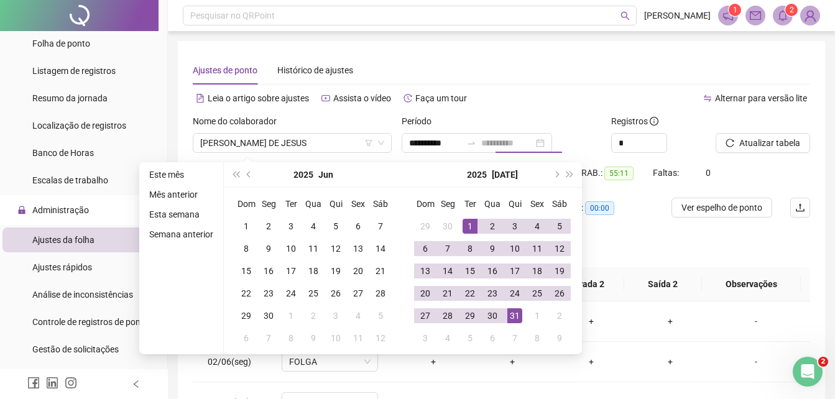
drag, startPoint x: 513, startPoint y: 312, endPoint x: 661, endPoint y: 285, distance: 150.5
click at [514, 312] on div "31" at bounding box center [515, 316] width 15 height 15
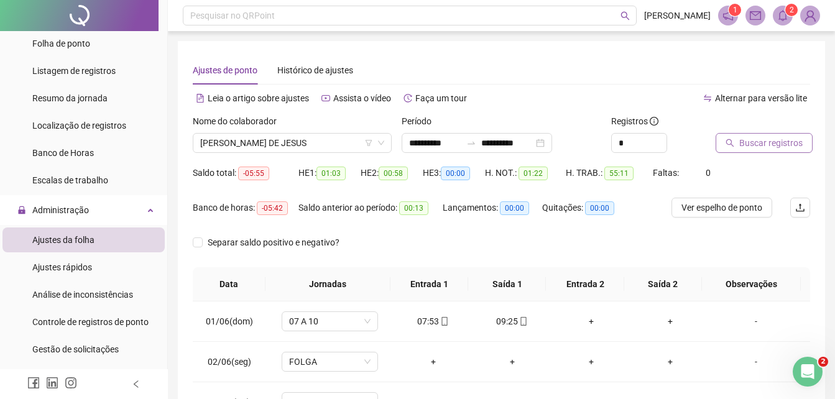
click at [766, 143] on span "Buscar registros" at bounding box center [771, 143] width 63 height 14
click at [768, 139] on span "Atualizar tabela" at bounding box center [770, 143] width 61 height 14
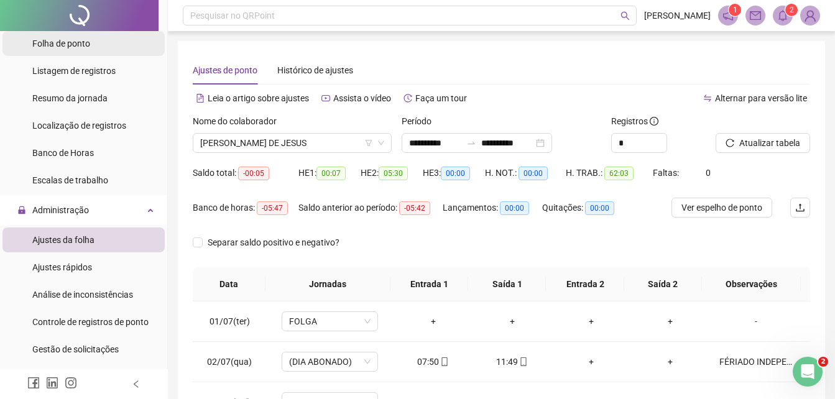
click at [77, 42] on span "Folha de ponto" at bounding box center [61, 44] width 58 height 10
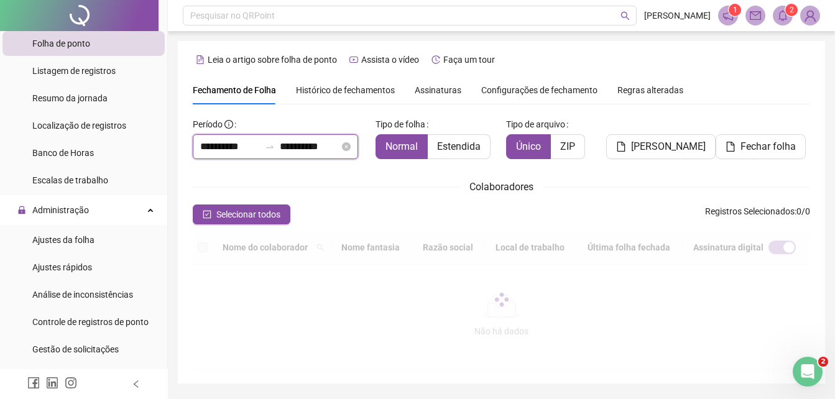
click at [258, 142] on input "**********" at bounding box center [230, 146] width 60 height 15
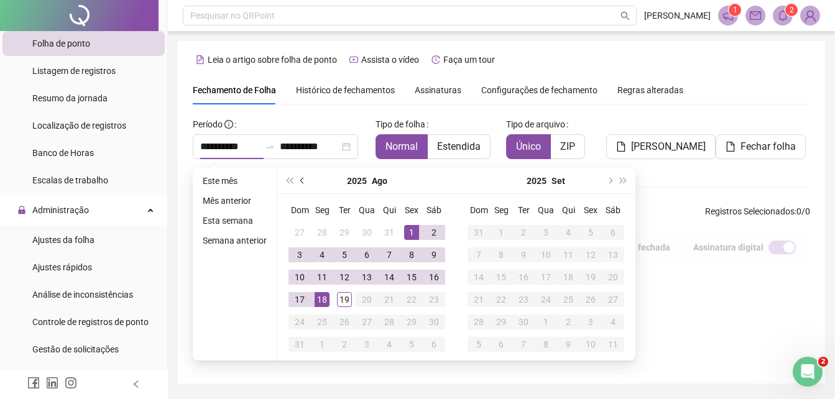
click at [300, 179] on button "prev-year" at bounding box center [303, 181] width 14 height 25
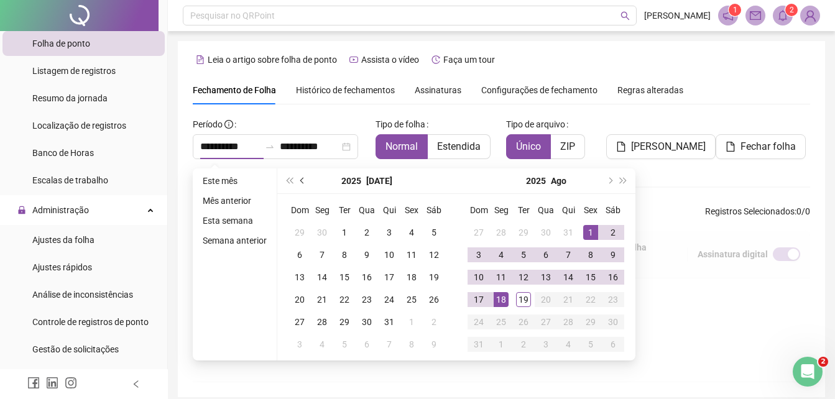
click at [302, 179] on span "prev-year" at bounding box center [303, 181] width 6 height 6
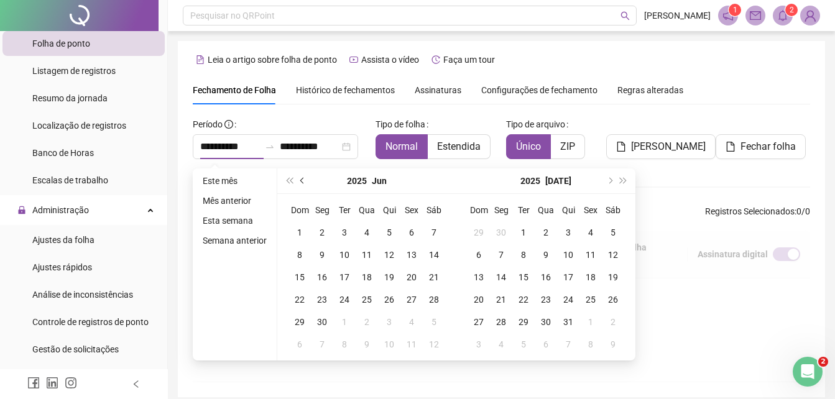
click at [302, 179] on span "prev-year" at bounding box center [303, 181] width 6 height 6
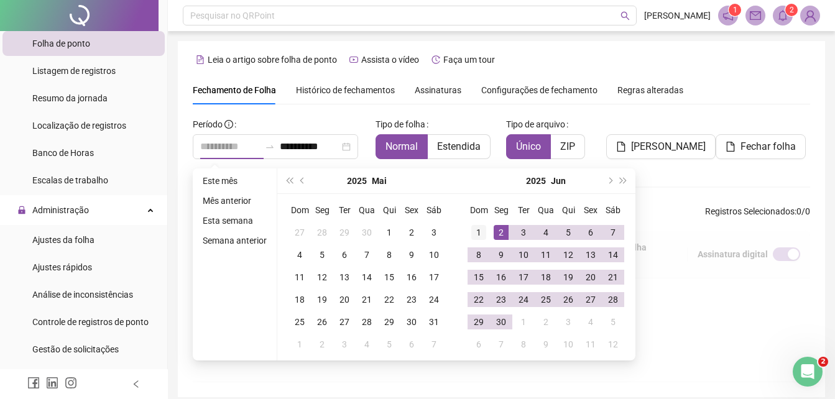
type input "**********"
drag, startPoint x: 480, startPoint y: 231, endPoint x: 486, endPoint y: 235, distance: 7.8
click at [480, 231] on div "1" at bounding box center [479, 232] width 15 height 15
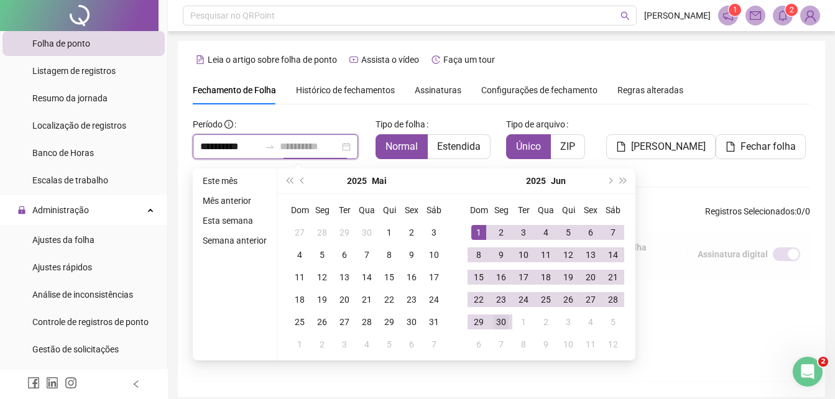
type input "**********"
click at [502, 322] on div "30" at bounding box center [501, 322] width 15 height 15
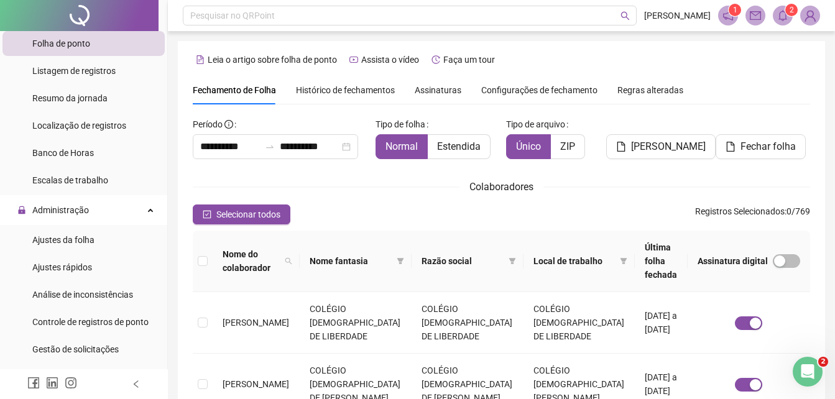
scroll to position [55, 0]
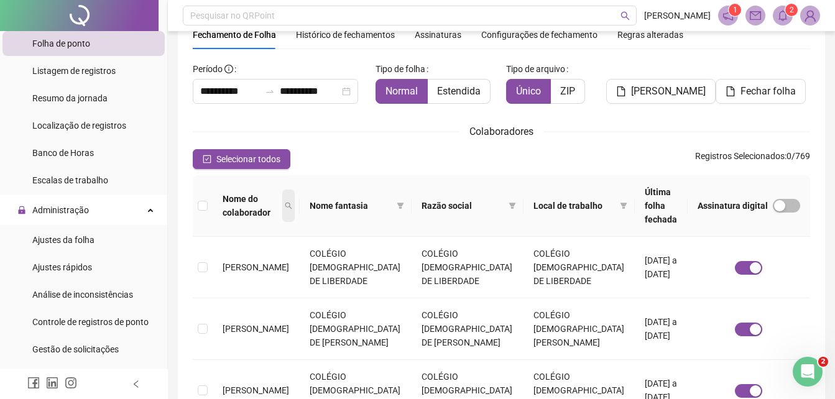
click at [292, 202] on icon "search" at bounding box center [288, 205] width 7 height 7
click at [277, 225] on input "text" at bounding box center [252, 228] width 117 height 20
type input "********"
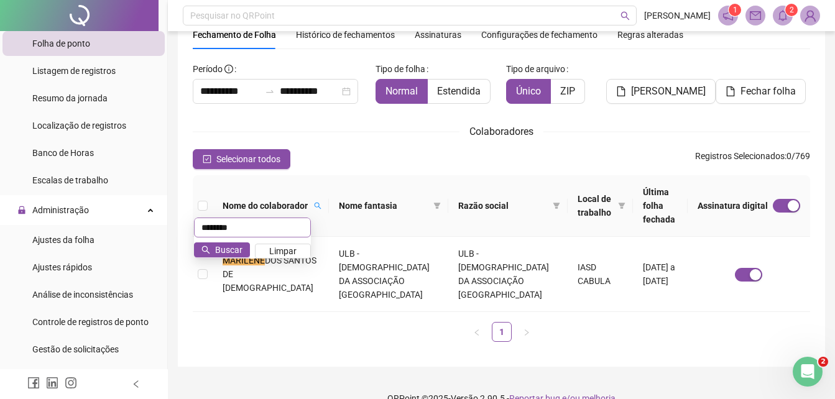
scroll to position [49, 0]
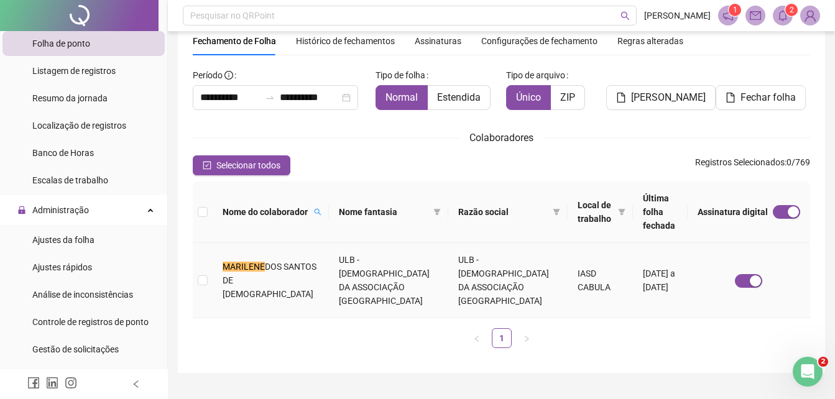
click at [309, 263] on td "[PERSON_NAME] DE JESUS" at bounding box center [271, 280] width 116 height 75
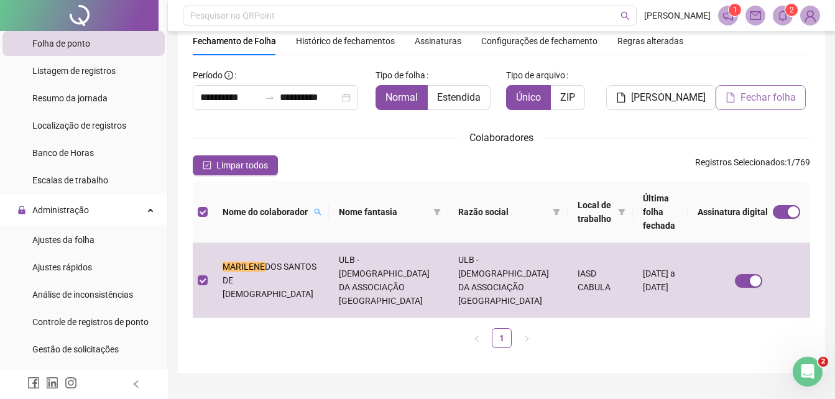
click at [761, 101] on span "Fechar folha" at bounding box center [768, 97] width 55 height 15
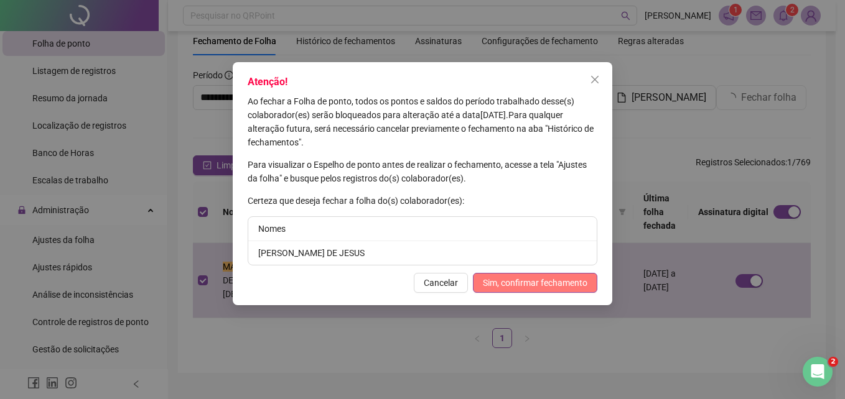
click at [537, 288] on span "Sim, confirmar fechamento" at bounding box center [535, 283] width 105 height 14
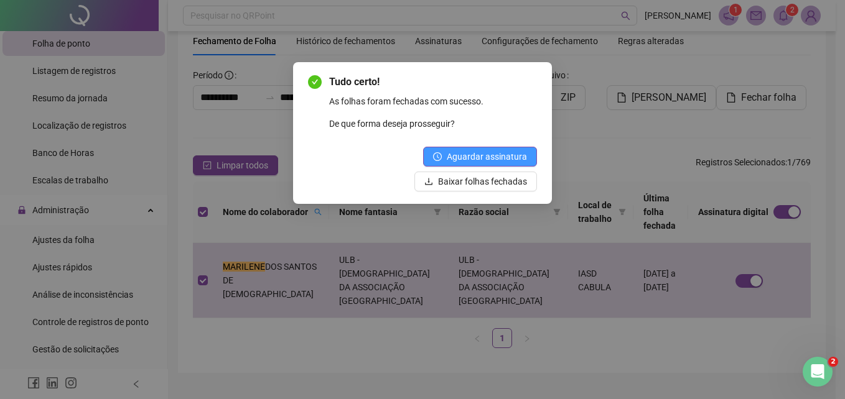
click at [495, 158] on span "Aguardar assinatura" at bounding box center [487, 157] width 80 height 14
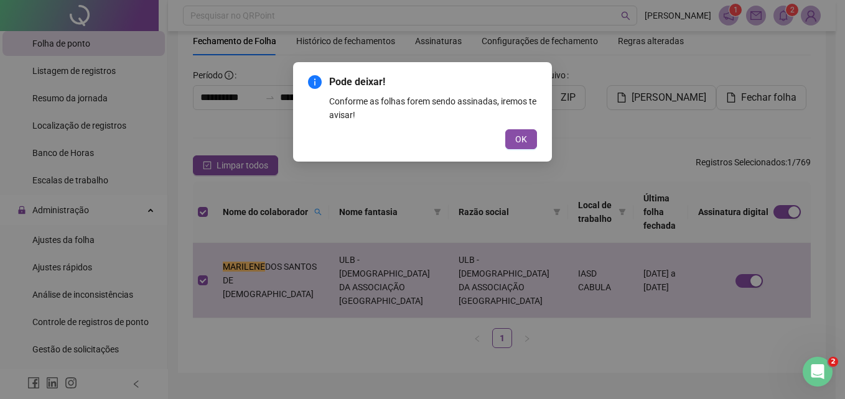
click at [514, 134] on button "OK" at bounding box center [521, 139] width 32 height 20
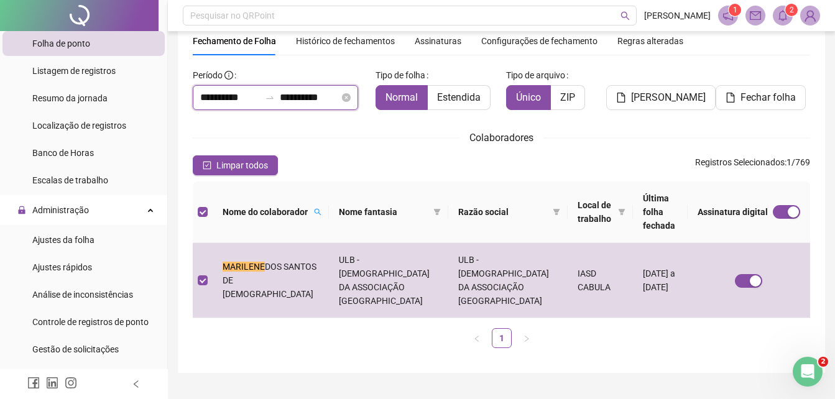
click at [203, 101] on input "**********" at bounding box center [230, 97] width 60 height 15
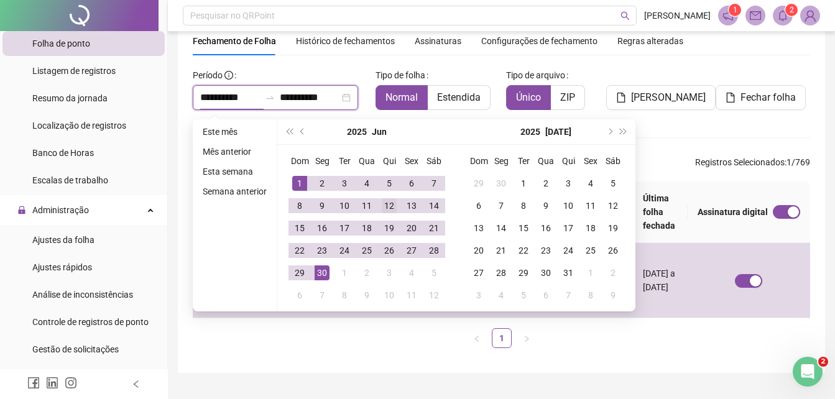
type input "**********"
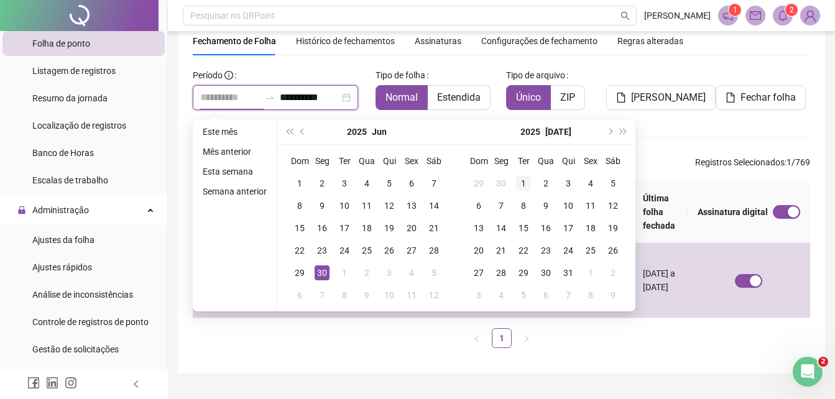
type input "**********"
click at [522, 181] on div "1" at bounding box center [523, 183] width 15 height 15
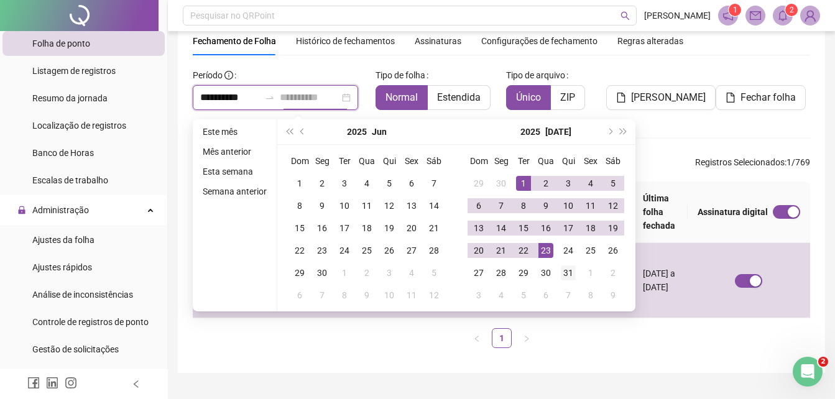
type input "**********"
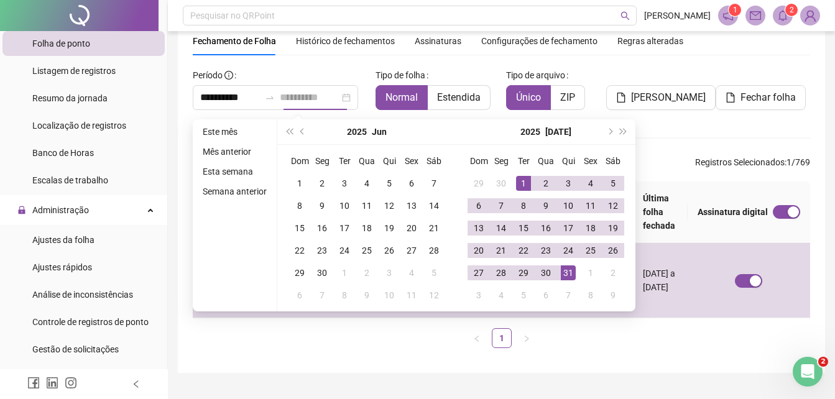
click at [564, 274] on div "31" at bounding box center [568, 273] width 15 height 15
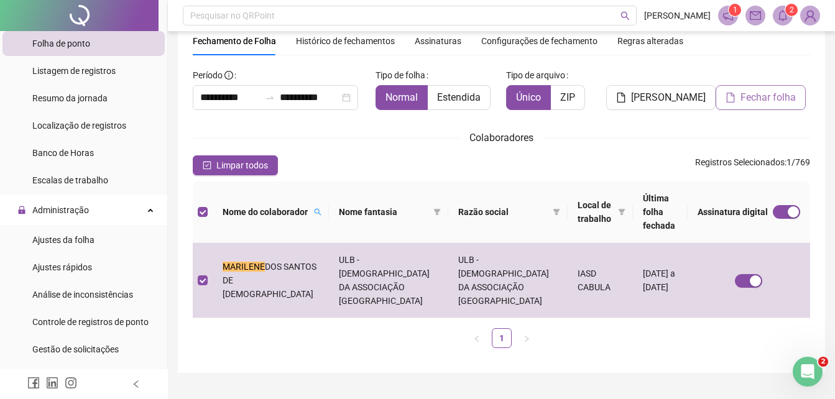
click at [781, 100] on span "Fechar folha" at bounding box center [768, 97] width 55 height 15
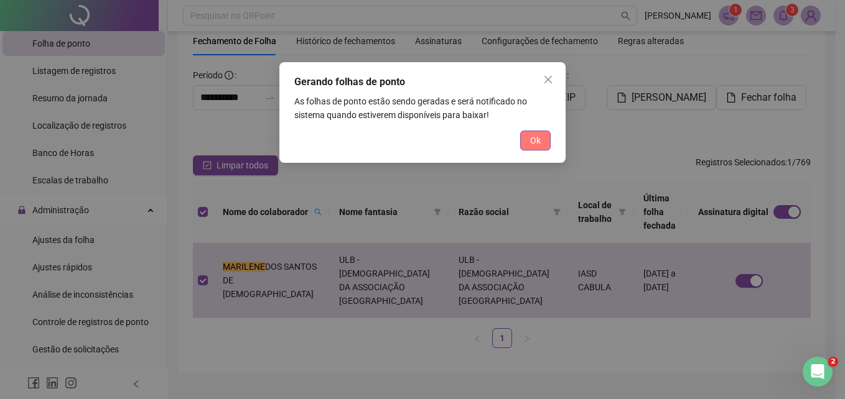
click at [529, 136] on button "Ok" at bounding box center [535, 141] width 30 height 20
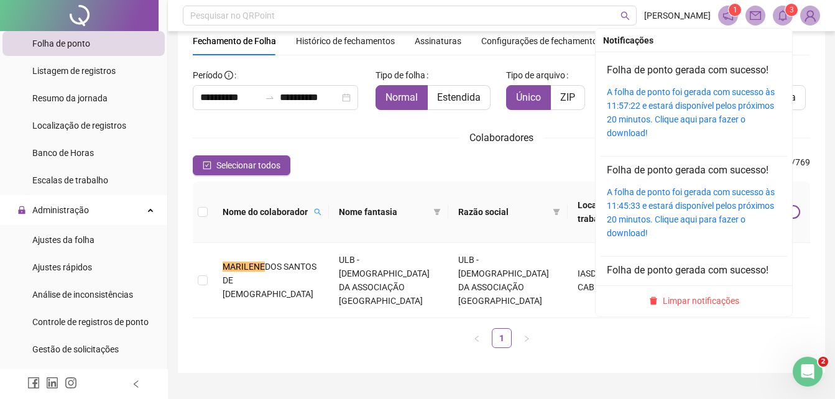
click at [719, 303] on span "Limpar notificações" at bounding box center [701, 301] width 77 height 14
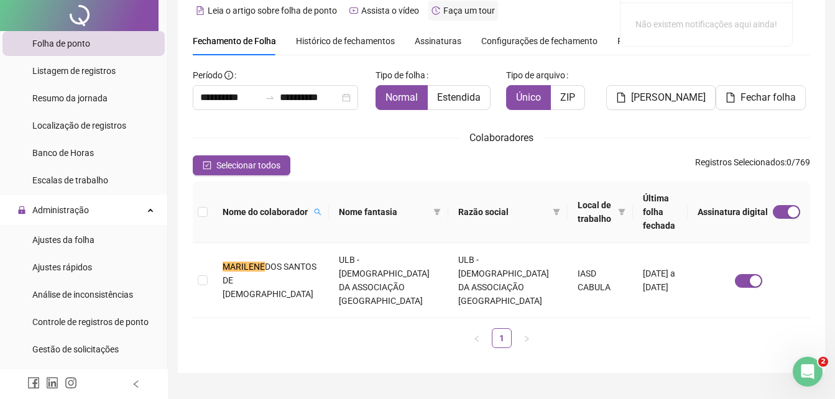
scroll to position [0, 0]
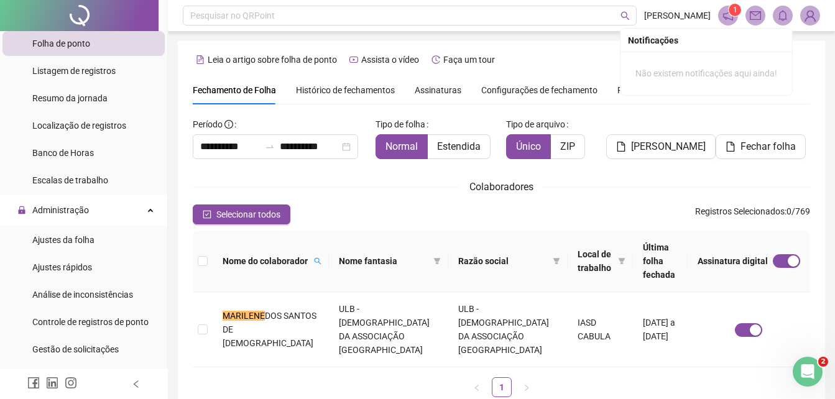
click at [442, 91] on span "Assinaturas" at bounding box center [438, 90] width 47 height 9
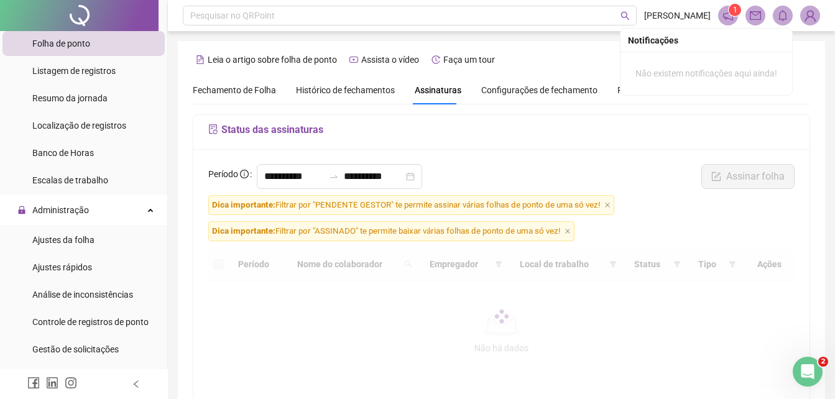
scroll to position [49, 0]
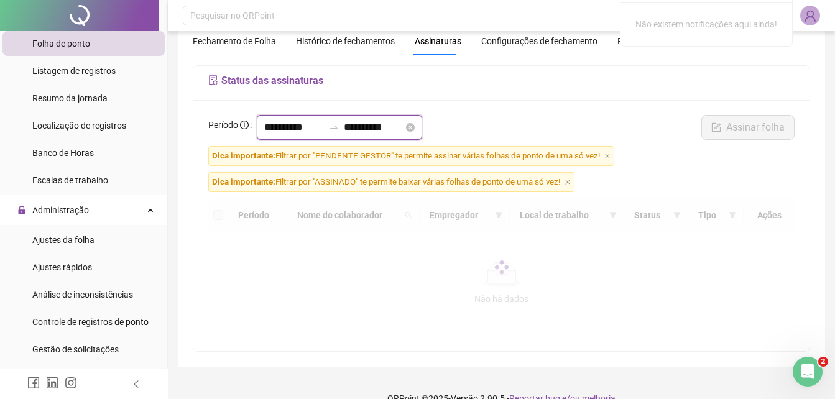
click at [324, 129] on input "**********" at bounding box center [294, 127] width 60 height 15
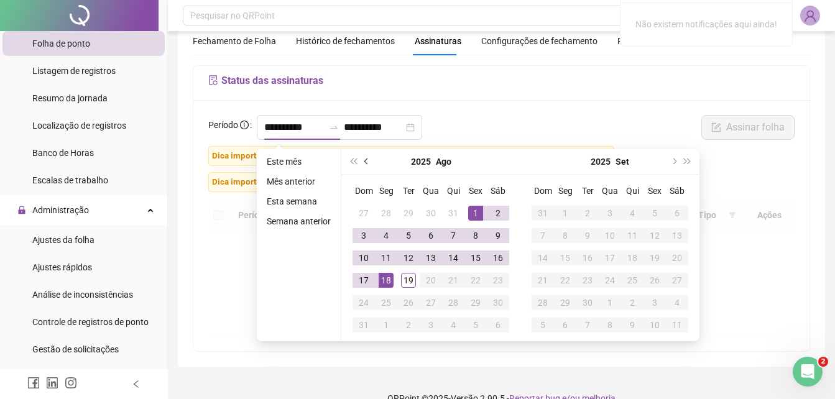
click at [365, 160] on span "prev-year" at bounding box center [368, 162] width 6 height 6
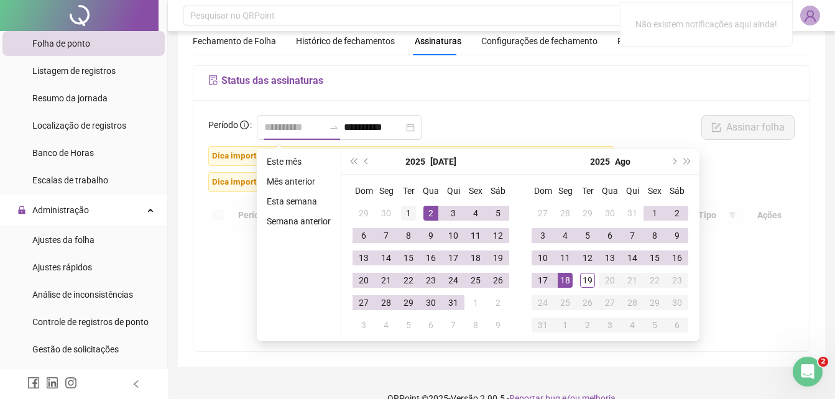
type input "**********"
click at [404, 212] on div "1" at bounding box center [408, 213] width 15 height 15
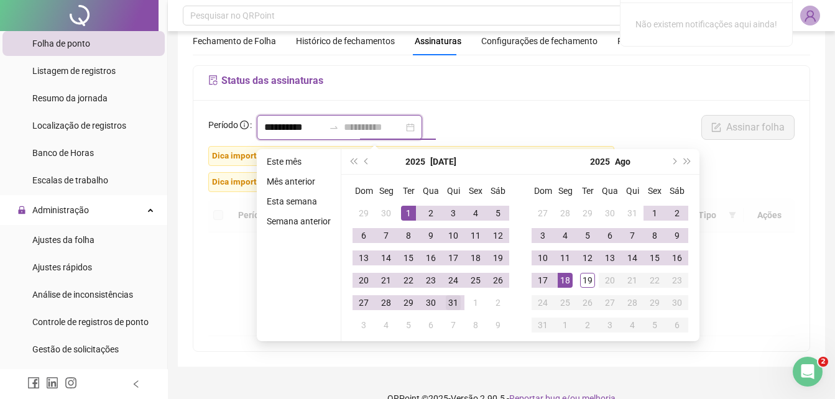
type input "**********"
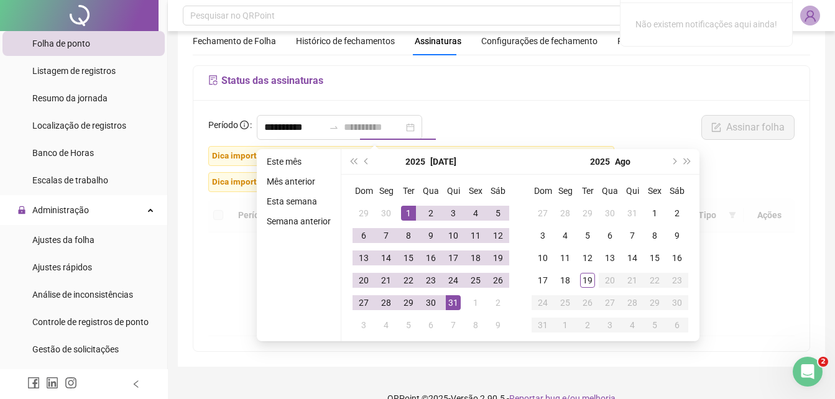
click at [452, 305] on div "31" at bounding box center [453, 302] width 15 height 15
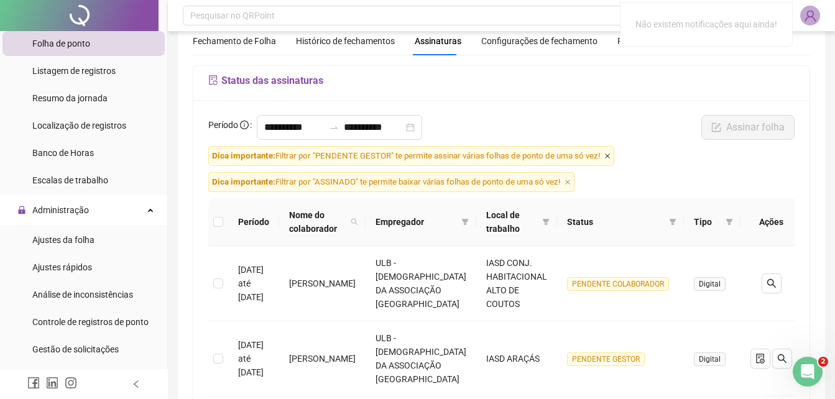
click at [607, 157] on icon "close" at bounding box center [608, 156] width 6 height 6
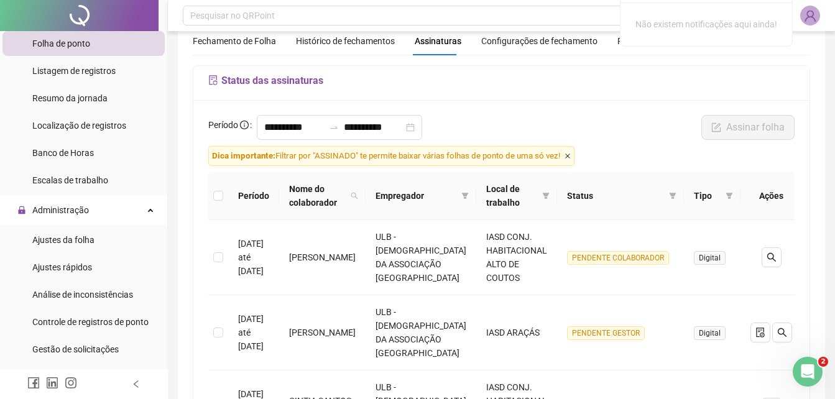
click at [571, 154] on icon "close" at bounding box center [568, 156] width 6 height 6
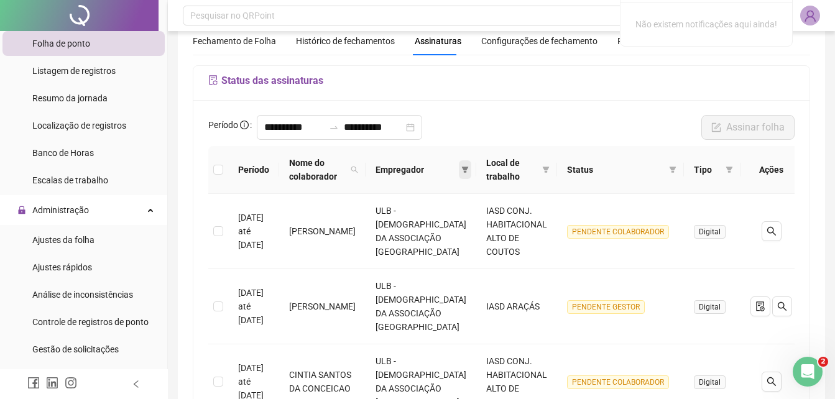
click at [462, 170] on icon "filter" at bounding box center [465, 170] width 7 height 6
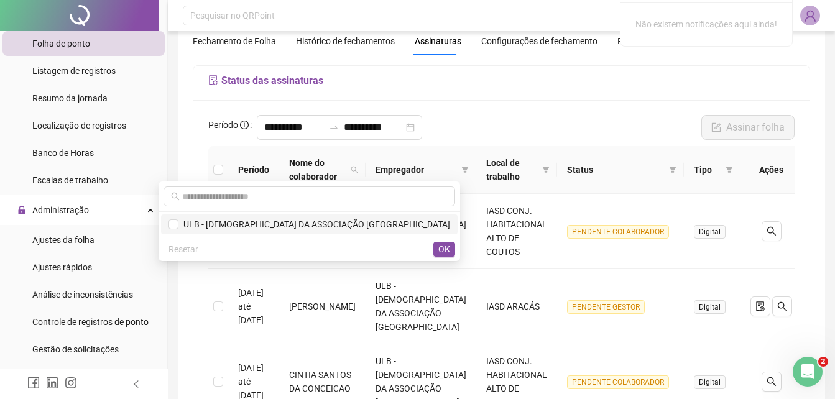
click at [371, 222] on span "ULB - [DEMOGRAPHIC_DATA] DA ASSOCIAÇÃO [GEOGRAPHIC_DATA]" at bounding box center [315, 225] width 272 height 10
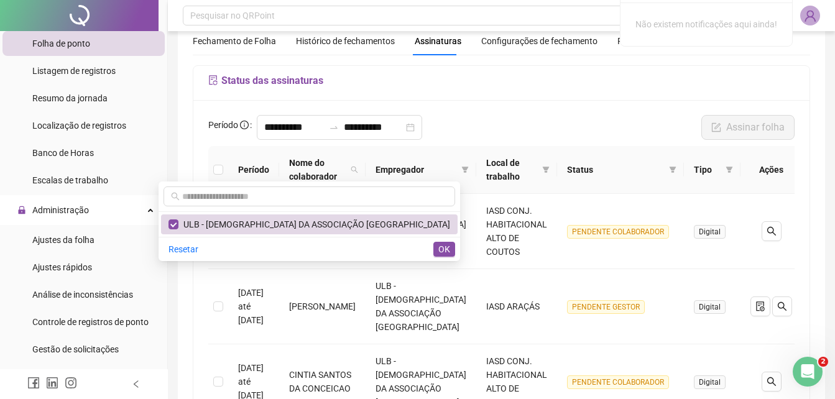
click at [444, 251] on span "OK" at bounding box center [445, 250] width 12 height 14
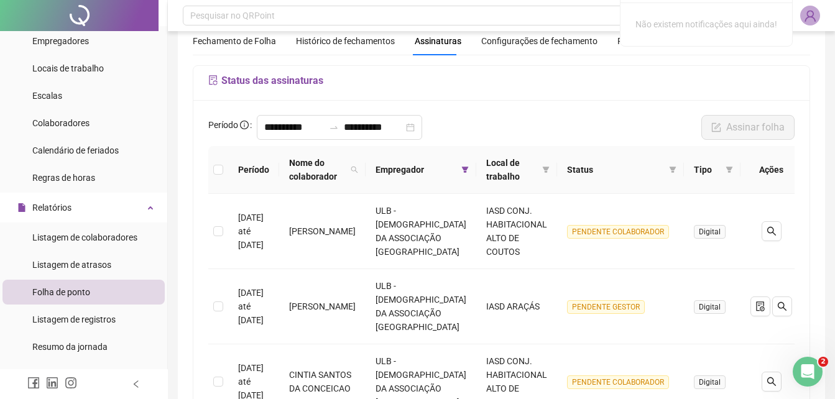
scroll to position [0, 0]
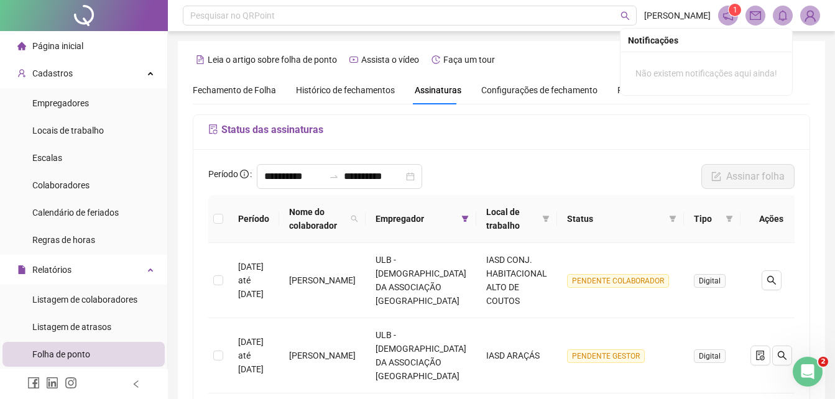
click at [63, 44] on span "Página inicial" at bounding box center [57, 46] width 51 height 10
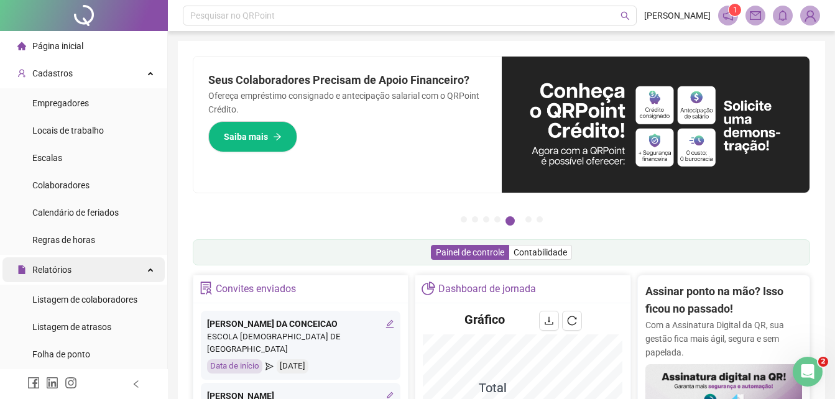
click at [78, 266] on div "Relatórios" at bounding box center [83, 270] width 162 height 25
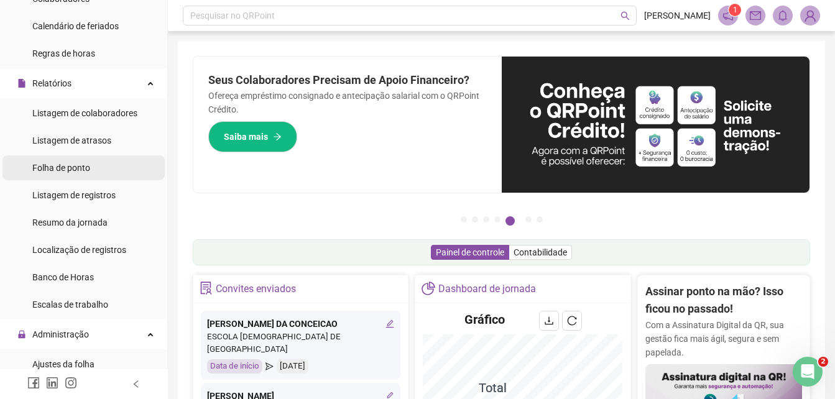
click at [93, 165] on li "Folha de ponto" at bounding box center [83, 168] width 162 height 25
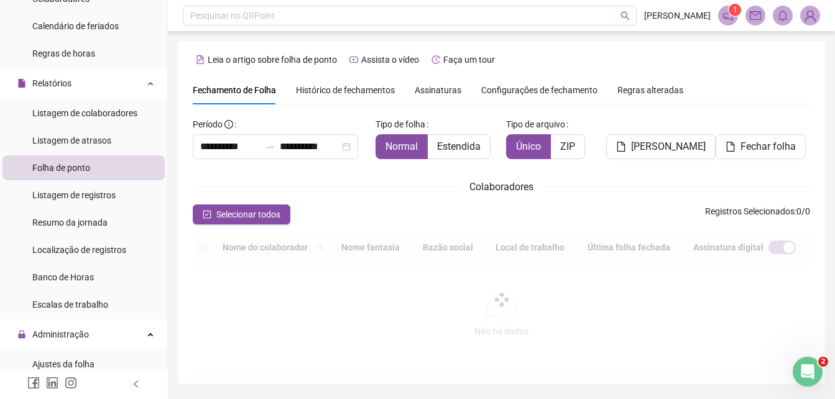
click at [432, 89] on span "Assinaturas" at bounding box center [438, 90] width 47 height 9
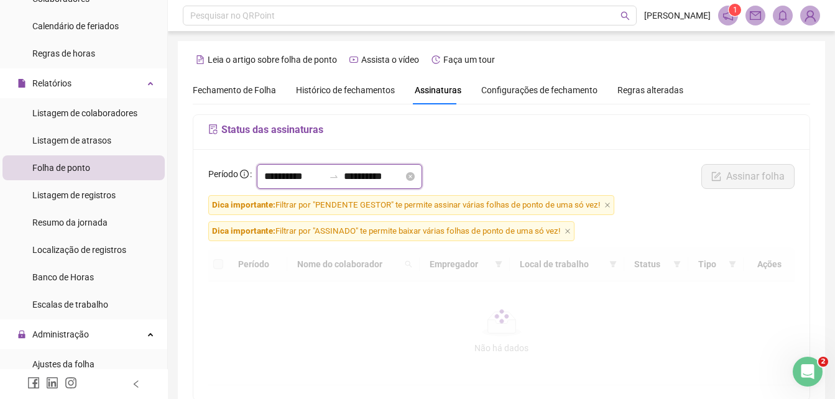
click at [322, 176] on input "**********" at bounding box center [294, 176] width 60 height 15
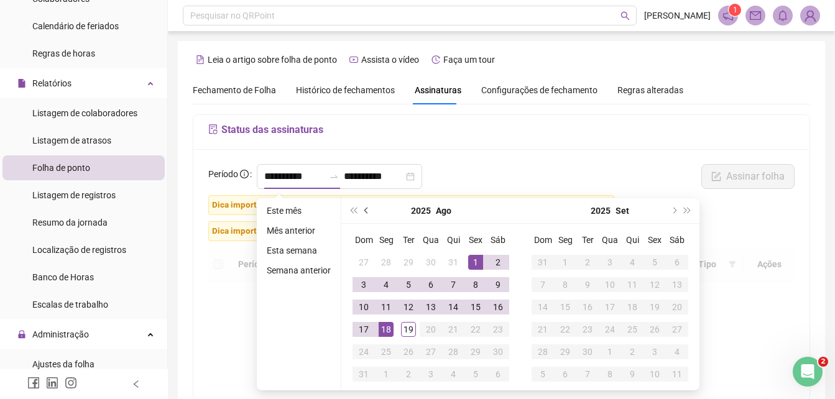
click at [361, 208] on button "prev-year" at bounding box center [367, 210] width 14 height 25
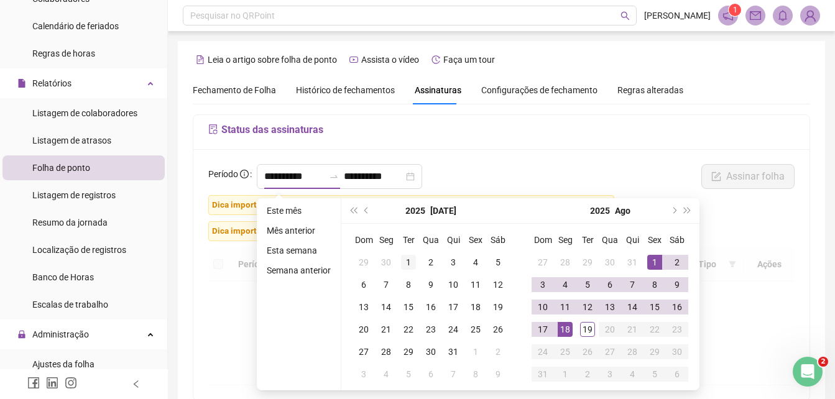
type input "**********"
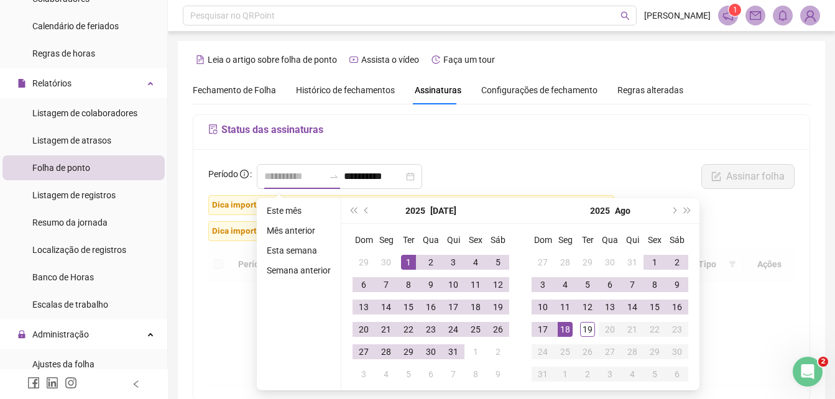
click at [405, 263] on div "1" at bounding box center [408, 262] width 15 height 15
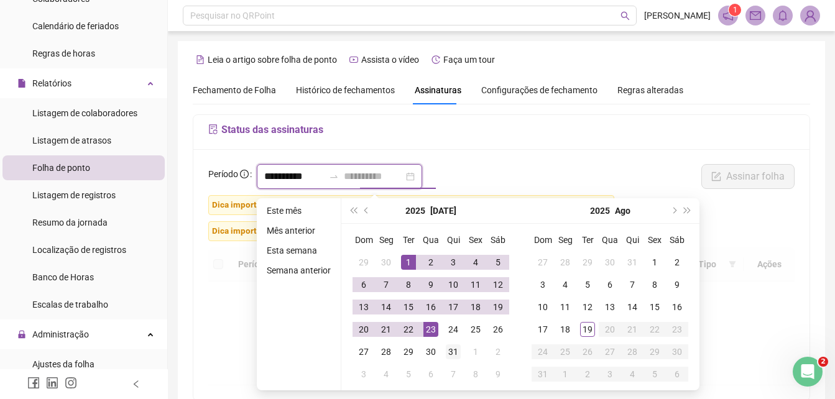
type input "**********"
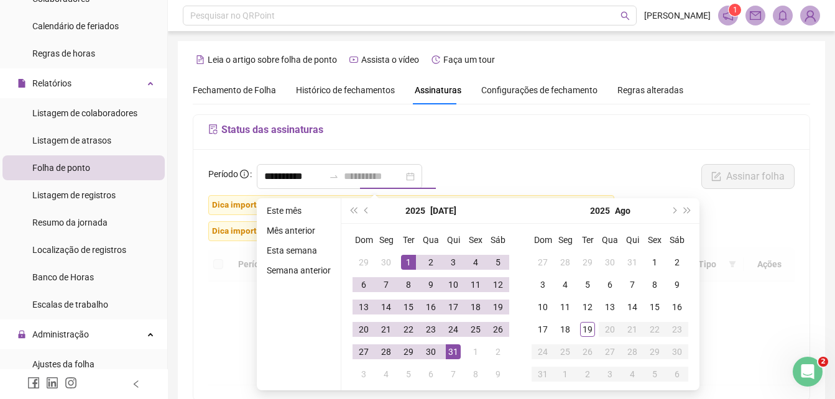
click at [450, 352] on div "31" at bounding box center [453, 352] width 15 height 15
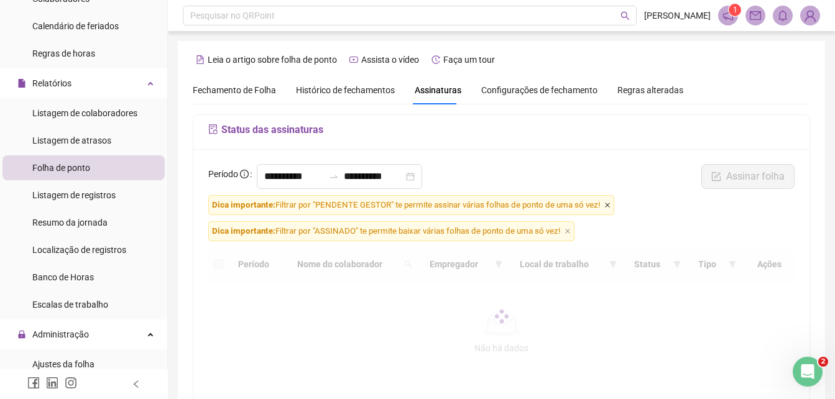
click at [609, 207] on icon "close" at bounding box center [608, 205] width 6 height 6
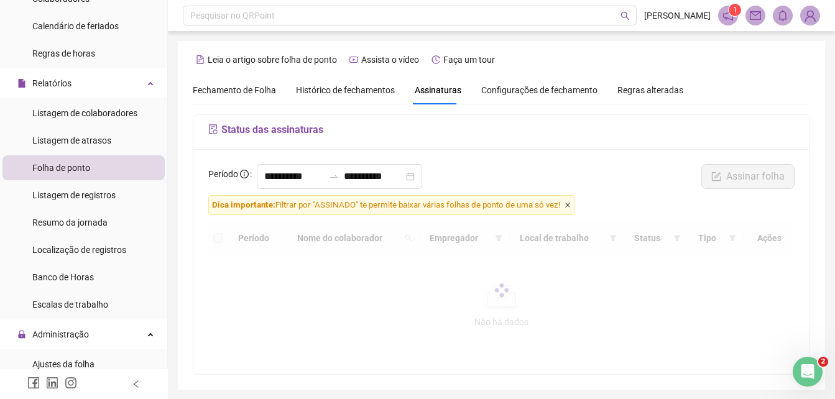
click at [571, 203] on icon "close" at bounding box center [568, 205] width 6 height 6
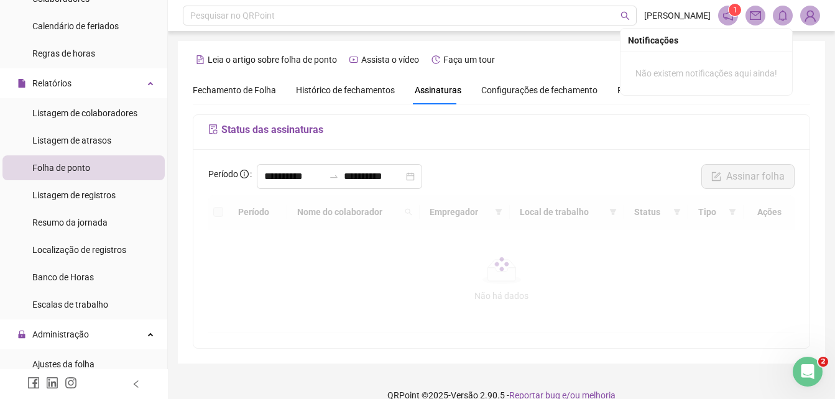
click at [783, 16] on icon "bell" at bounding box center [783, 15] width 11 height 11
click at [807, 21] on img at bounding box center [810, 15] width 19 height 19
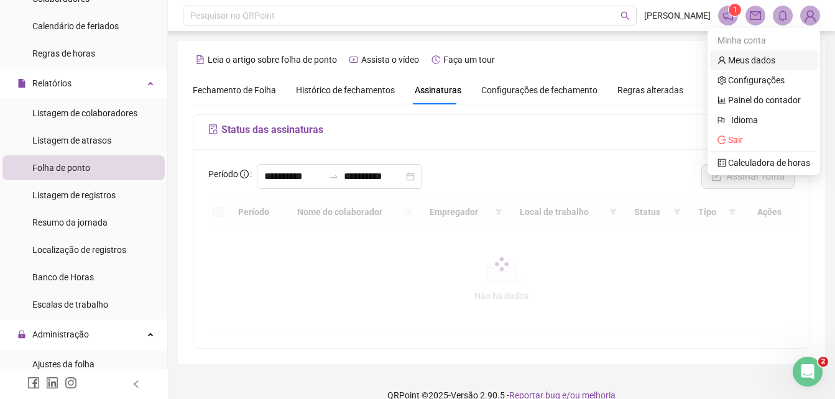
click at [747, 58] on link "Meus dados" at bounding box center [747, 60] width 58 height 10
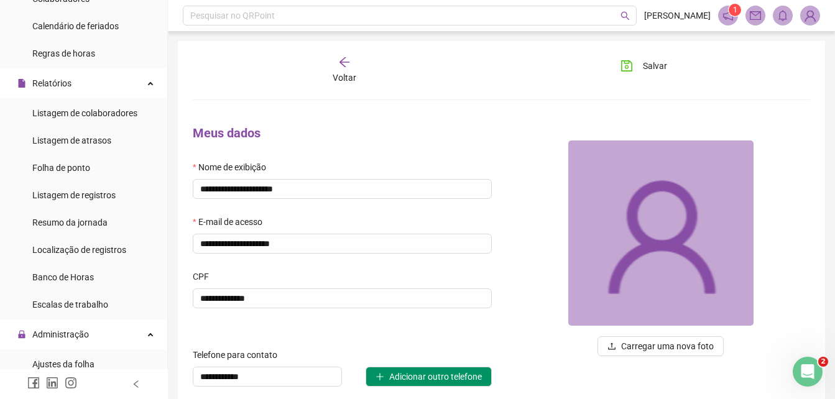
click at [347, 69] on div "Voltar" at bounding box center [344, 70] width 95 height 29
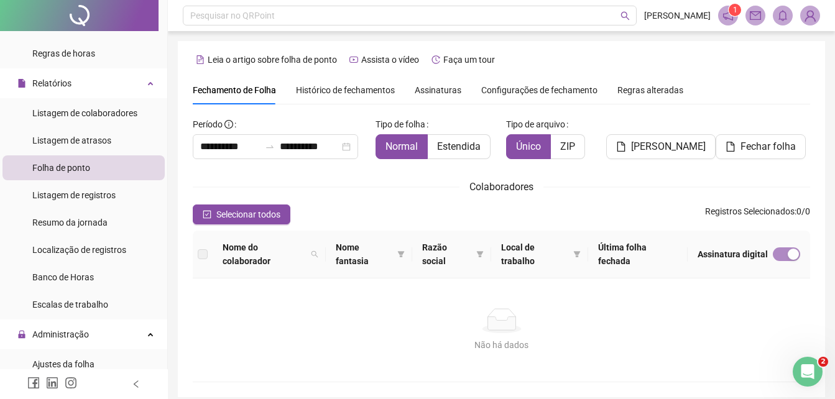
click at [442, 91] on span "Assinaturas" at bounding box center [438, 90] width 47 height 9
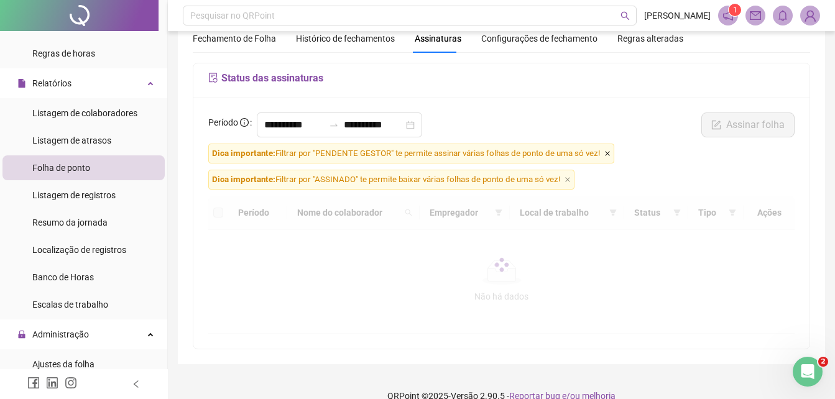
click at [610, 153] on icon "close" at bounding box center [607, 153] width 5 height 5
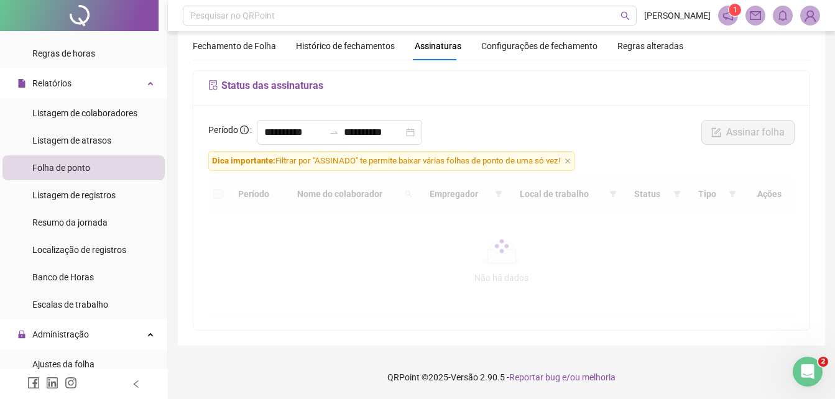
scroll to position [44, 0]
click at [571, 160] on icon "close" at bounding box center [568, 161] width 6 height 6
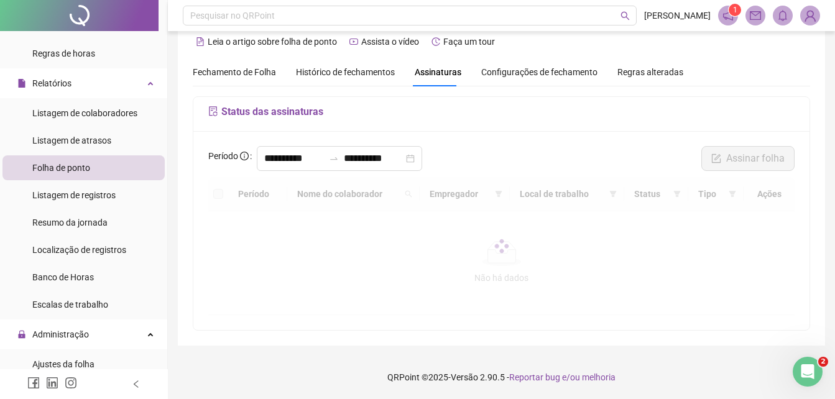
scroll to position [18, 0]
click at [324, 162] on input "**********" at bounding box center [294, 158] width 60 height 15
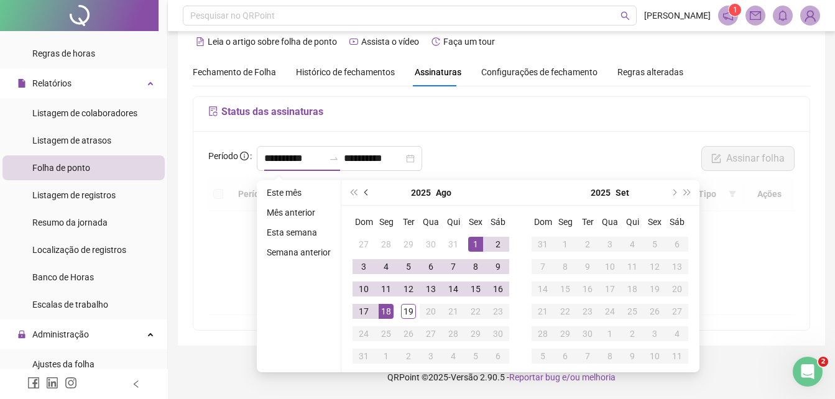
click at [363, 188] on button "prev-year" at bounding box center [367, 192] width 14 height 25
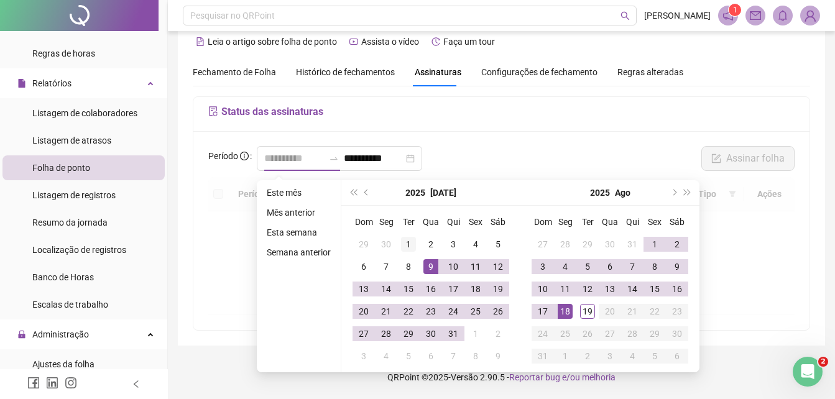
type input "**********"
click at [407, 237] on div "1" at bounding box center [408, 244] width 15 height 15
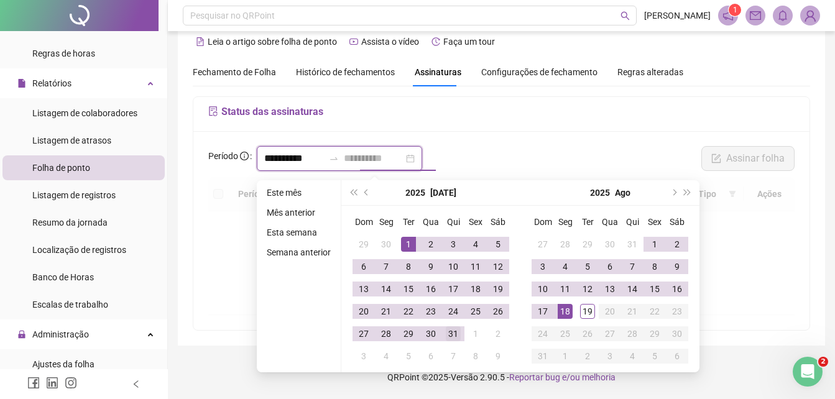
type input "**********"
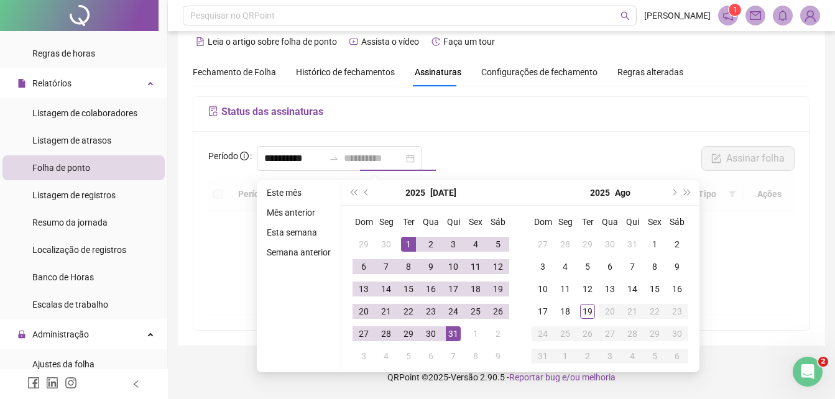
click at [450, 330] on div "31" at bounding box center [453, 334] width 15 height 15
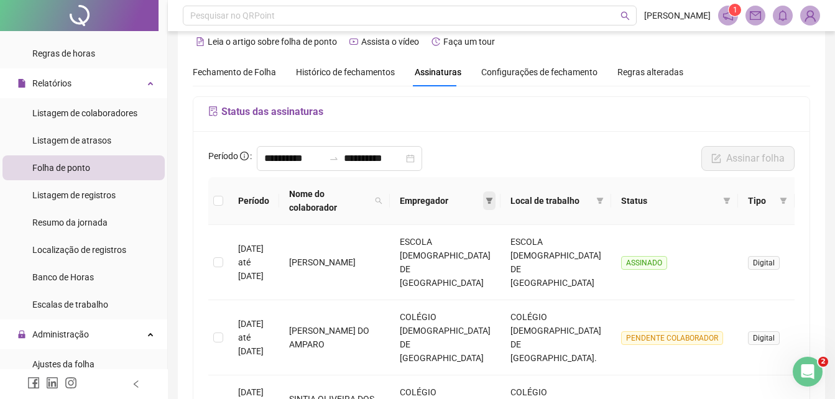
click at [486, 201] on icon "filter" at bounding box center [489, 201] width 7 height 6
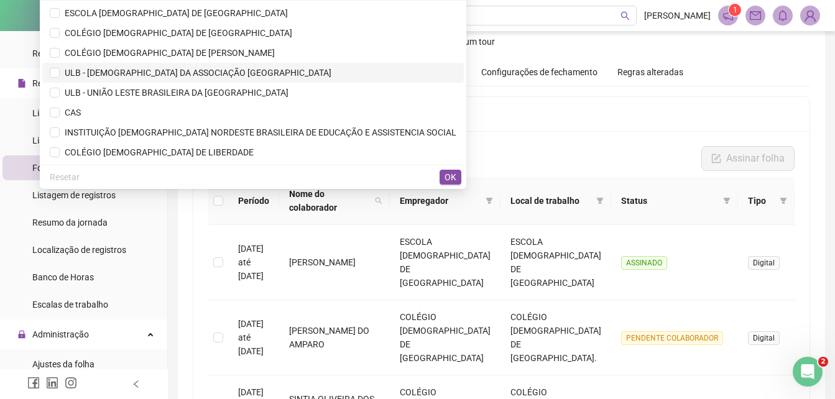
click at [164, 70] on span "ULB - [DEMOGRAPHIC_DATA] DA ASSOCIAÇÃO [GEOGRAPHIC_DATA]" at bounding box center [196, 73] width 272 height 10
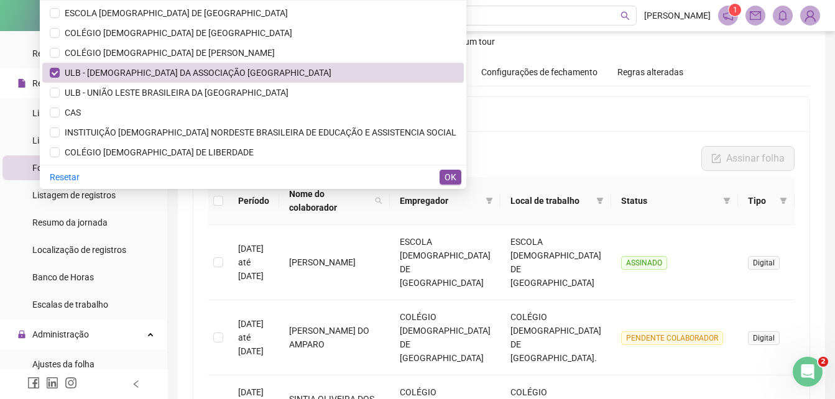
click at [449, 178] on span "OK" at bounding box center [451, 177] width 12 height 14
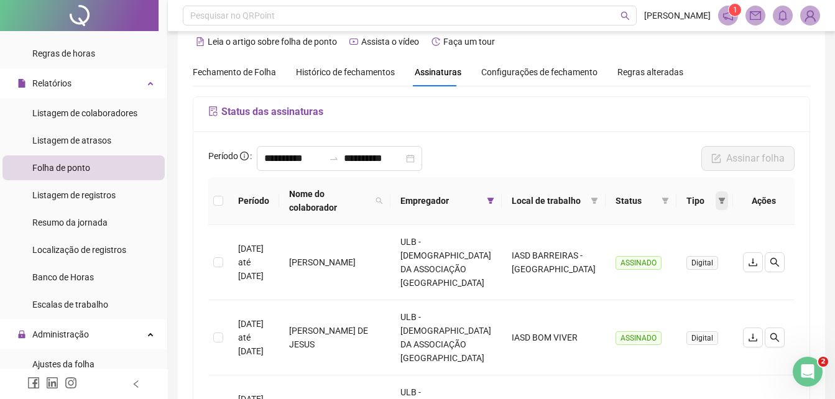
click at [723, 202] on icon "filter" at bounding box center [722, 200] width 7 height 7
click at [717, 198] on span at bounding box center [722, 201] width 12 height 19
click at [664, 200] on icon "filter" at bounding box center [666, 201] width 7 height 6
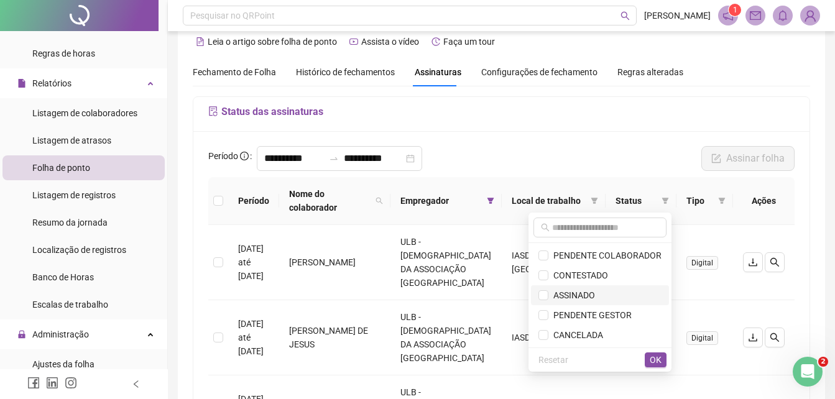
click at [569, 294] on span "ASSINADO" at bounding box center [572, 296] width 47 height 10
click at [653, 360] on span "OK" at bounding box center [656, 360] width 12 height 14
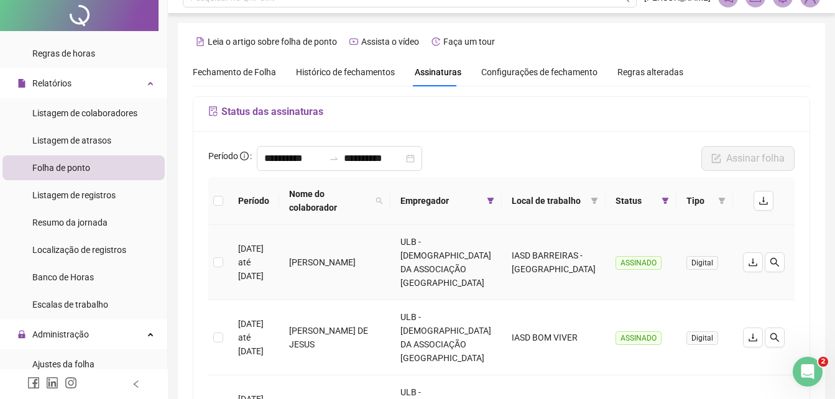
scroll to position [0, 0]
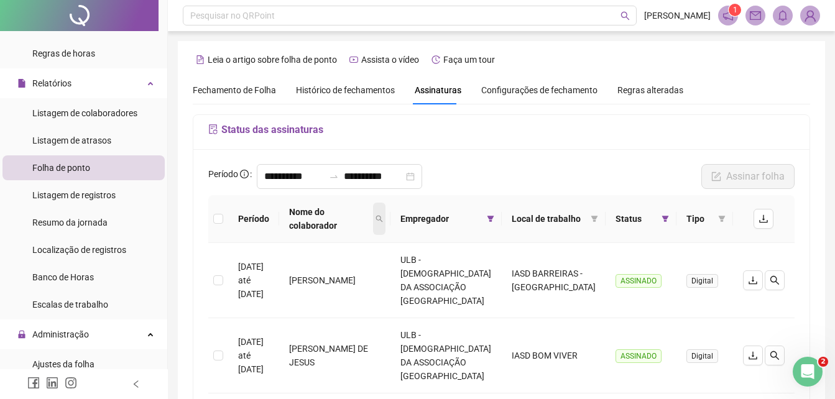
click at [383, 216] on icon "search" at bounding box center [379, 219] width 7 height 7
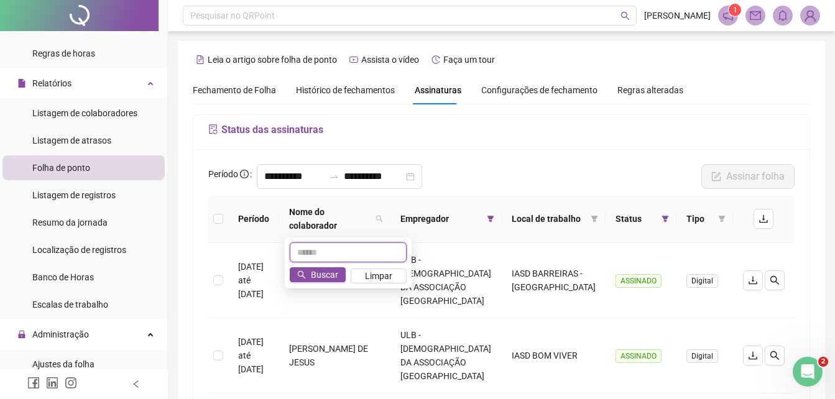
click at [361, 250] on input "text" at bounding box center [348, 253] width 117 height 20
type input "*******"
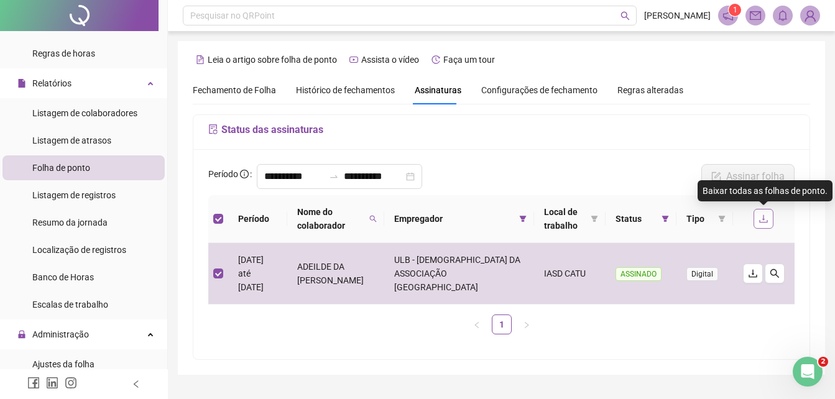
click at [763, 220] on icon "download" at bounding box center [764, 219] width 10 height 10
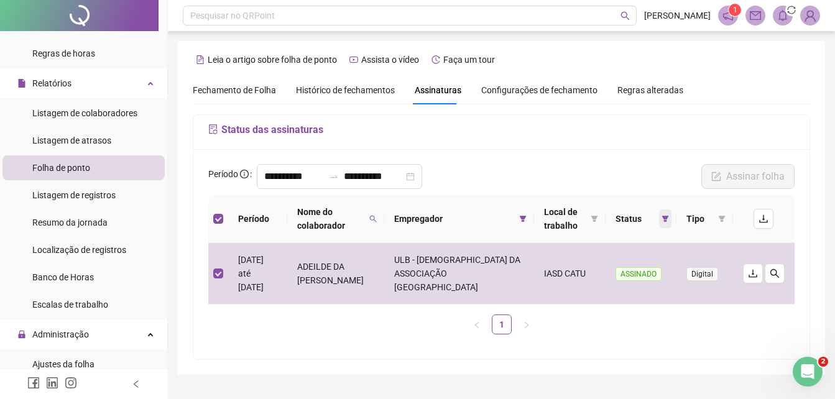
click at [664, 216] on icon "filter" at bounding box center [666, 219] width 7 height 6
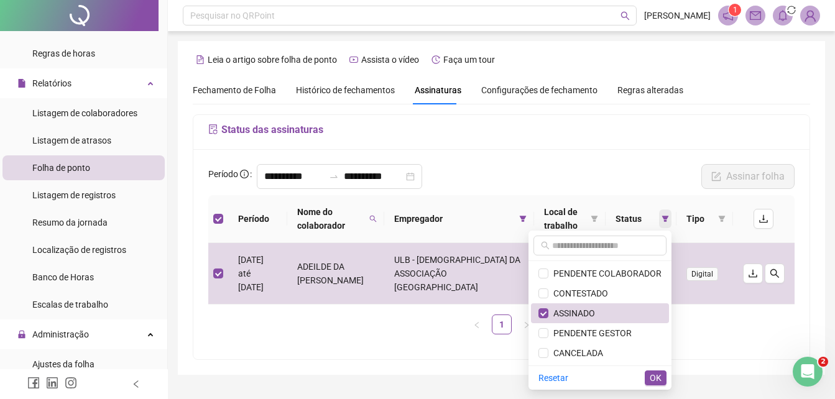
click at [664, 216] on icon "filter" at bounding box center [666, 219] width 7 height 6
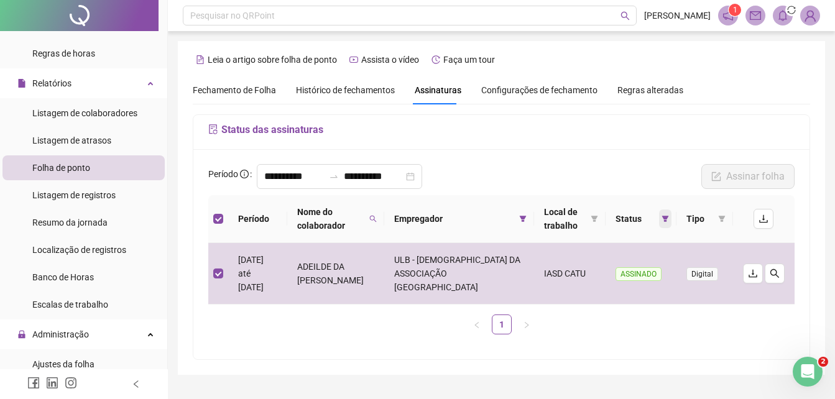
click at [662, 216] on icon "filter" at bounding box center [665, 218] width 7 height 7
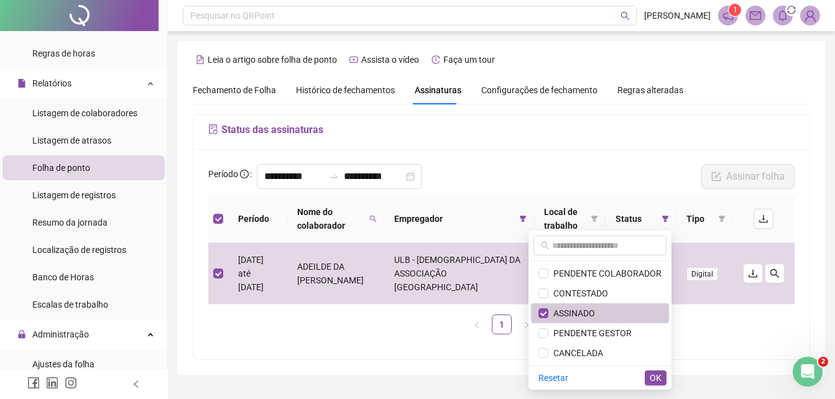
click at [580, 310] on span "ASSINADO" at bounding box center [572, 314] width 47 height 10
click at [654, 378] on span "OK" at bounding box center [656, 378] width 12 height 14
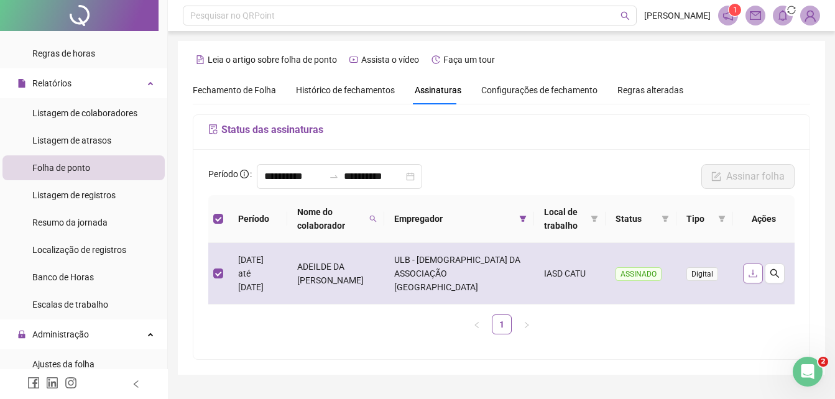
click at [751, 271] on icon "download" at bounding box center [753, 274] width 10 height 10
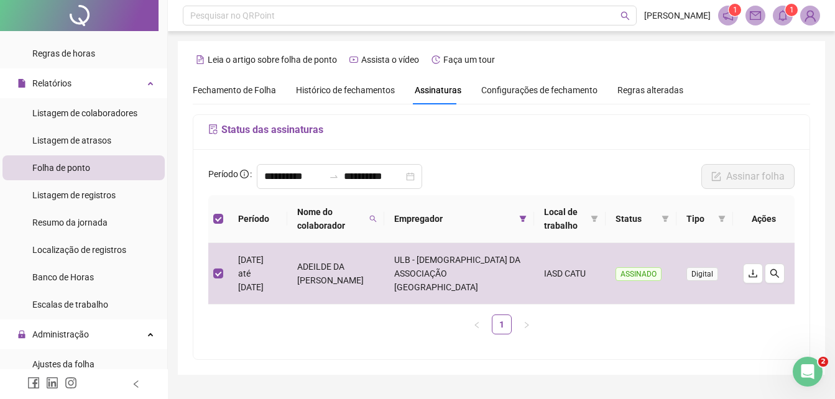
click at [779, 16] on icon "bell" at bounding box center [783, 15] width 11 height 11
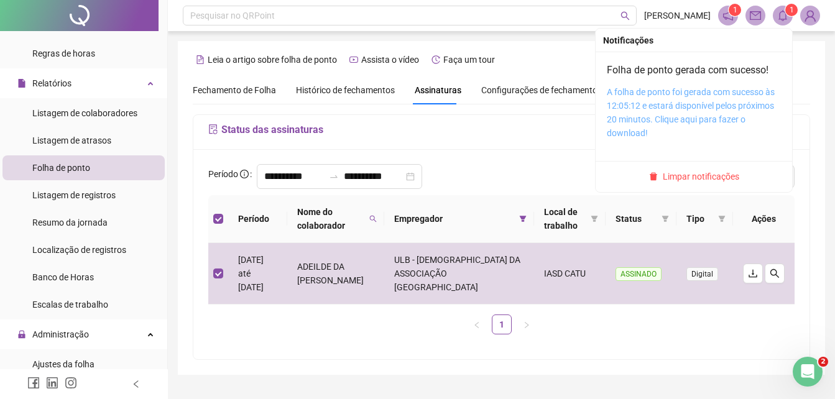
click at [723, 96] on link "A folha de ponto foi gerada com sucesso às 12:05:12 e estará disponível pelos p…" at bounding box center [691, 112] width 168 height 51
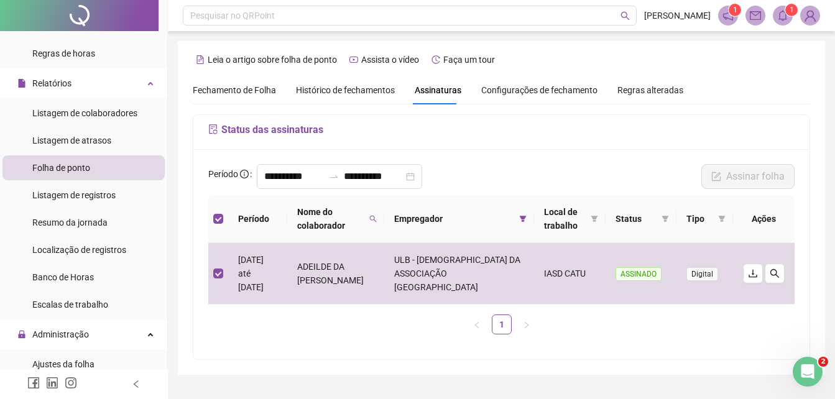
click at [389, 365] on div "**********" at bounding box center [502, 208] width 648 height 334
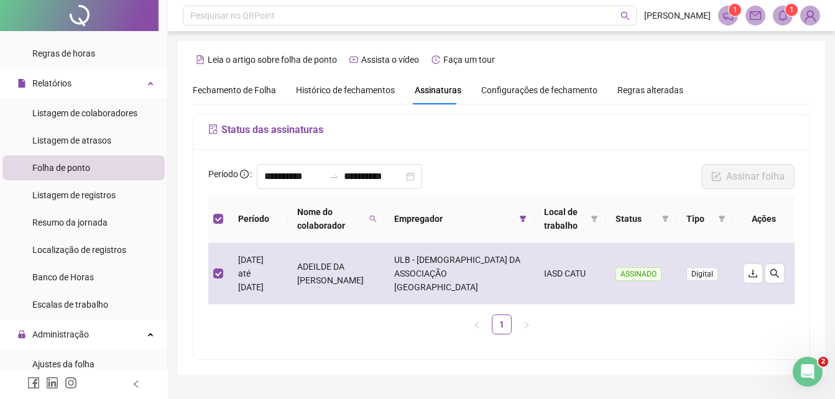
drag, startPoint x: 323, startPoint y: 258, endPoint x: 365, endPoint y: 295, distance: 56.0
click at [365, 295] on td "ADEILDE DA [PERSON_NAME]" at bounding box center [336, 274] width 98 height 62
drag, startPoint x: 365, startPoint y: 295, endPoint x: 342, endPoint y: 288, distance: 24.0
copy td "ADEILDE DA [PERSON_NAME]"
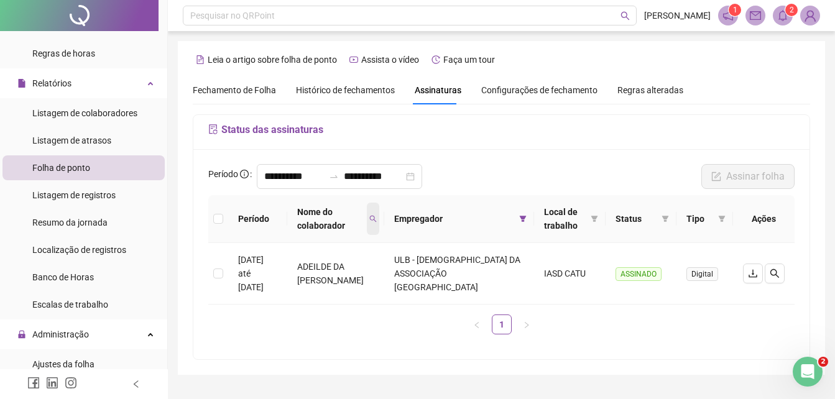
click at [377, 220] on icon "search" at bounding box center [373, 218] width 7 height 7
click at [370, 277] on span "Limpar" at bounding box center [374, 276] width 27 height 14
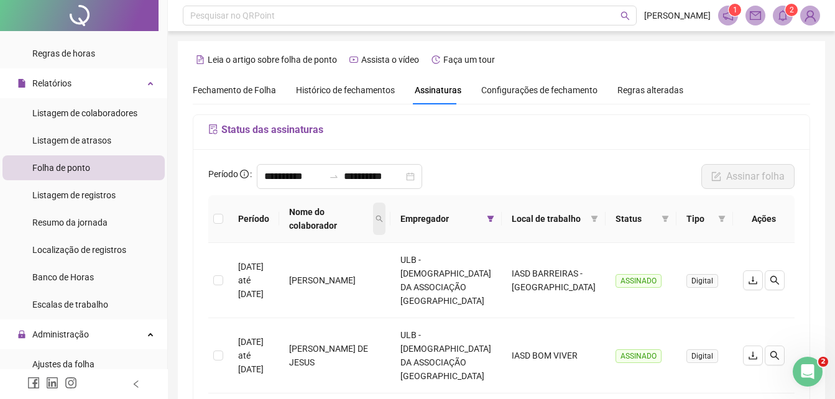
click at [383, 220] on icon "search" at bounding box center [379, 219] width 7 height 7
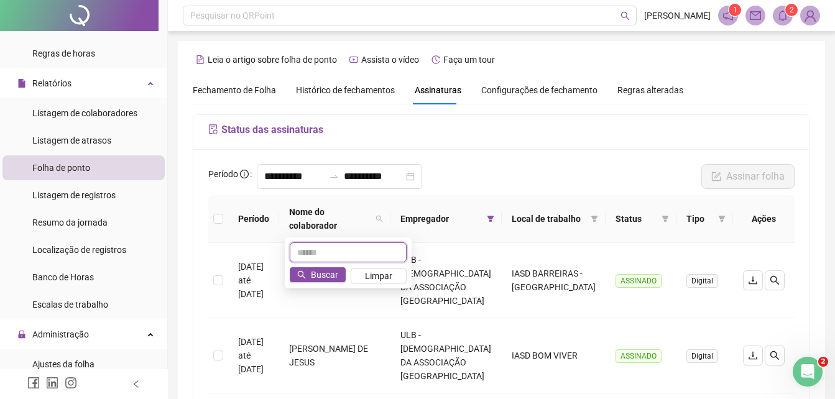
click at [383, 258] on input "text" at bounding box center [348, 253] width 117 height 20
type input "********"
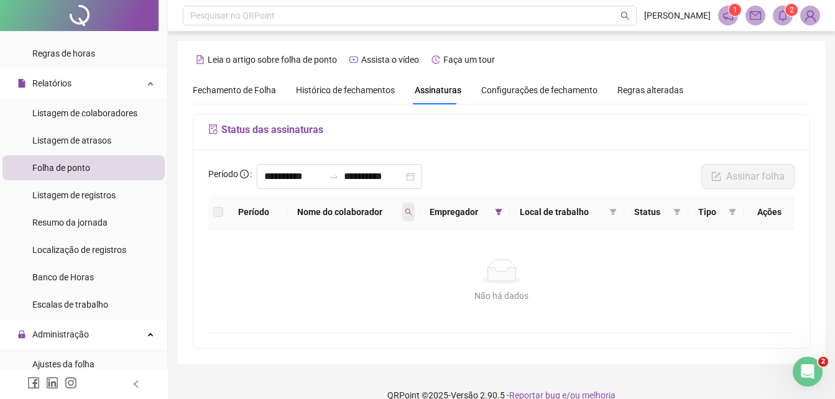
click at [411, 211] on icon "search" at bounding box center [408, 211] width 7 height 7
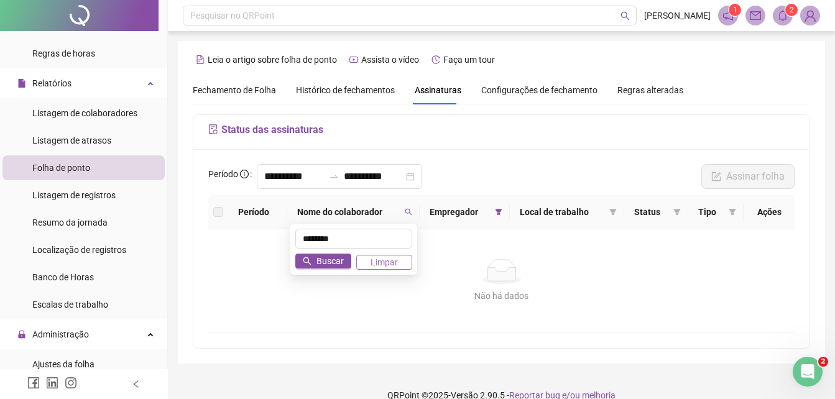
click at [371, 266] on button "Limpar" at bounding box center [384, 262] width 56 height 15
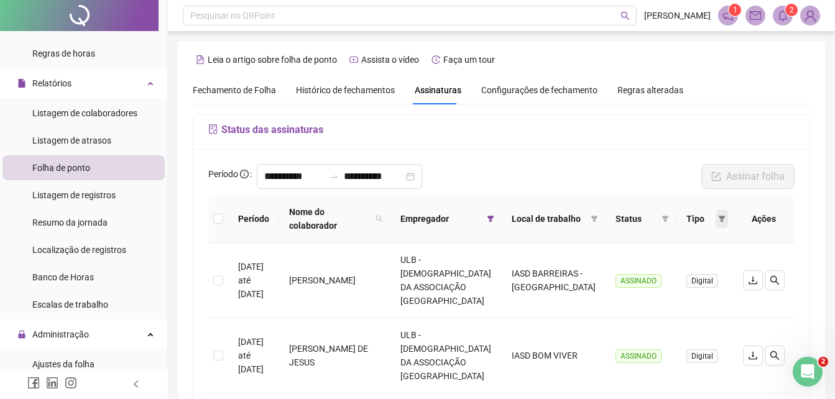
click at [722, 219] on icon "filter" at bounding box center [722, 219] width 7 height 6
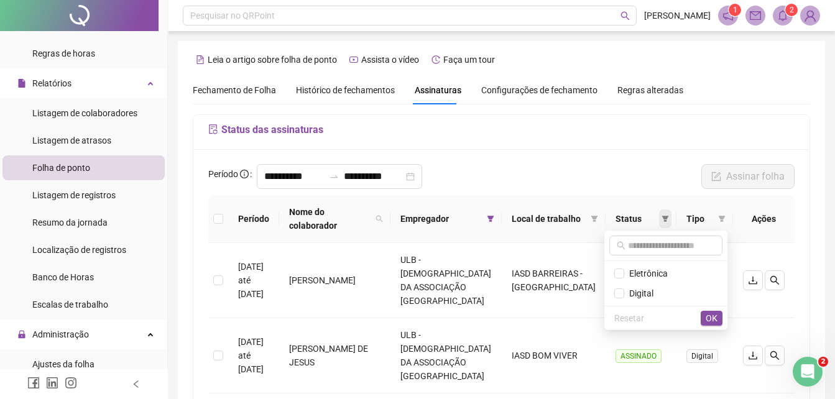
click at [666, 218] on icon "filter" at bounding box center [666, 219] width 7 height 6
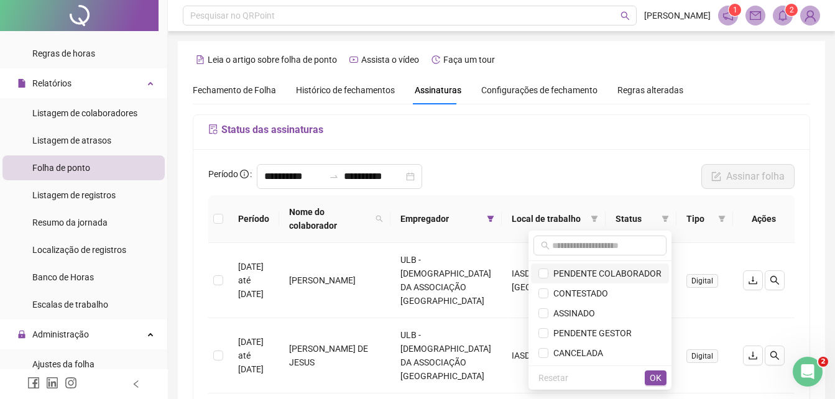
click at [617, 276] on span "PENDENTE COLABORADOR" at bounding box center [605, 274] width 113 height 10
click at [658, 374] on span "OK" at bounding box center [656, 378] width 12 height 14
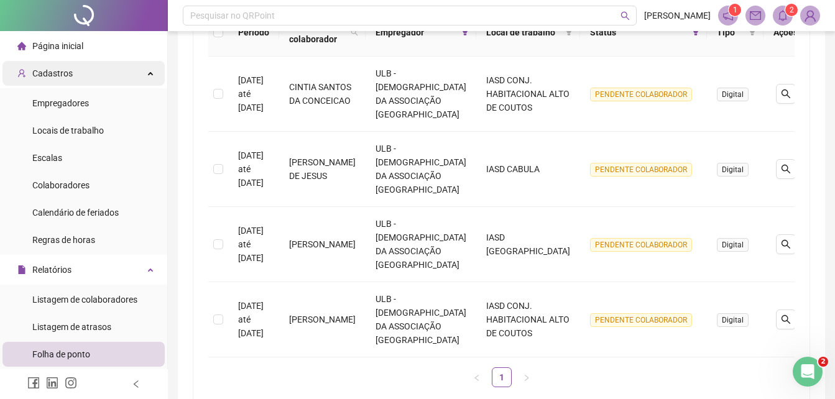
scroll to position [124, 0]
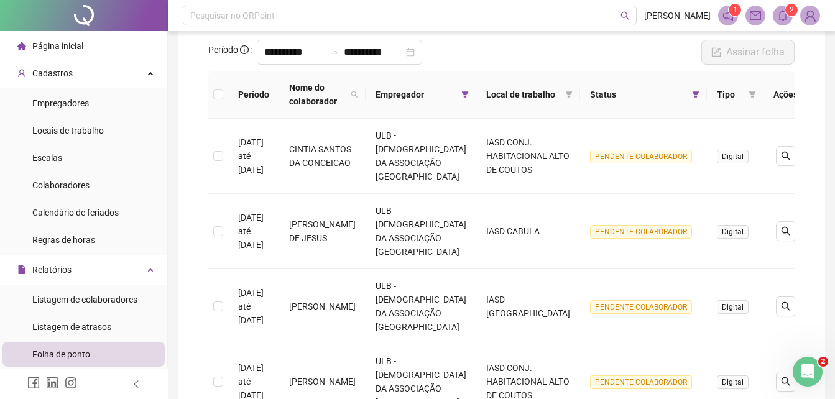
click at [67, 47] on span "Página inicial" at bounding box center [57, 46] width 51 height 10
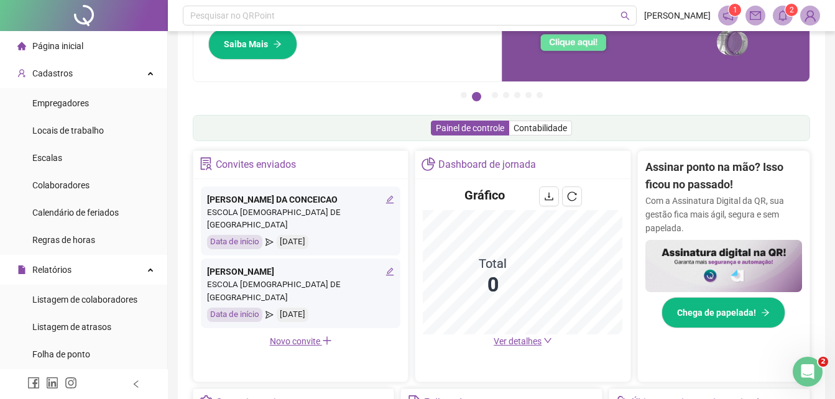
click at [55, 86] on li "Cadastros Empregadores Locais de trabalho Escalas Colaboradores Calendário de f…" at bounding box center [83, 158] width 167 height 194
click at [52, 75] on span "Cadastros" at bounding box center [52, 73] width 40 height 10
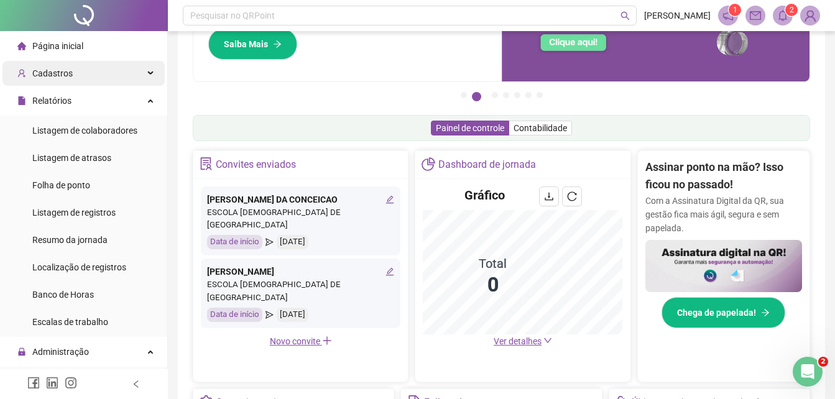
click at [52, 75] on span "Cadastros" at bounding box center [52, 73] width 40 height 10
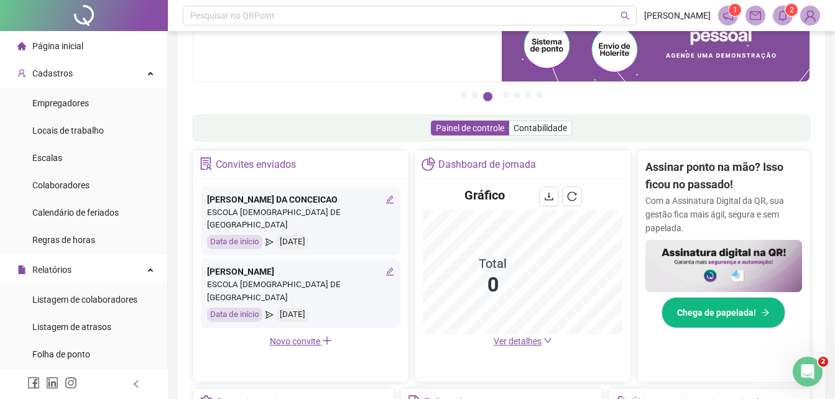
drag, startPoint x: 76, startPoint y: 180, endPoint x: 100, endPoint y: 171, distance: 25.8
click at [78, 180] on span "Colaboradores" at bounding box center [60, 185] width 57 height 10
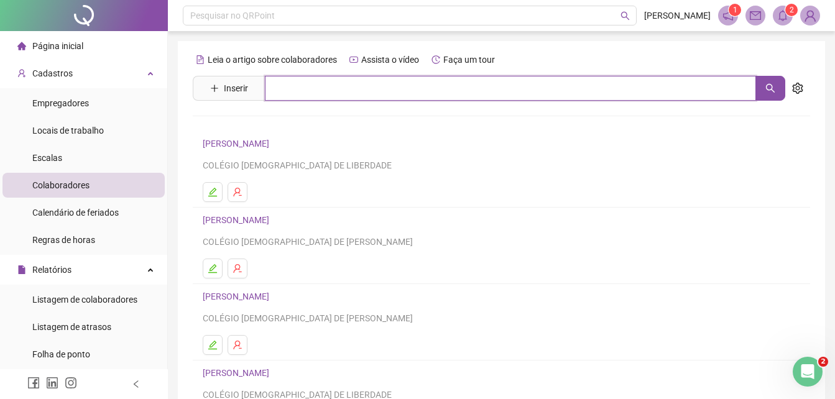
click at [302, 86] on input "text" at bounding box center [510, 88] width 491 height 25
type input "*"
type input "******"
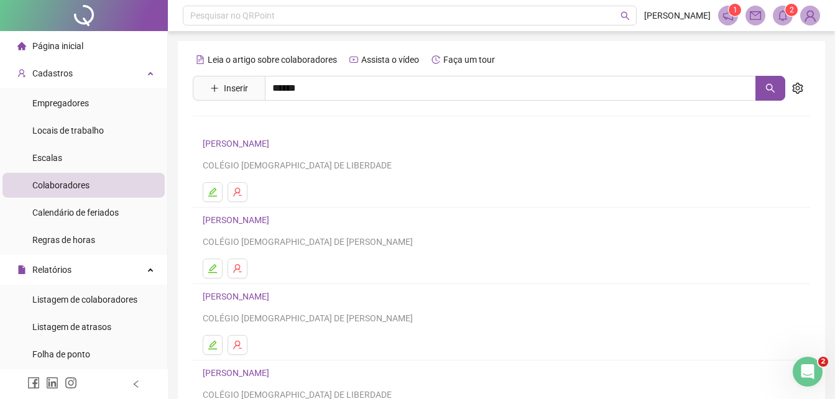
click at [279, 127] on link "[PERSON_NAME]" at bounding box center [249, 125] width 67 height 10
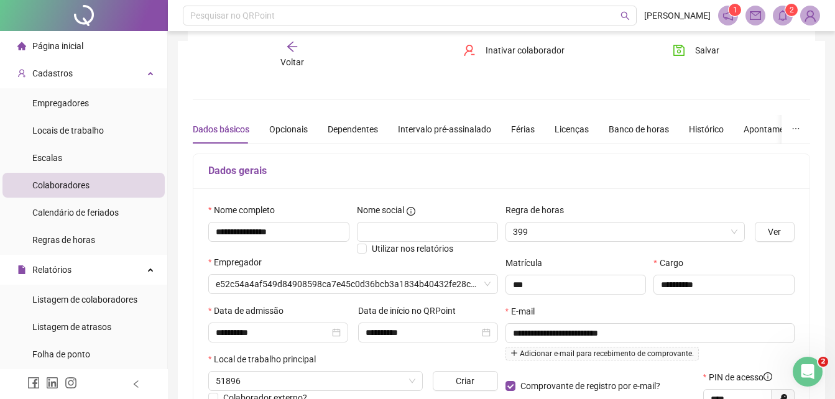
scroll to position [124, 0]
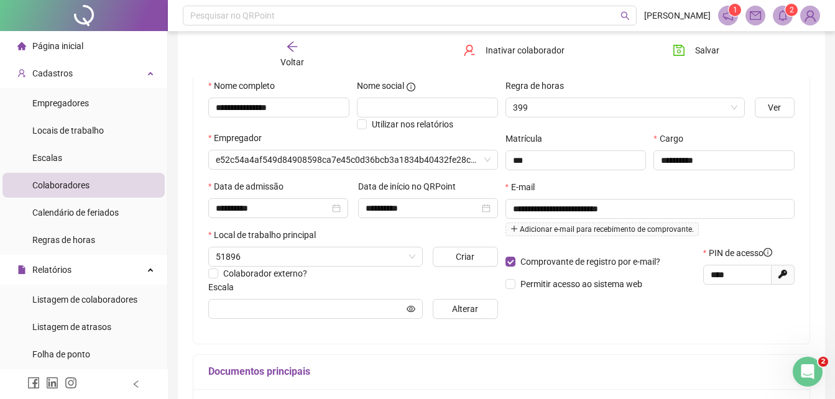
type input "**********"
click at [287, 43] on icon "arrow-left" at bounding box center [292, 46] width 12 height 12
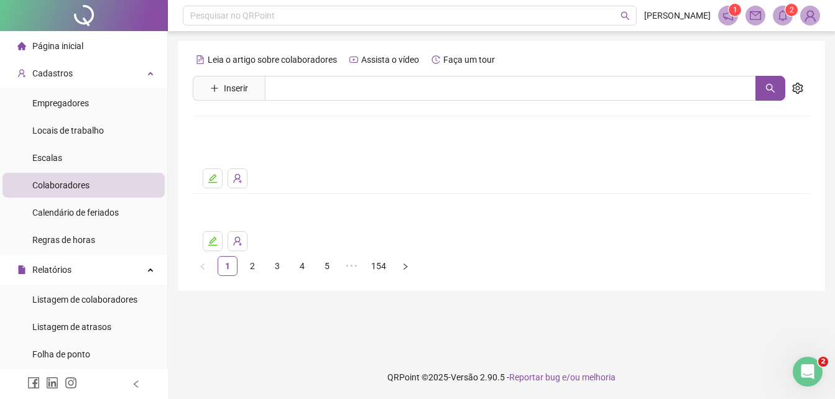
scroll to position [0, 0]
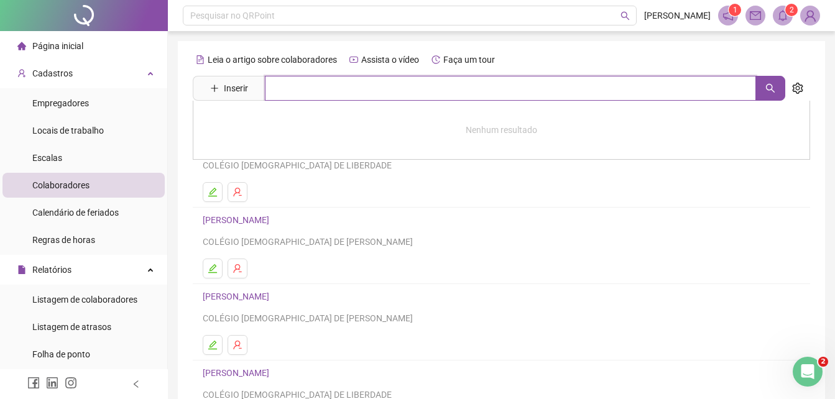
click at [299, 89] on input "text" at bounding box center [510, 88] width 491 height 25
type input "*********"
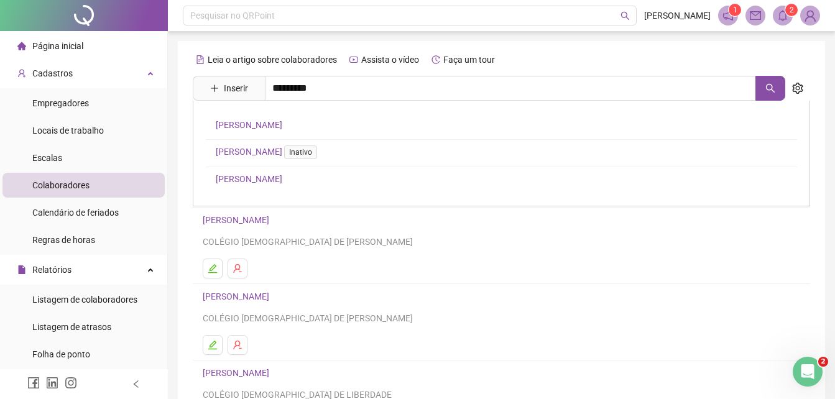
click at [282, 177] on link "[PERSON_NAME]" at bounding box center [249, 179] width 67 height 10
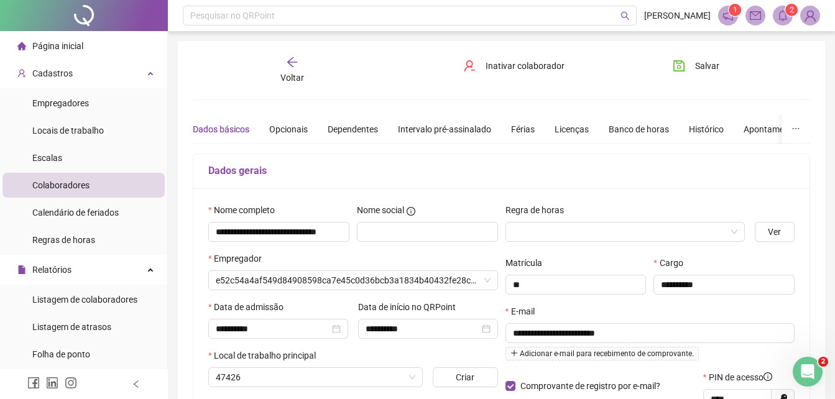
type input "**********"
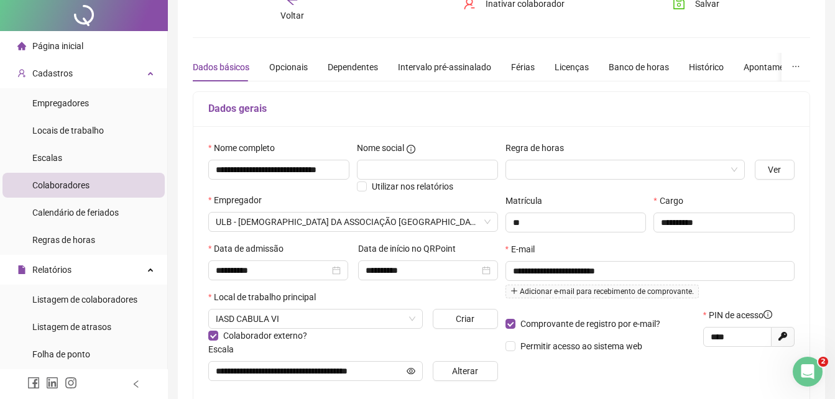
scroll to position [124, 0]
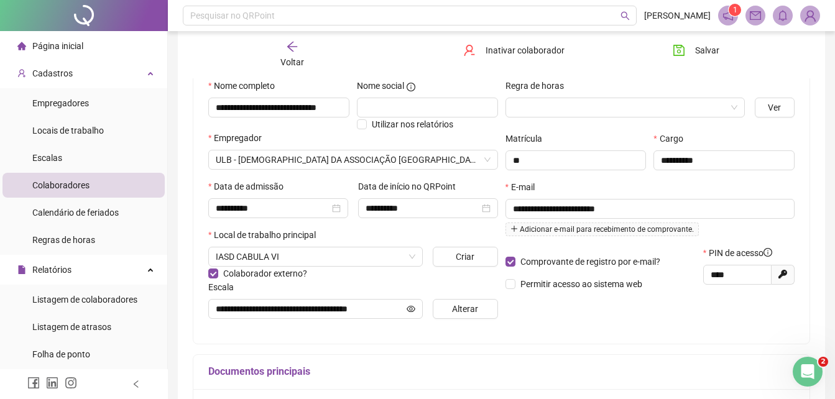
click at [296, 52] on icon "arrow-left" at bounding box center [292, 46] width 12 height 12
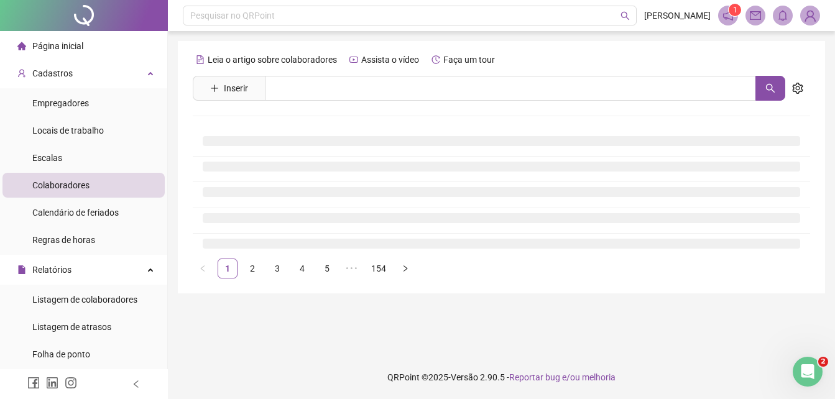
scroll to position [0, 0]
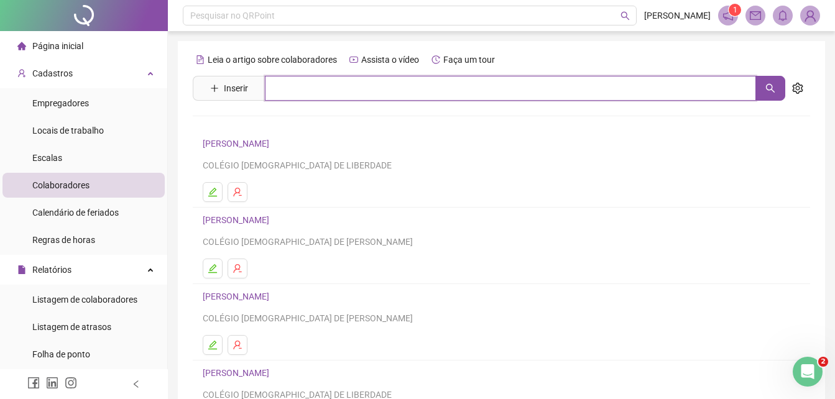
drag, startPoint x: 294, startPoint y: 86, endPoint x: 315, endPoint y: 83, distance: 21.4
click at [294, 86] on input "text" at bounding box center [510, 88] width 491 height 25
type input "********"
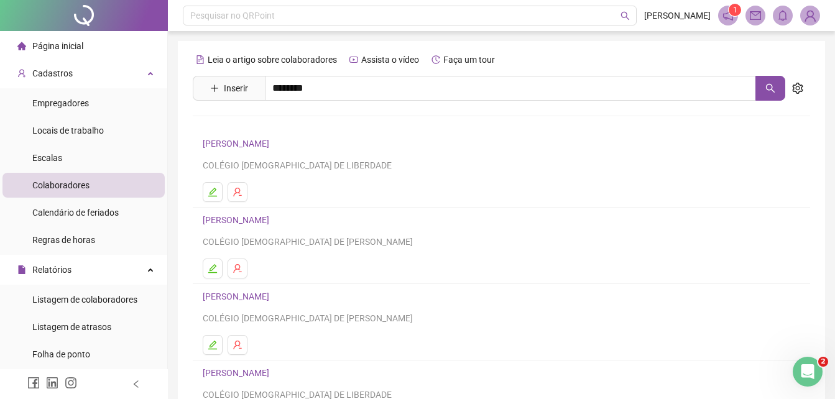
click at [323, 123] on link "MAGNOLIA DE [PERSON_NAME]" at bounding box center [279, 125] width 126 height 10
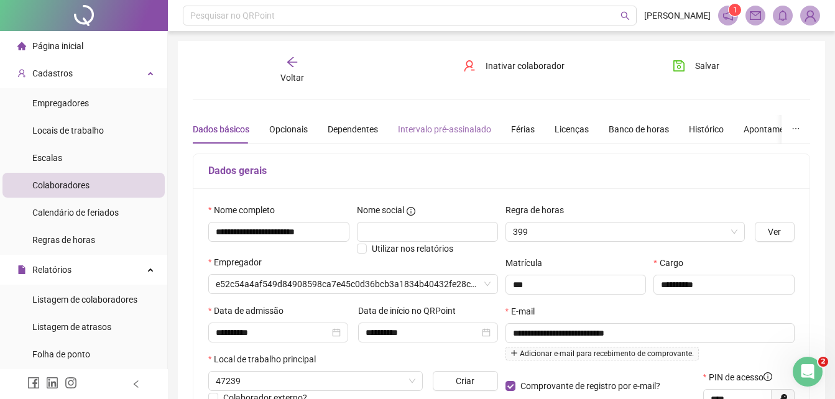
type input "**********"
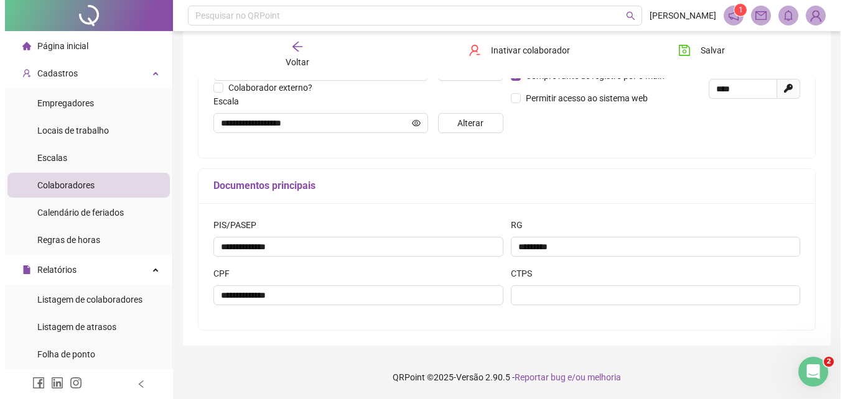
scroll to position [186, 0]
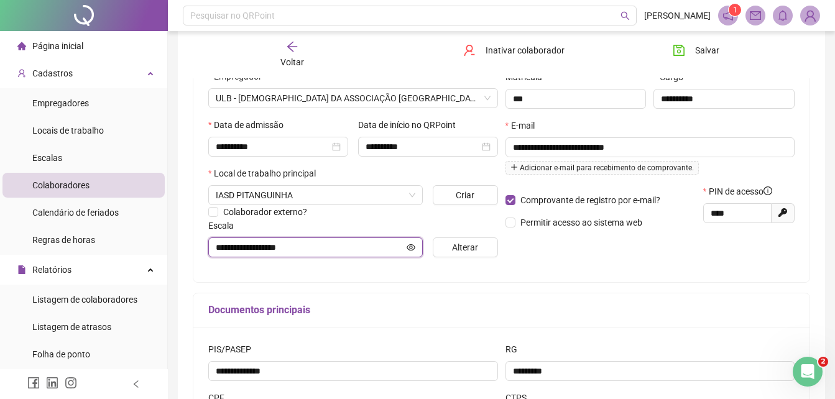
click at [407, 248] on icon "eye" at bounding box center [411, 247] width 9 height 9
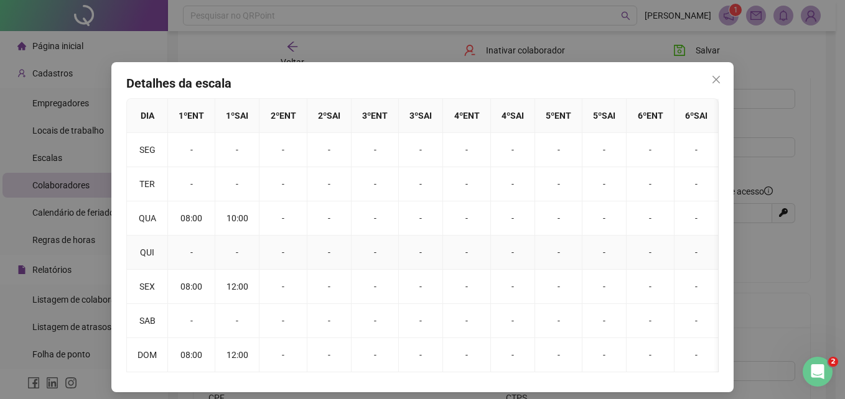
scroll to position [17, 0]
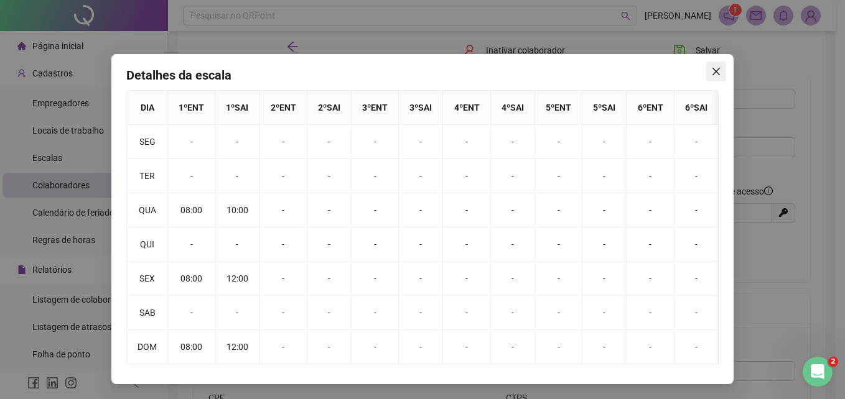
click at [711, 67] on icon "close" at bounding box center [716, 72] width 10 height 10
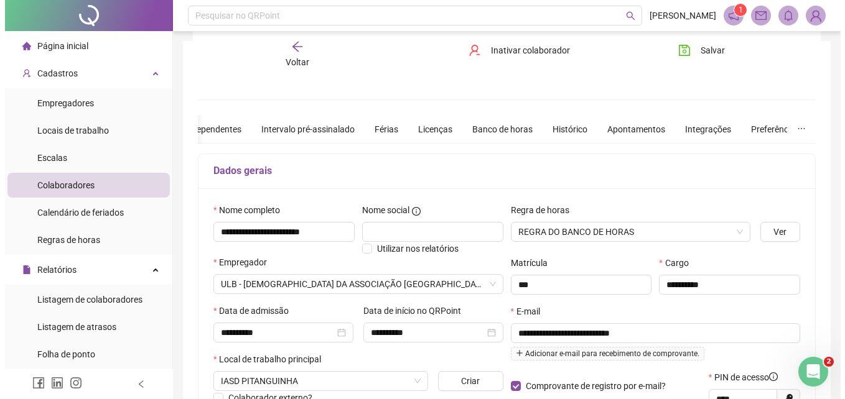
scroll to position [310, 0]
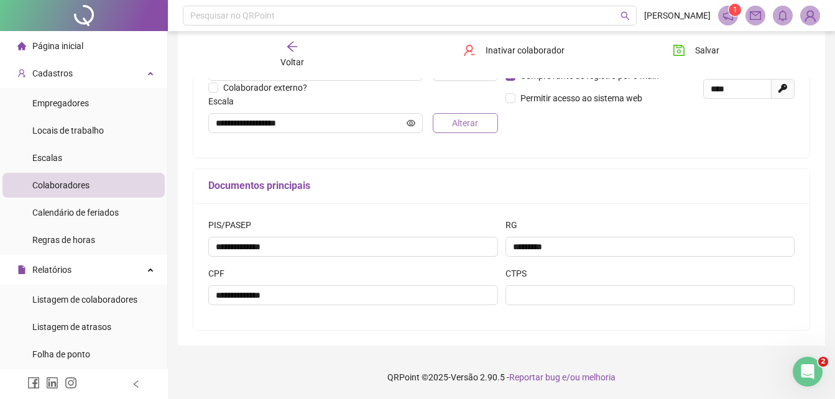
click at [463, 116] on span "Alterar" at bounding box center [465, 123] width 26 height 14
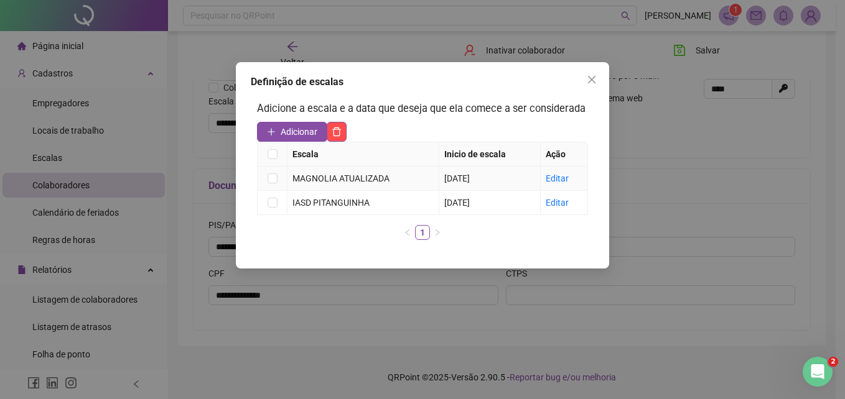
click at [555, 177] on link "Editar" at bounding box center [557, 179] width 23 height 10
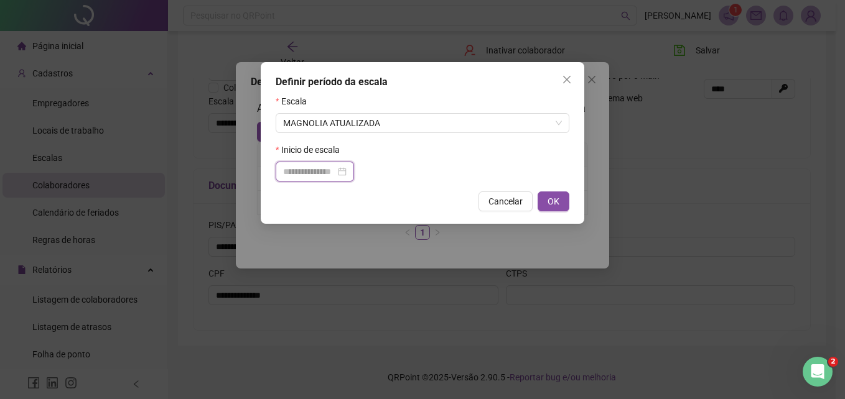
click at [335, 174] on input at bounding box center [309, 172] width 52 height 14
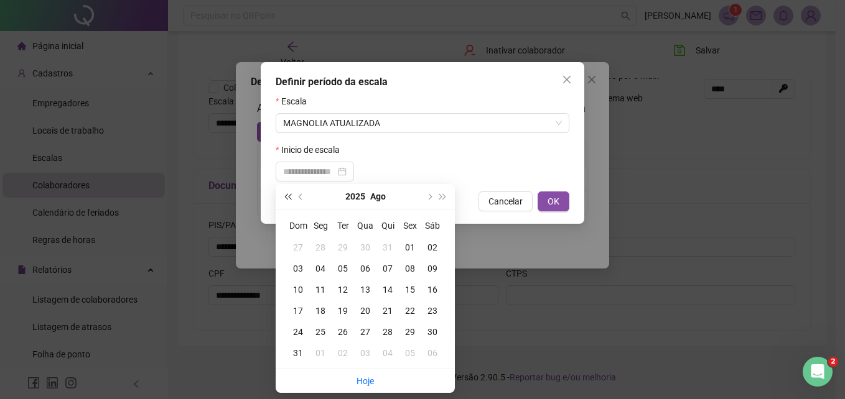
click at [285, 195] on button "super-prev-year" at bounding box center [288, 196] width 14 height 25
click at [564, 79] on icon "close" at bounding box center [567, 80] width 10 height 10
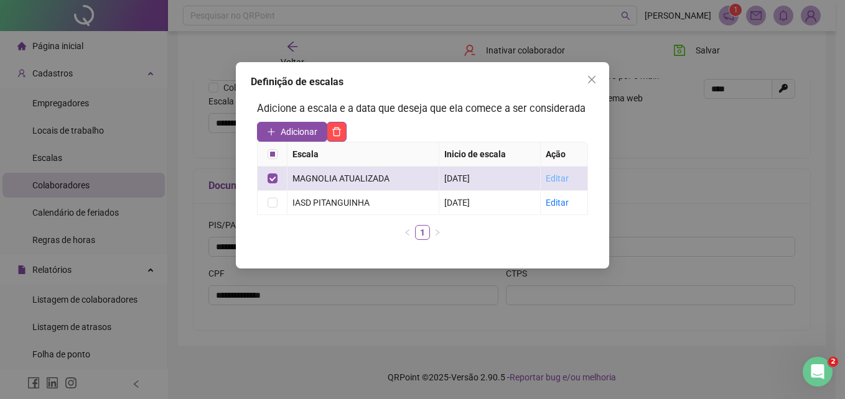
click at [564, 177] on link "Editar" at bounding box center [557, 179] width 23 height 10
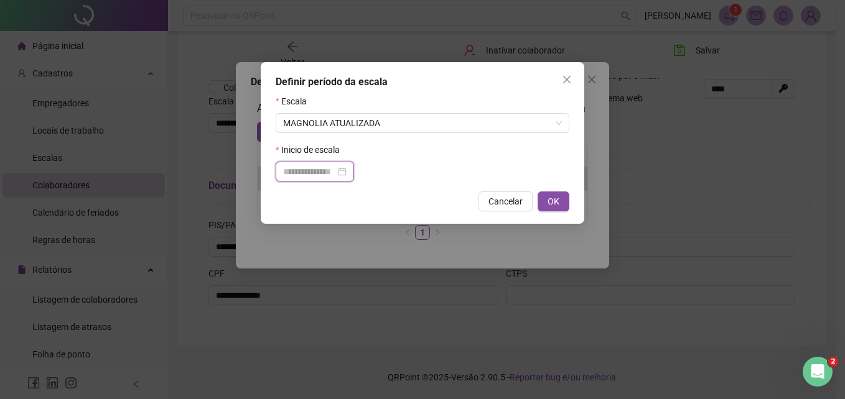
click at [335, 175] on input at bounding box center [309, 172] width 52 height 14
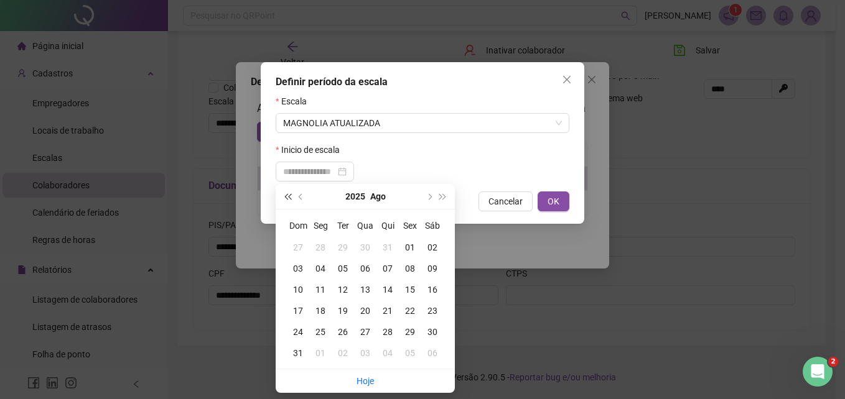
click at [287, 195] on span "super-prev-year" at bounding box center [287, 196] width 6 height 6
click at [287, 194] on span "super-prev-year" at bounding box center [287, 196] width 6 height 6
click at [287, 193] on button "super-prev-year" at bounding box center [288, 196] width 14 height 25
click at [297, 198] on button "prev-year" at bounding box center [301, 196] width 14 height 25
type input "**********"
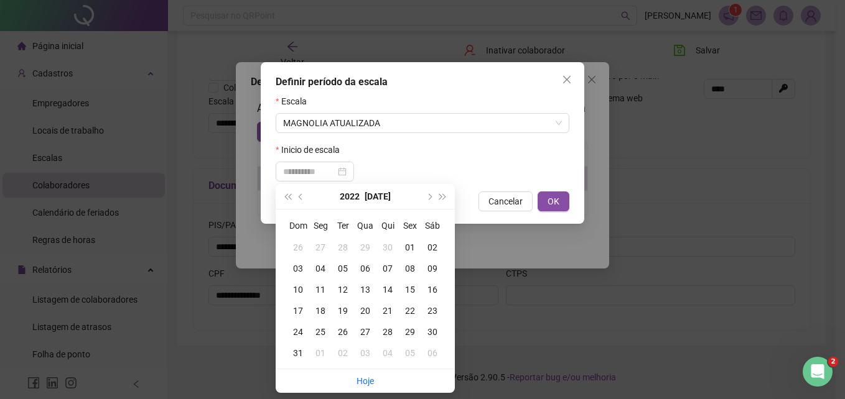
click at [409, 245] on div "01" at bounding box center [410, 248] width 22 height 14
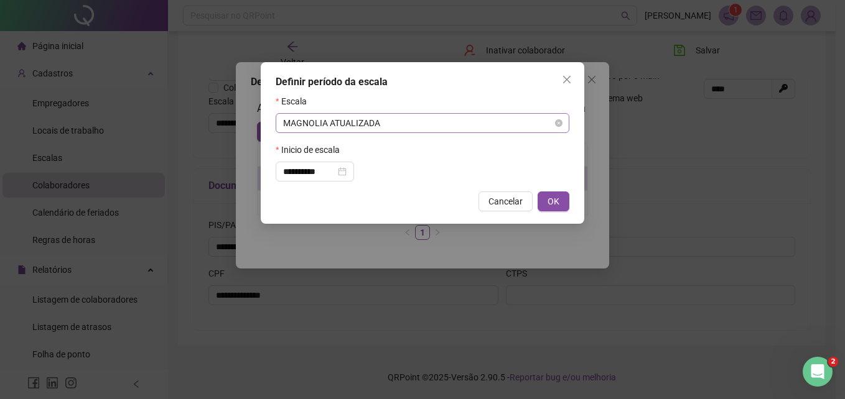
click at [388, 126] on span "MAGNOLIA ATUALIZADA" at bounding box center [422, 123] width 279 height 19
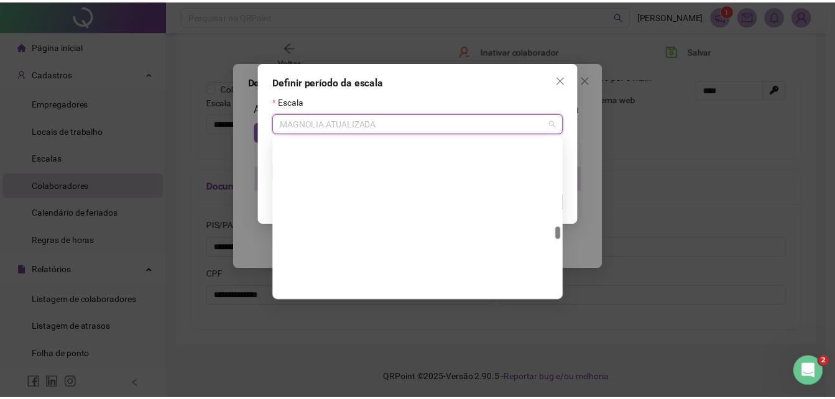
scroll to position [70431, 0]
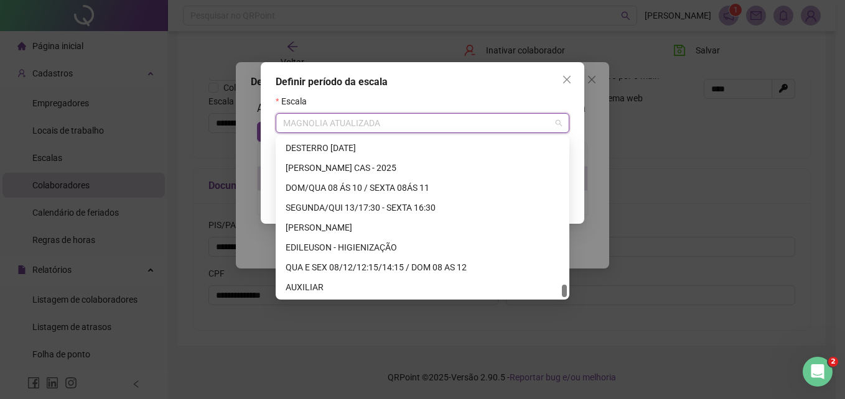
drag, startPoint x: 564, startPoint y: 231, endPoint x: 582, endPoint y: 333, distance: 104.2
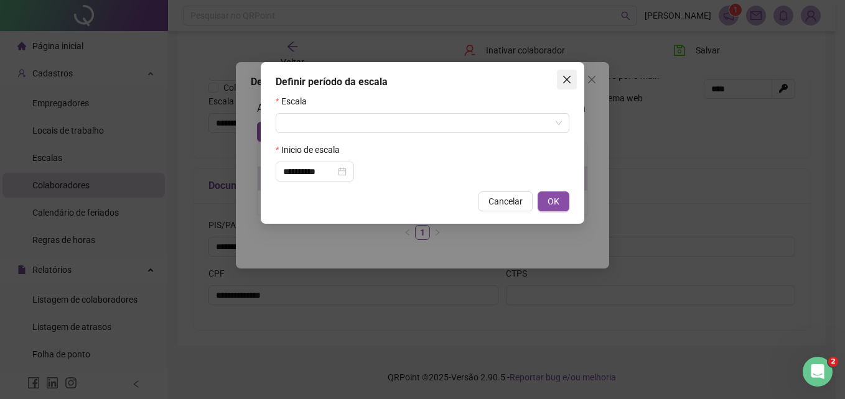
click at [570, 74] on button "Close" at bounding box center [567, 80] width 20 height 20
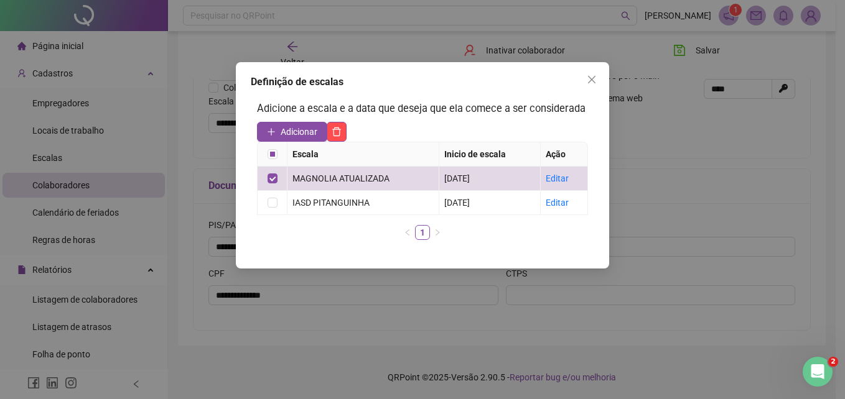
click at [587, 78] on icon "close" at bounding box center [592, 80] width 10 height 10
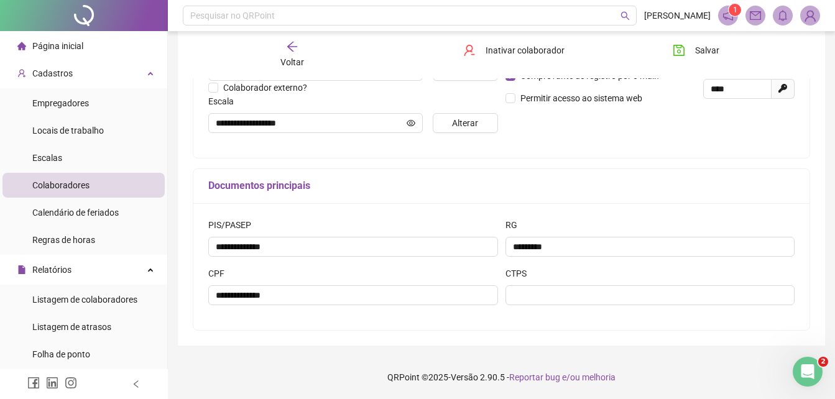
scroll to position [62, 0]
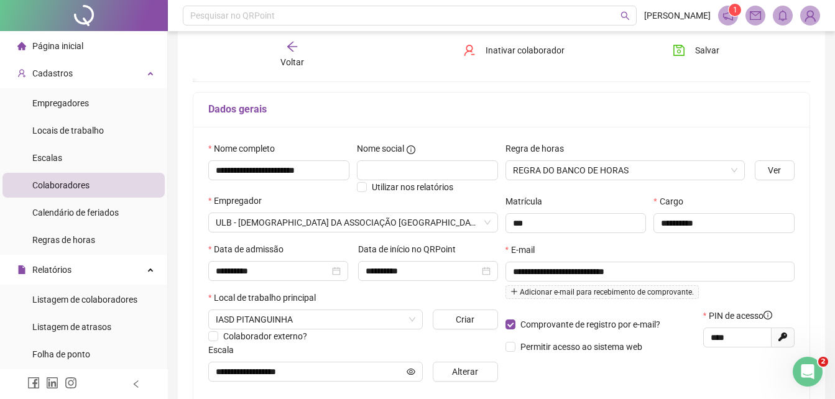
click at [55, 47] on span "Página inicial" at bounding box center [57, 46] width 51 height 10
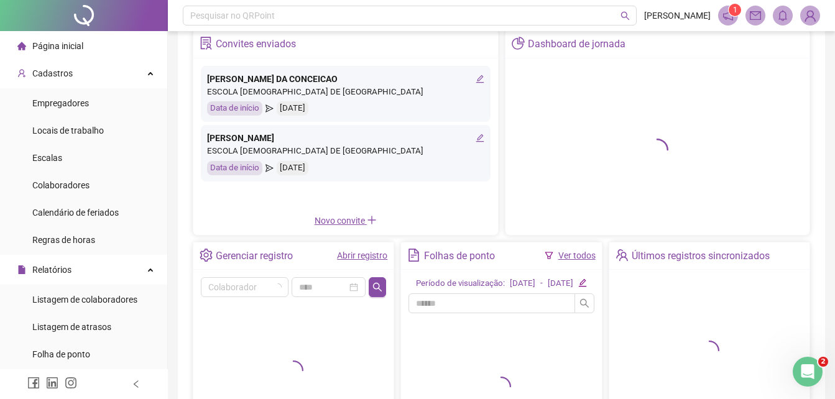
click at [812, 11] on img at bounding box center [810, 15] width 19 height 19
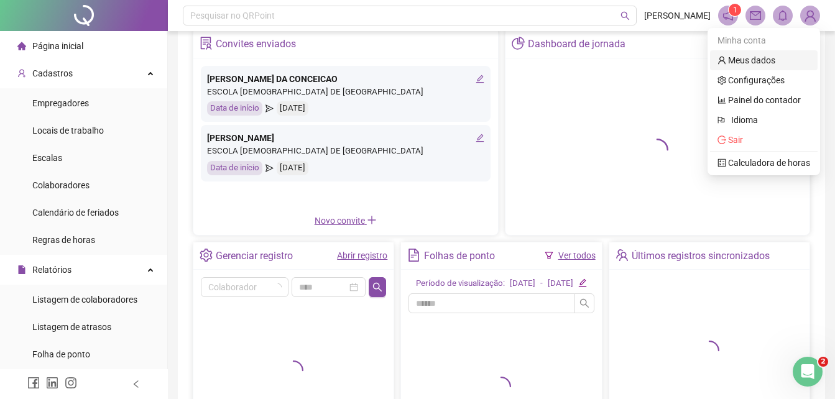
click at [765, 58] on link "Meus dados" at bounding box center [747, 60] width 58 height 10
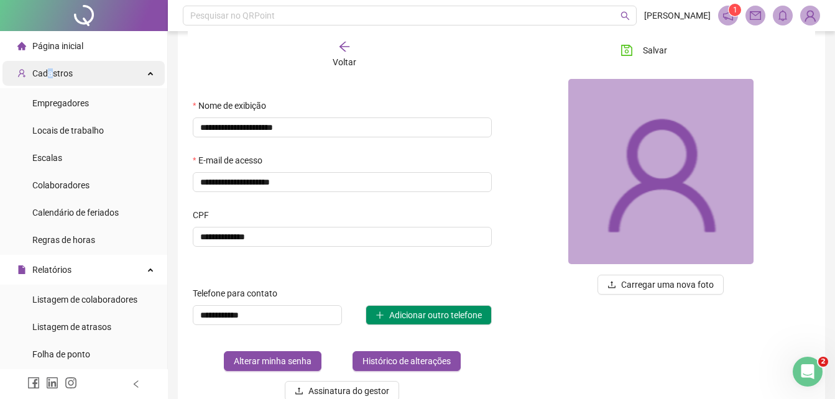
click at [50, 73] on span "Cadastros" at bounding box center [52, 73] width 40 height 10
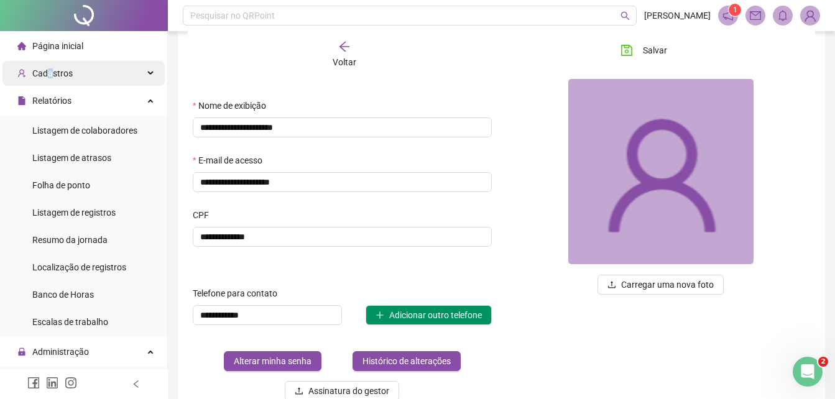
click at [54, 72] on span "Cadastros" at bounding box center [52, 73] width 40 height 10
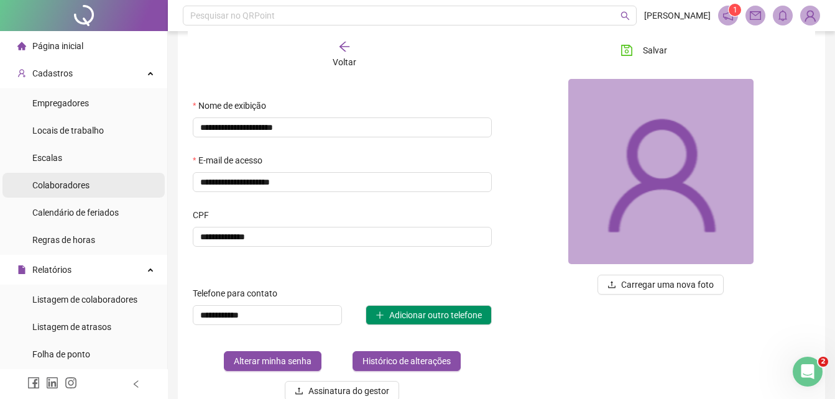
click at [52, 187] on span "Colaboradores" at bounding box center [60, 185] width 57 height 10
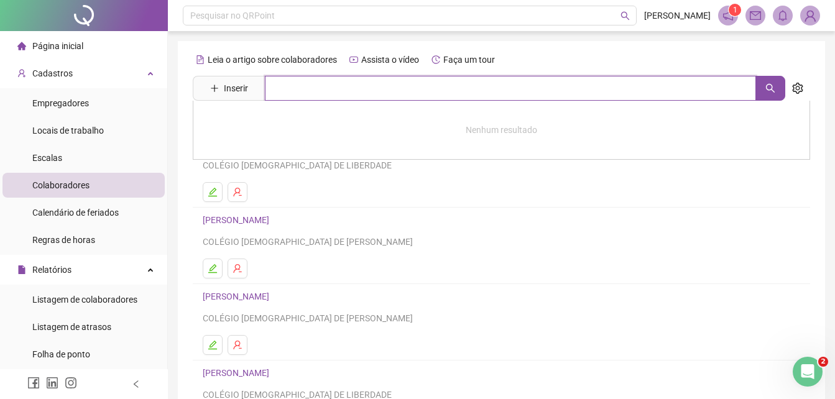
click at [305, 85] on input "text" at bounding box center [510, 88] width 491 height 25
type input "********"
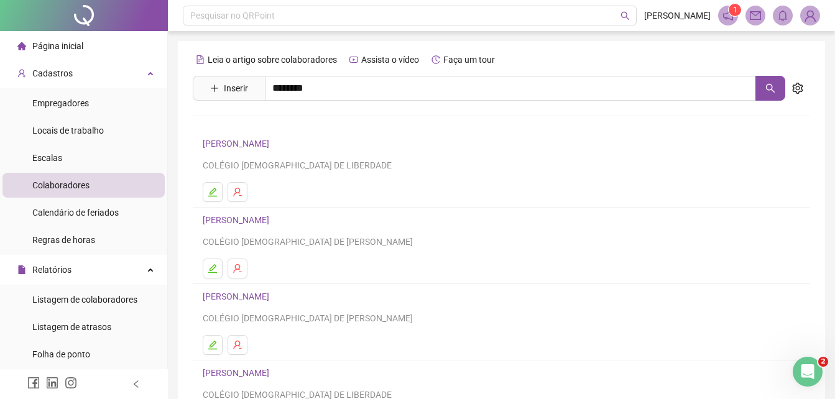
click at [280, 123] on link "MAGNOLIA DE [PERSON_NAME]" at bounding box center [279, 125] width 126 height 10
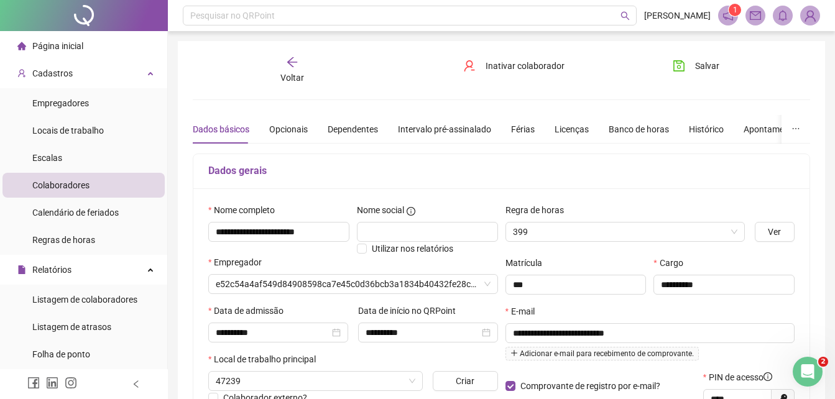
type input "**********"
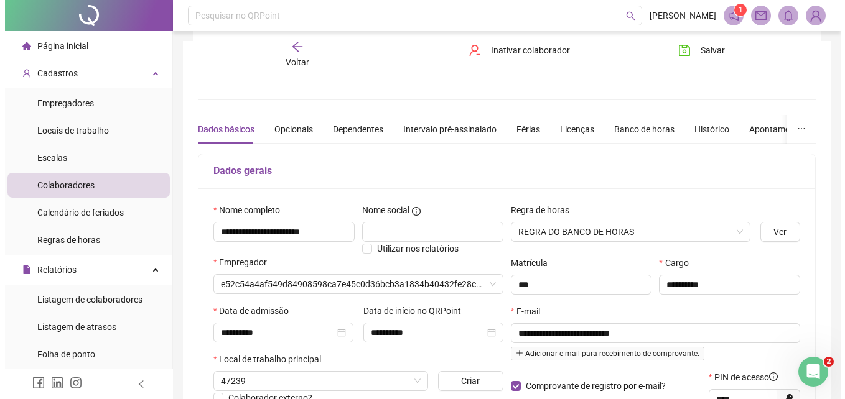
scroll to position [310, 0]
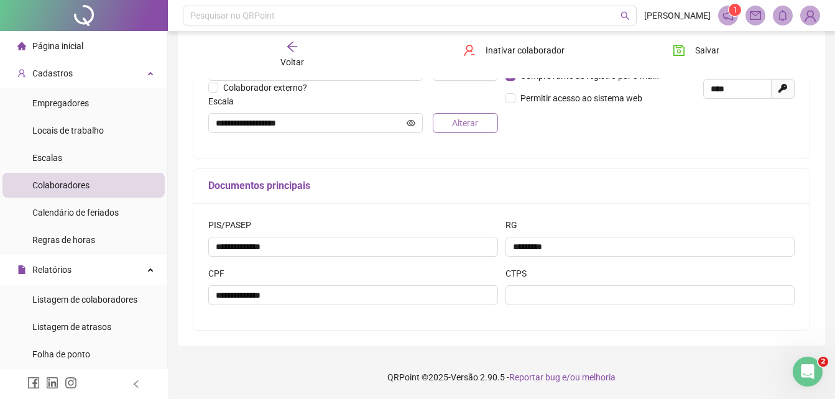
click at [455, 120] on span "Alterar" at bounding box center [465, 123] width 26 height 14
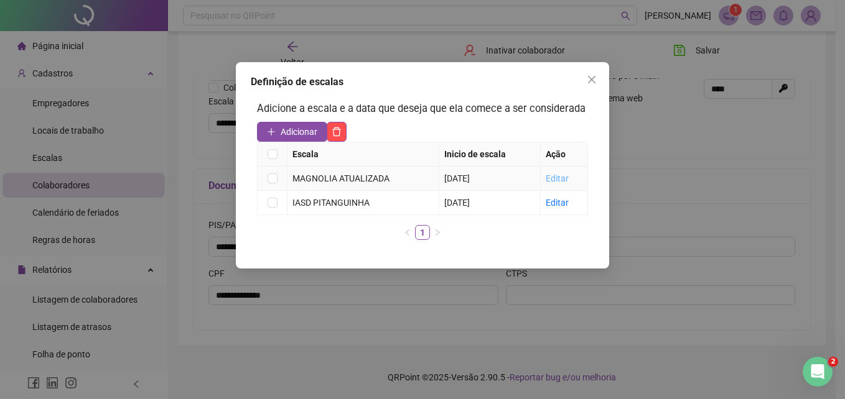
click at [557, 178] on link "Editar" at bounding box center [557, 179] width 23 height 10
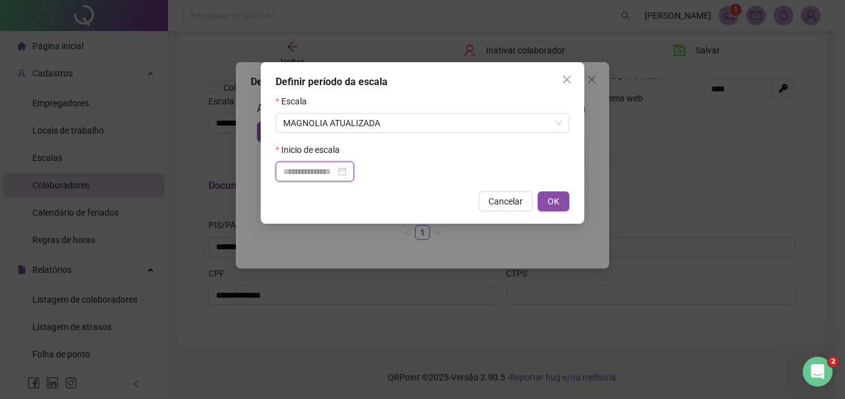
click at [306, 174] on input at bounding box center [309, 172] width 52 height 14
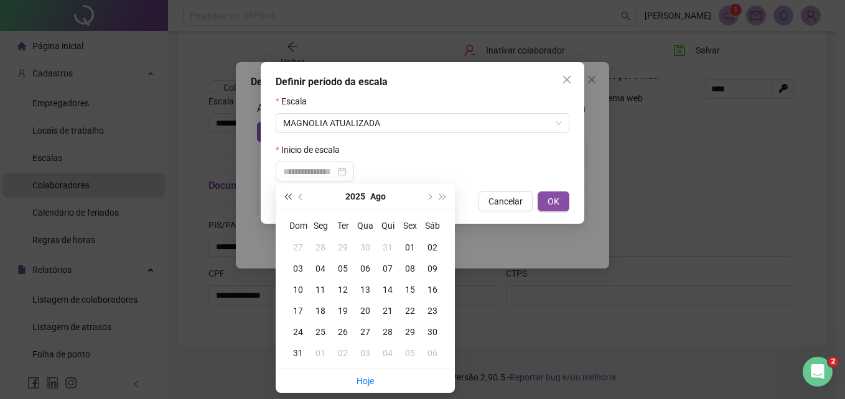
click at [287, 198] on span "super-prev-year" at bounding box center [287, 196] width 6 height 6
click at [299, 195] on button "prev-year" at bounding box center [301, 196] width 14 height 25
type input "**********"
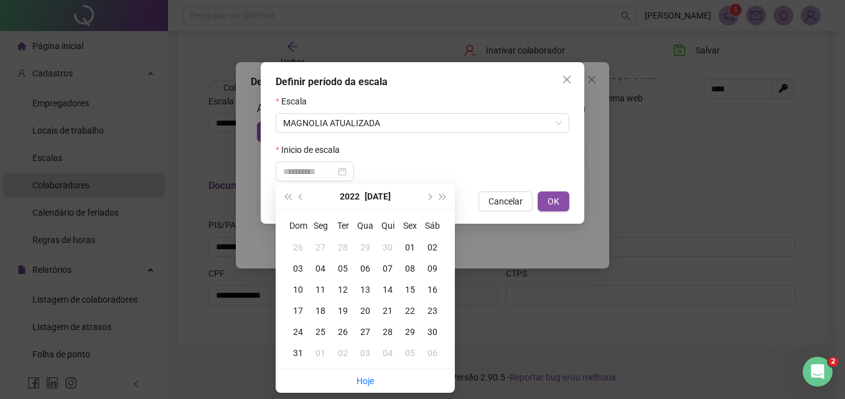
click at [409, 246] on div "01" at bounding box center [410, 248] width 22 height 14
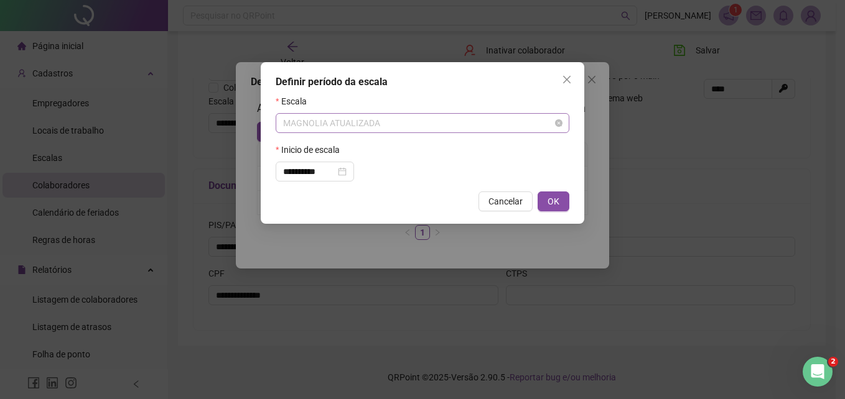
click at [551, 121] on span "MAGNOLIA ATUALIZADA" at bounding box center [422, 123] width 279 height 19
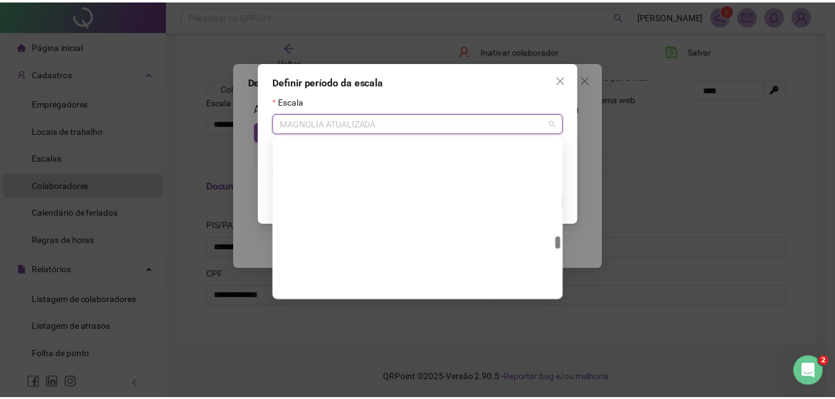
scroll to position [70451, 0]
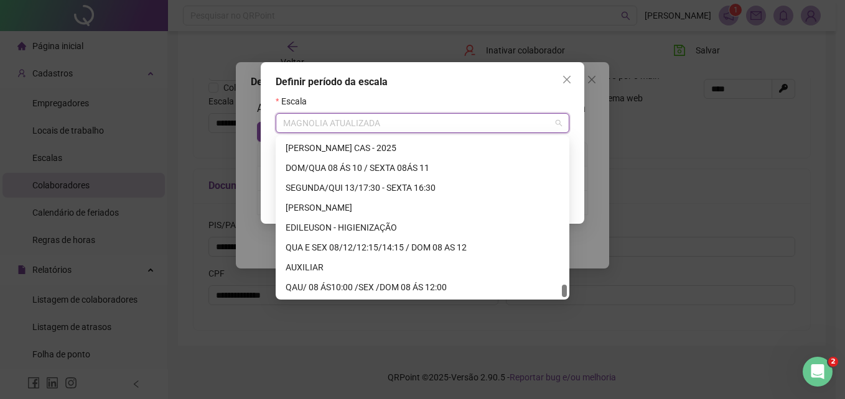
drag, startPoint x: 564, startPoint y: 233, endPoint x: 539, endPoint y: 330, distance: 99.6
click at [401, 285] on div "QAU/ 08 ÁS10:00 /SEX /DOM 08 ÁS 12:00" at bounding box center [423, 288] width 274 height 14
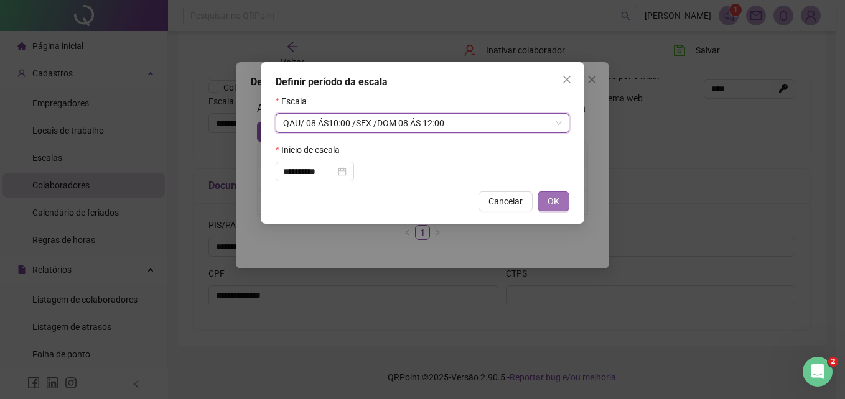
click at [557, 201] on span "OK" at bounding box center [553, 202] width 12 height 14
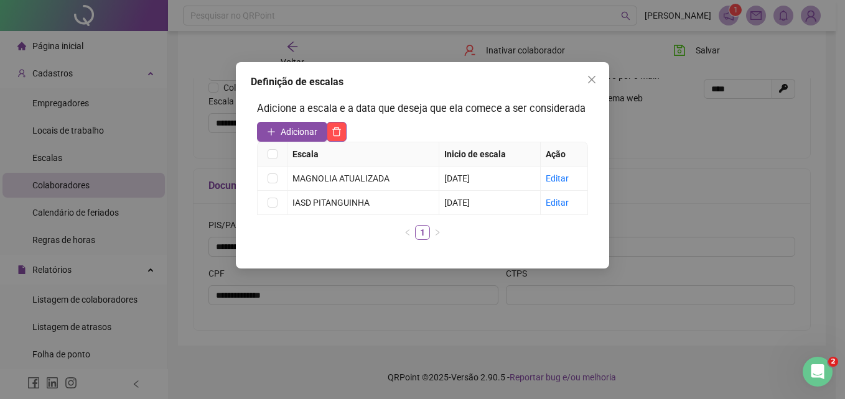
click at [586, 75] on span "Close" at bounding box center [592, 80] width 20 height 10
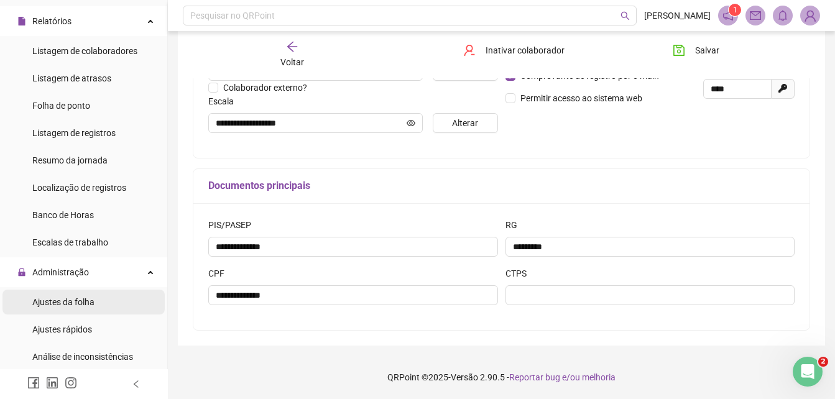
scroll to position [311, 0]
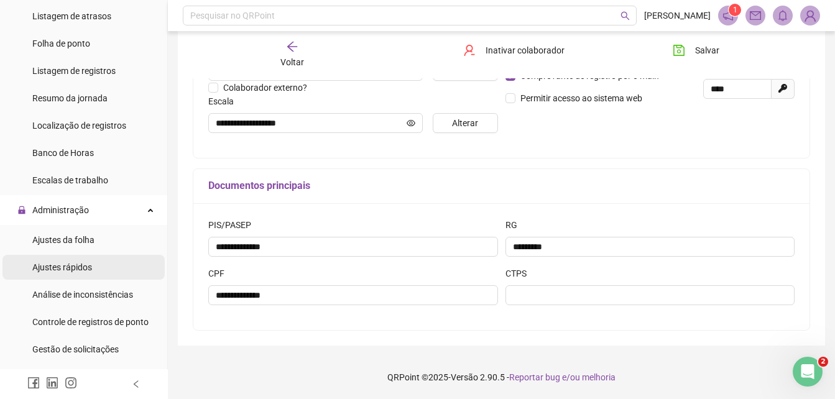
click at [82, 266] on span "Ajustes rápidos" at bounding box center [62, 268] width 60 height 10
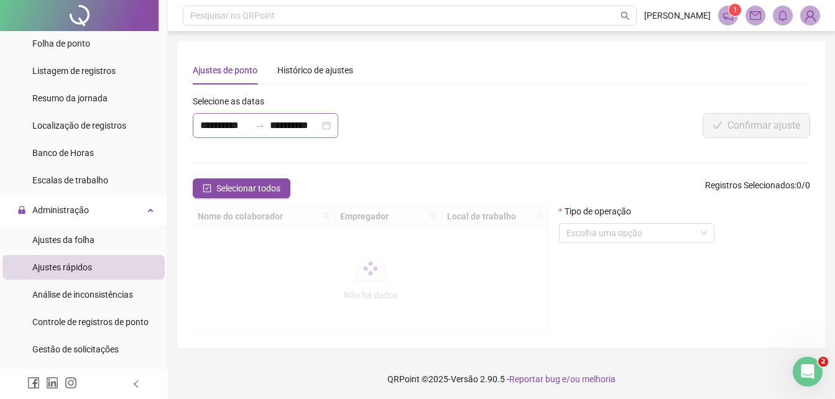
click at [255, 122] on icon "swap-right" at bounding box center [260, 126] width 10 height 10
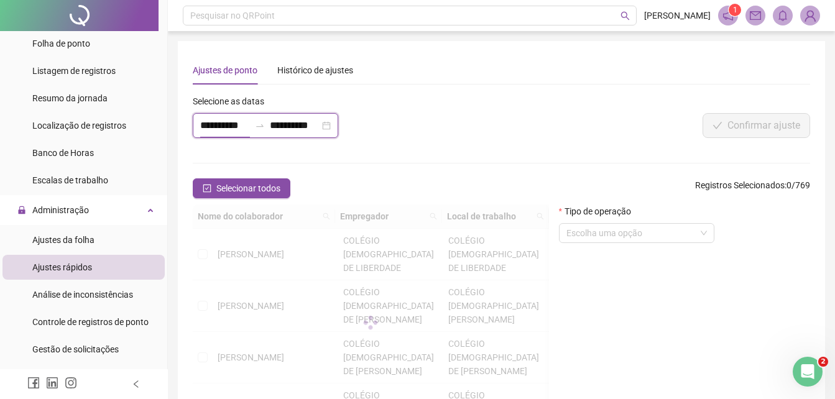
scroll to position [0, 1]
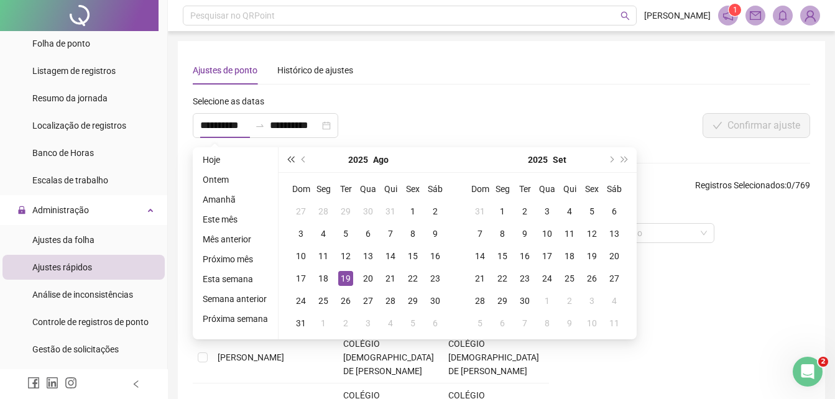
click at [284, 156] on button "super-prev-year" at bounding box center [291, 159] width 14 height 25
click at [303, 159] on span "prev-year" at bounding box center [305, 160] width 6 height 6
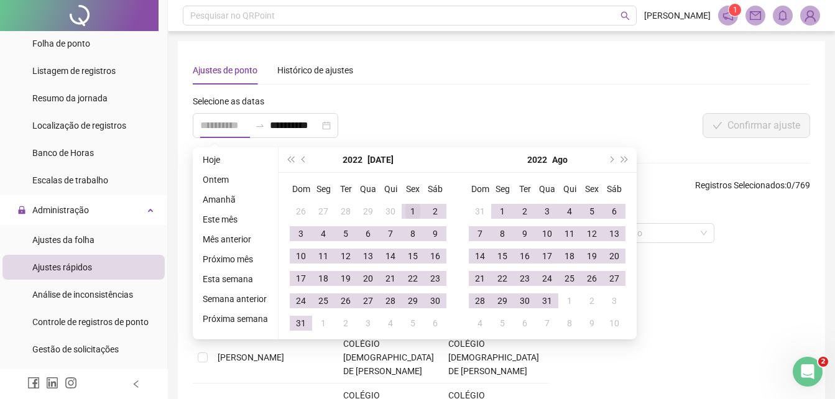
type input "**********"
click at [407, 209] on div "1" at bounding box center [413, 211] width 15 height 15
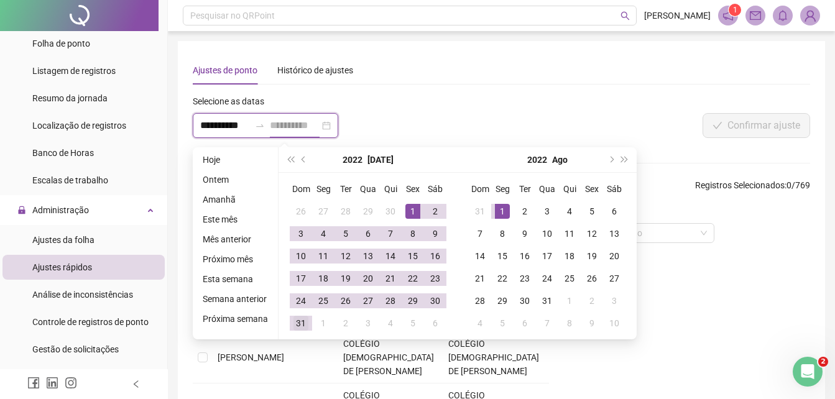
type input "**********"
click at [303, 319] on div "31" at bounding box center [301, 323] width 15 height 15
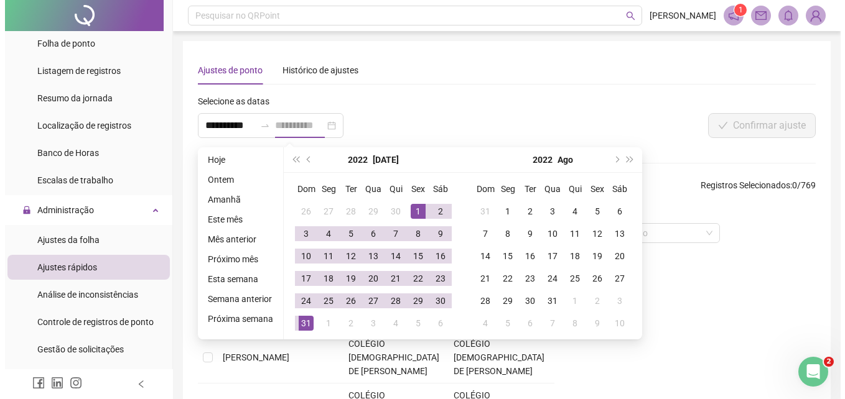
scroll to position [0, 0]
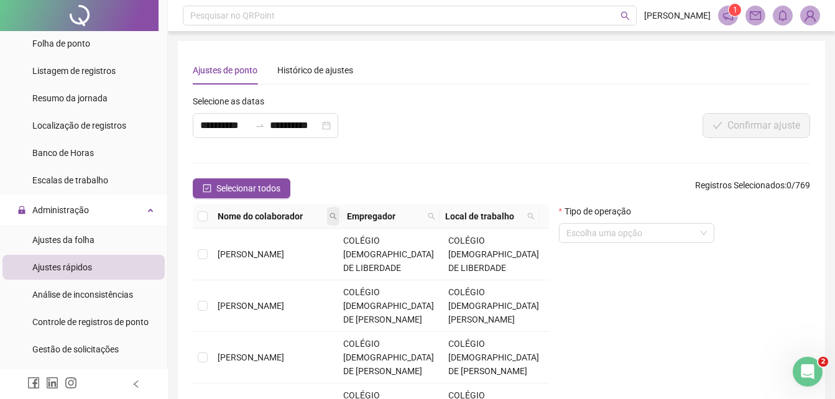
click at [333, 212] on span at bounding box center [333, 216] width 12 height 19
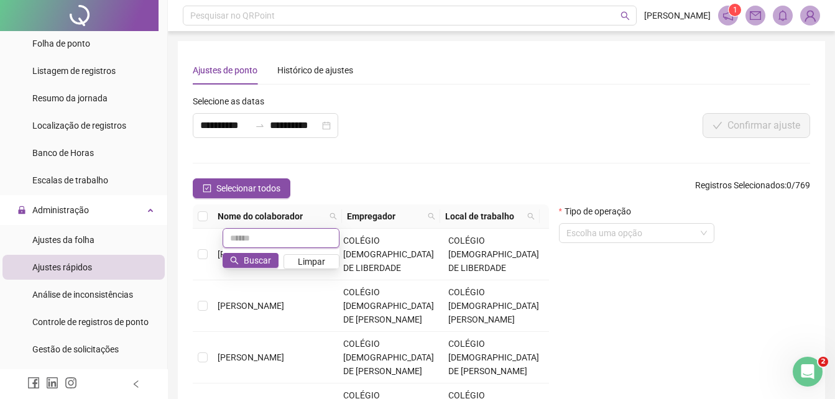
click at [289, 234] on input "text" at bounding box center [281, 238] width 117 height 20
type input "********"
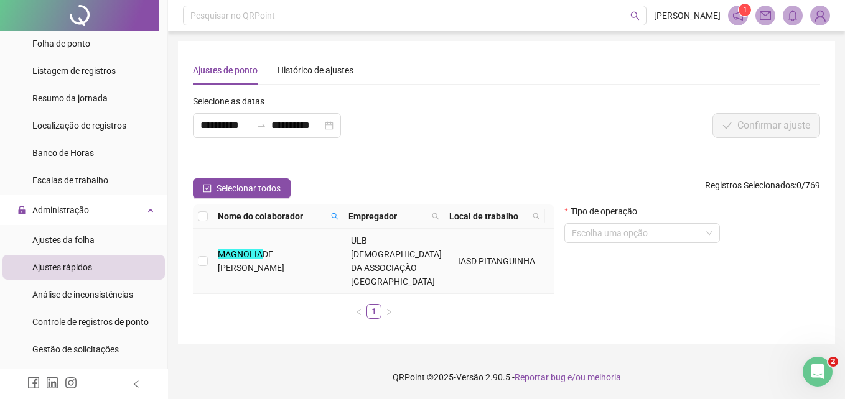
click at [311, 246] on td "MAGNOLIA DE [PERSON_NAME]" at bounding box center [279, 261] width 133 height 65
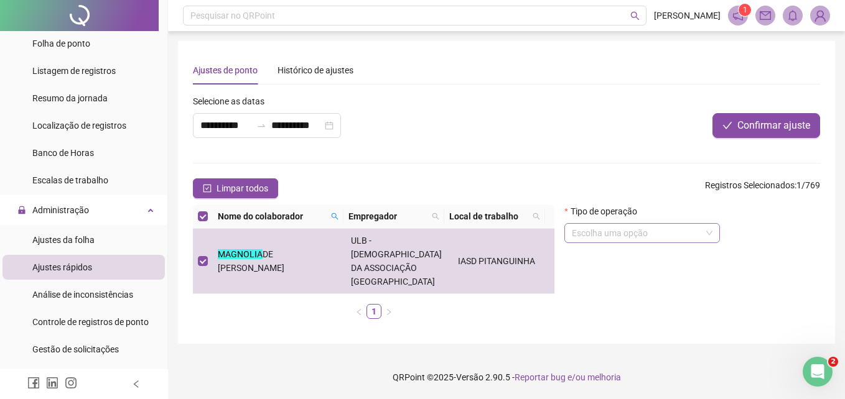
click at [624, 236] on input "search" at bounding box center [636, 233] width 129 height 19
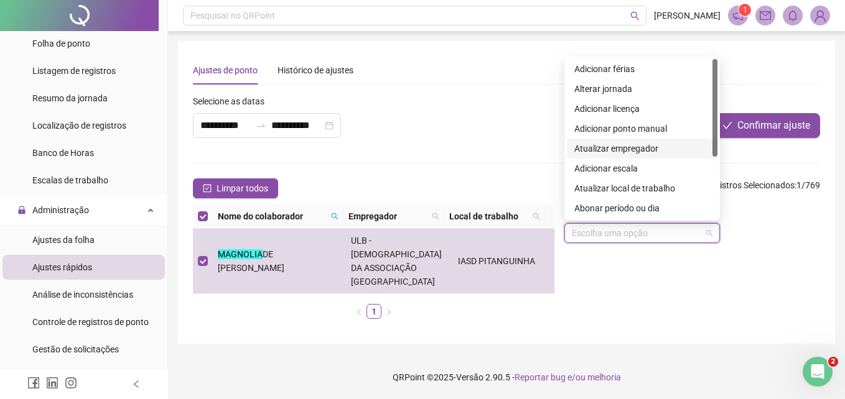
scroll to position [100, 0]
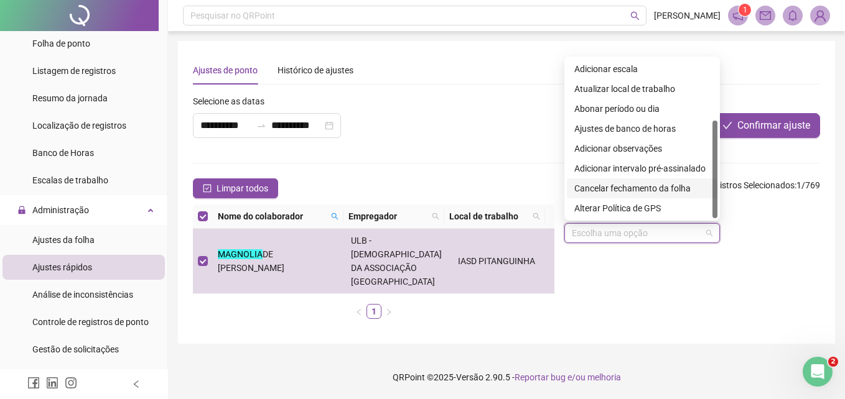
click at [625, 186] on div "Cancelar fechamento da folha" at bounding box center [642, 189] width 136 height 14
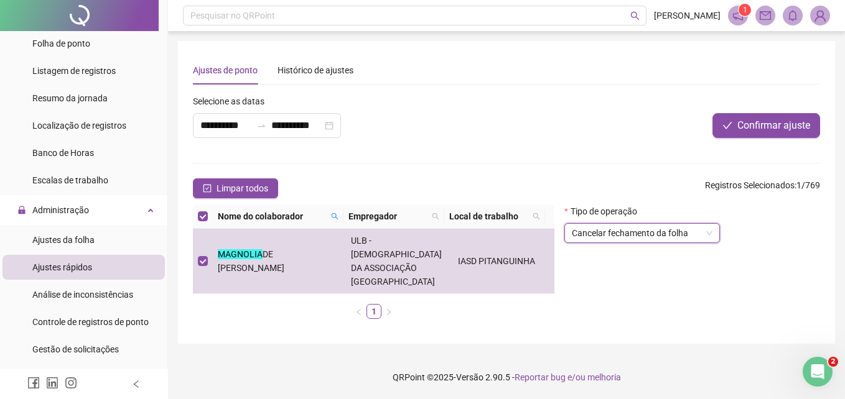
click at [766, 111] on div at bounding box center [689, 104] width 261 height 19
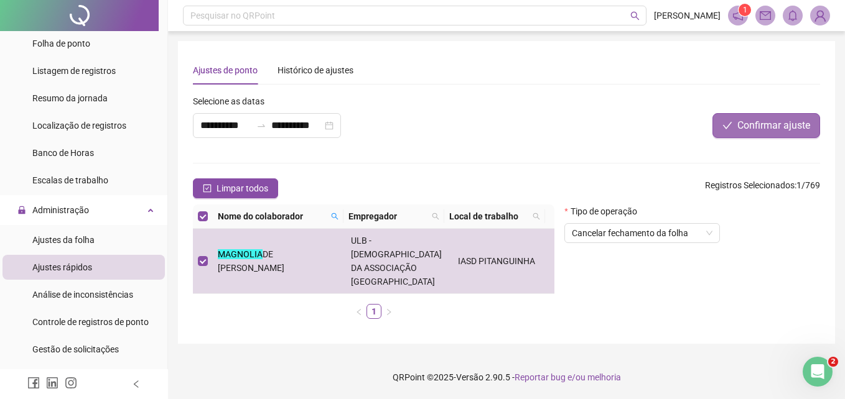
click at [760, 135] on button "Confirmar ajuste" at bounding box center [766, 125] width 108 height 25
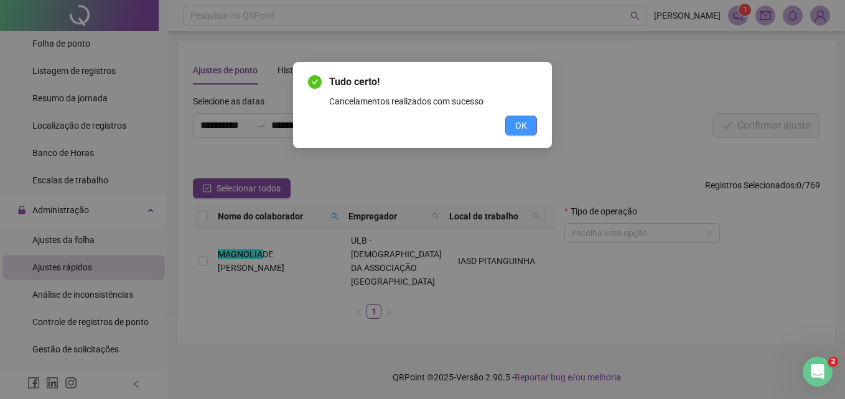
click at [527, 120] on button "OK" at bounding box center [521, 126] width 32 height 20
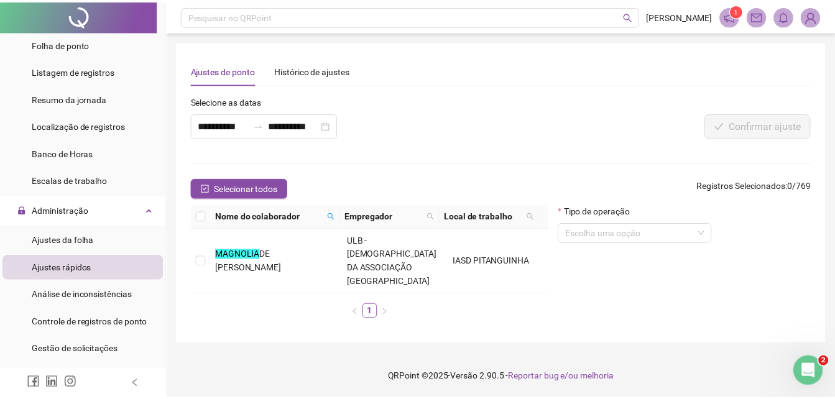
scroll to position [0, 0]
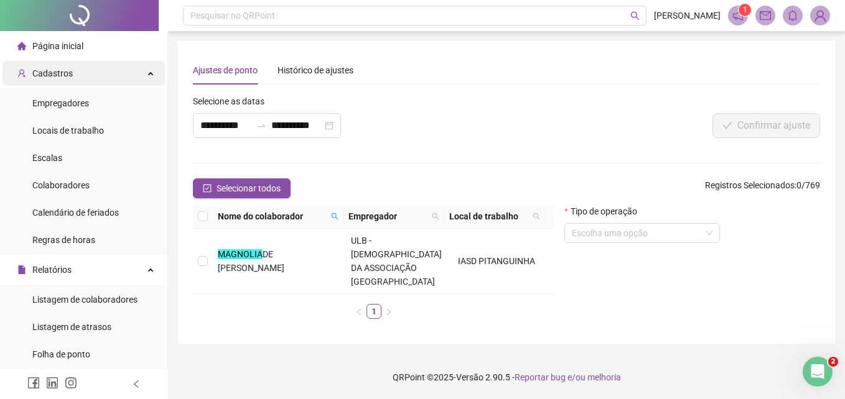
click at [79, 76] on div "Cadastros" at bounding box center [83, 73] width 162 height 25
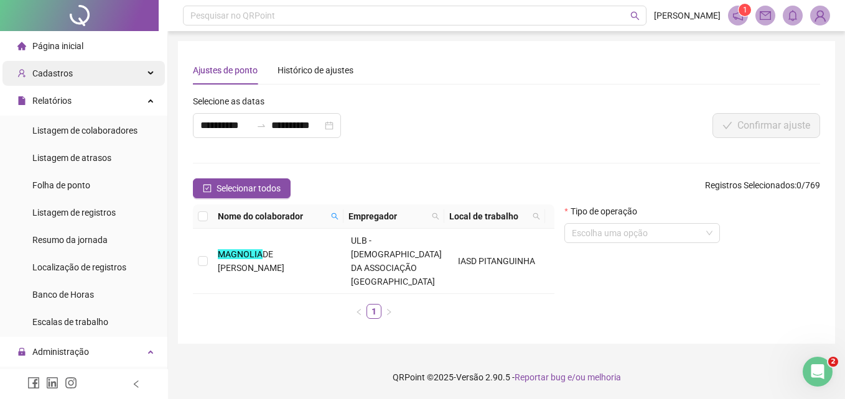
click at [79, 76] on div "Cadastros" at bounding box center [83, 73] width 162 height 25
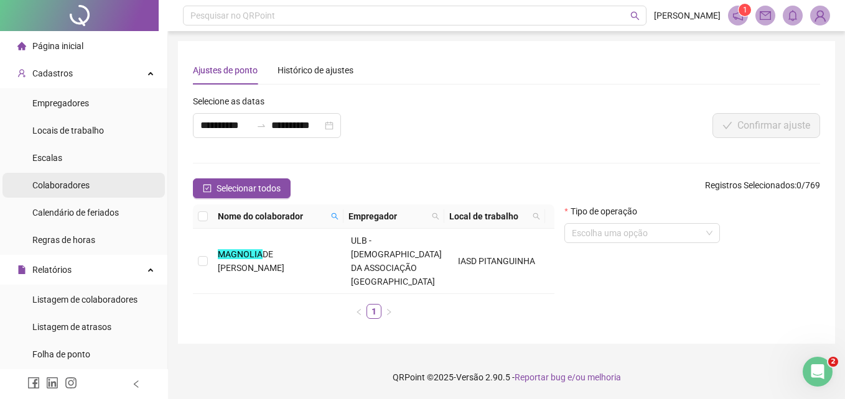
click at [83, 182] on span "Colaboradores" at bounding box center [60, 185] width 57 height 10
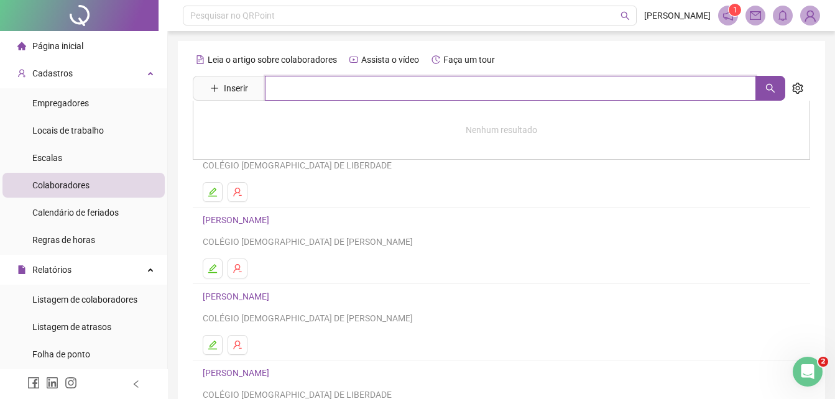
click at [286, 91] on input "text" at bounding box center [510, 88] width 491 height 25
type input "********"
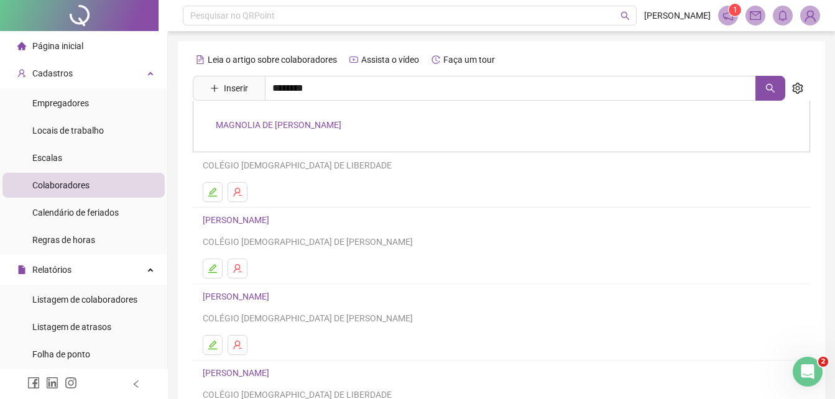
click at [240, 113] on div "MAGNOLIA DE [PERSON_NAME]" at bounding box center [502, 127] width 618 height 52
click at [242, 129] on div "Leia o artigo sobre colaboradores Assista o vídeo Faça um tour Inserir ********…" at bounding box center [502, 291] width 618 height 483
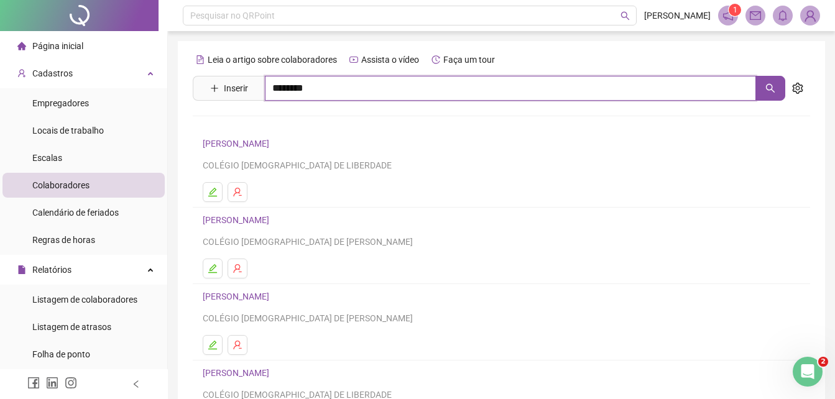
click at [313, 92] on input "********" at bounding box center [510, 88] width 491 height 25
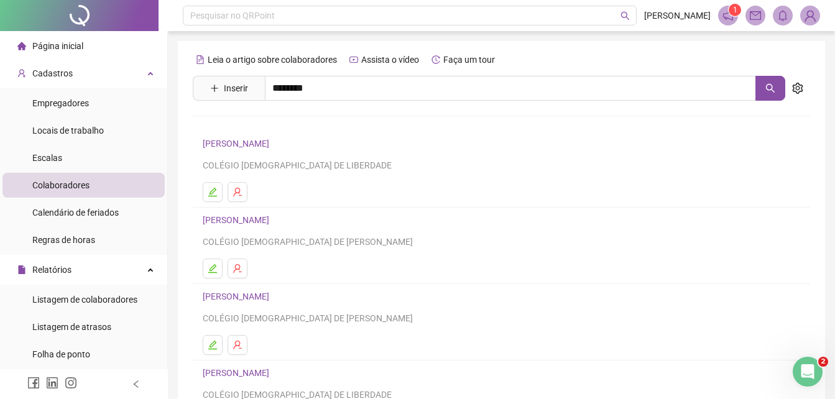
click at [260, 128] on link "MAGNOLIA DE [PERSON_NAME]" at bounding box center [279, 125] width 126 height 10
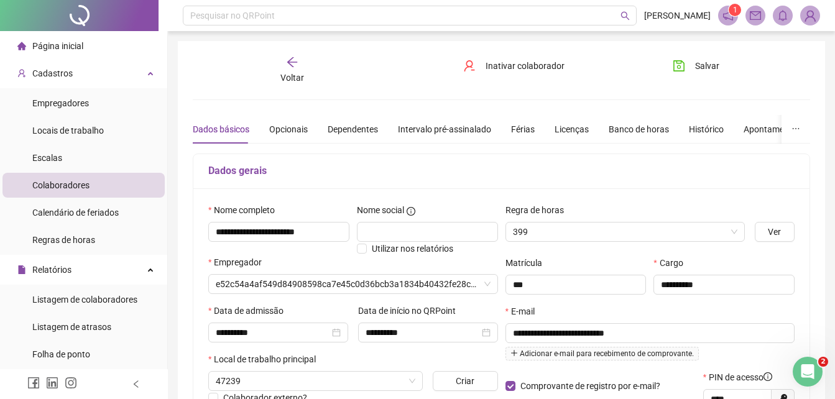
type input "**********"
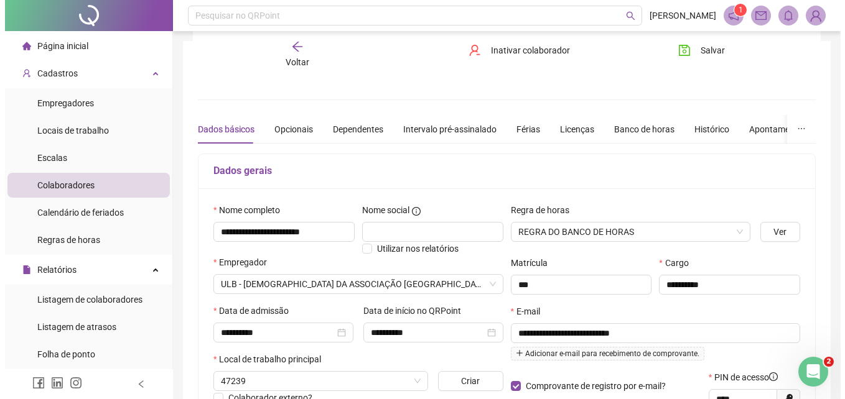
scroll to position [310, 0]
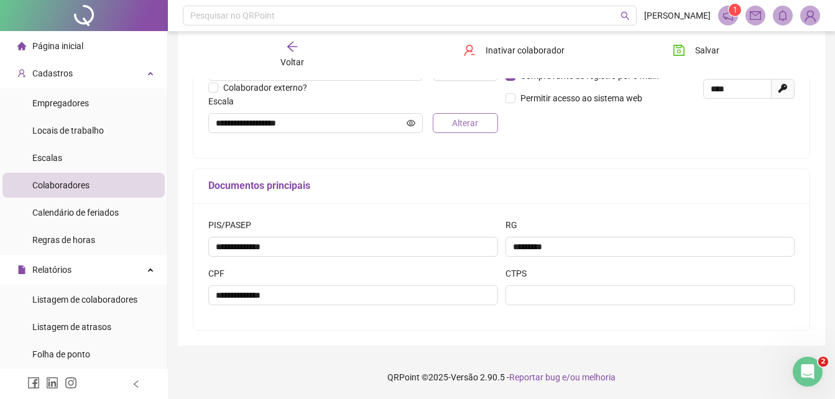
click at [473, 123] on span "Alterar" at bounding box center [465, 123] width 26 height 14
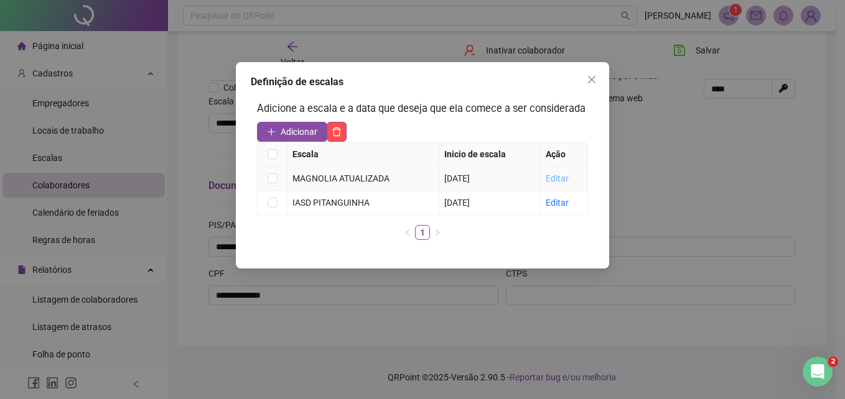
click at [558, 178] on link "Editar" at bounding box center [557, 179] width 23 height 10
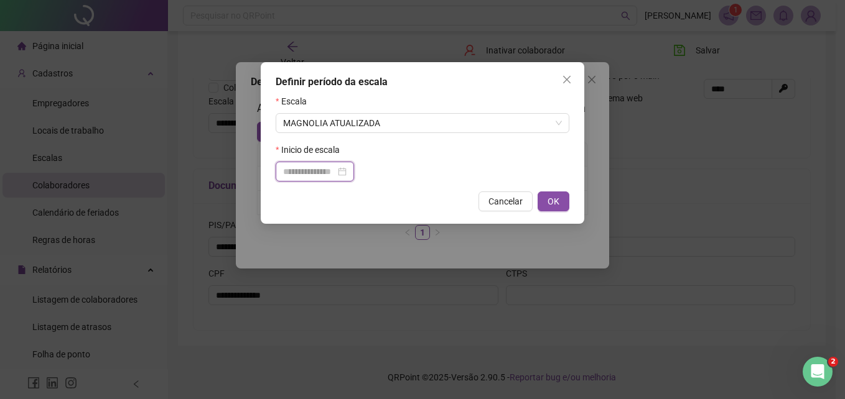
click at [333, 167] on input at bounding box center [309, 172] width 52 height 14
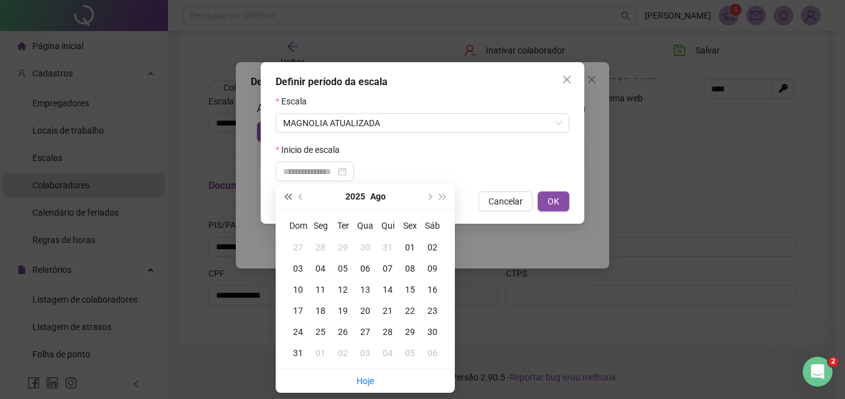
click at [286, 193] on button "super-prev-year" at bounding box center [288, 196] width 14 height 25
click at [286, 192] on button "super-prev-year" at bounding box center [288, 196] width 14 height 25
click at [300, 195] on span "prev-year" at bounding box center [302, 196] width 6 height 6
type input "**********"
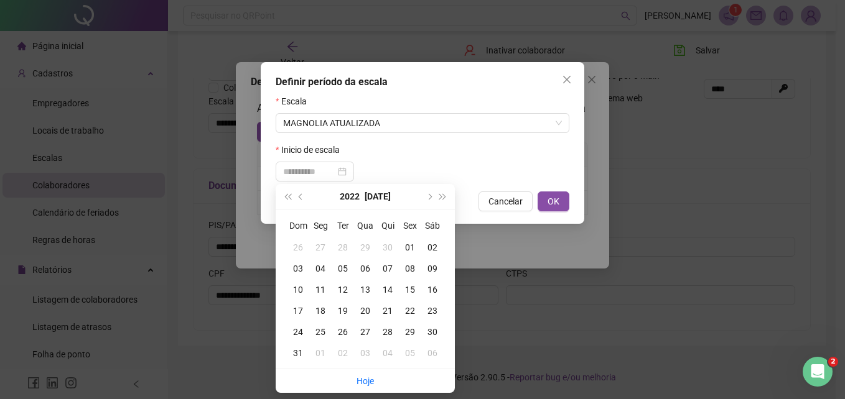
click at [413, 244] on div "01" at bounding box center [410, 248] width 22 height 14
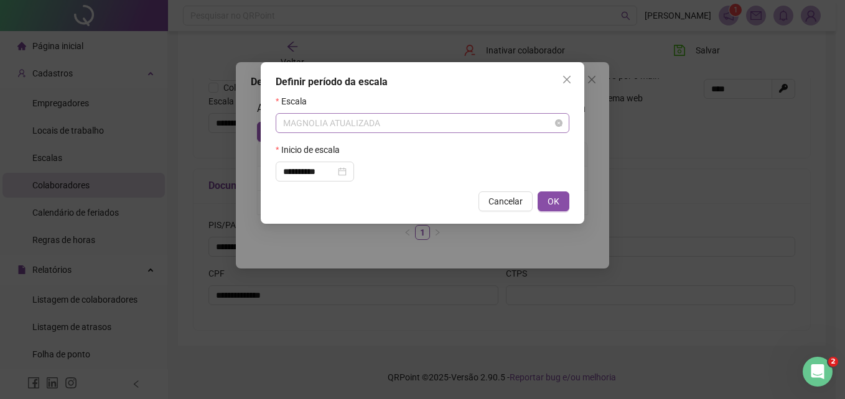
click at [445, 122] on span "MAGNOLIA ATUALIZADA" at bounding box center [422, 123] width 279 height 19
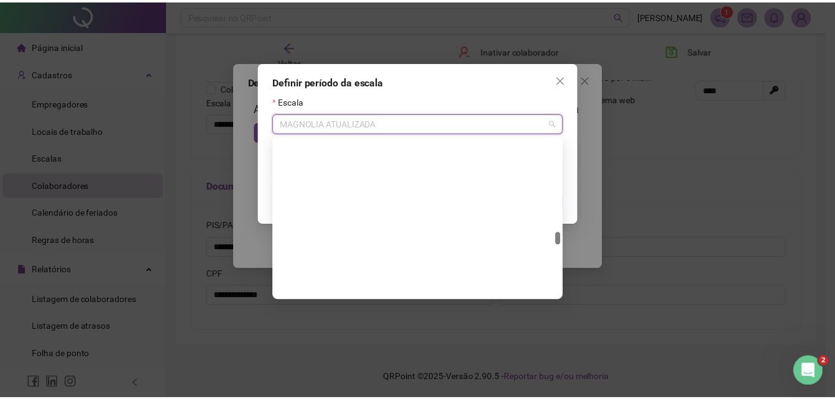
scroll to position [70451, 0]
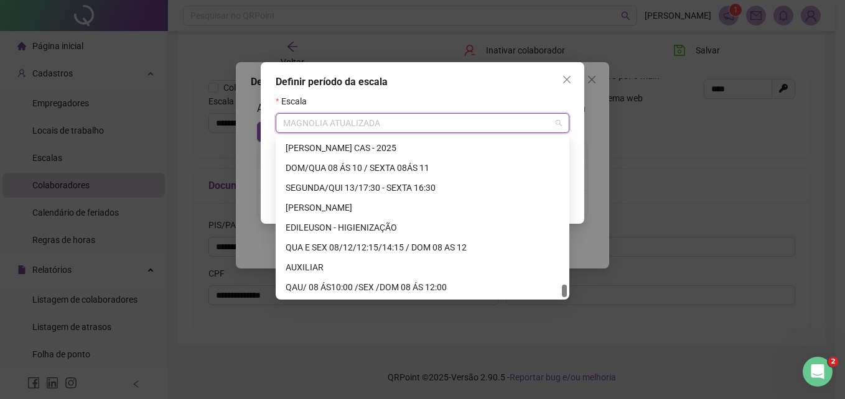
drag, startPoint x: 564, startPoint y: 226, endPoint x: 559, endPoint y: 332, distance: 105.9
click at [409, 280] on div "QAU/ 08 ÁS10:00 /SEX /DOM 08 ÁS 12:00" at bounding box center [422, 287] width 289 height 20
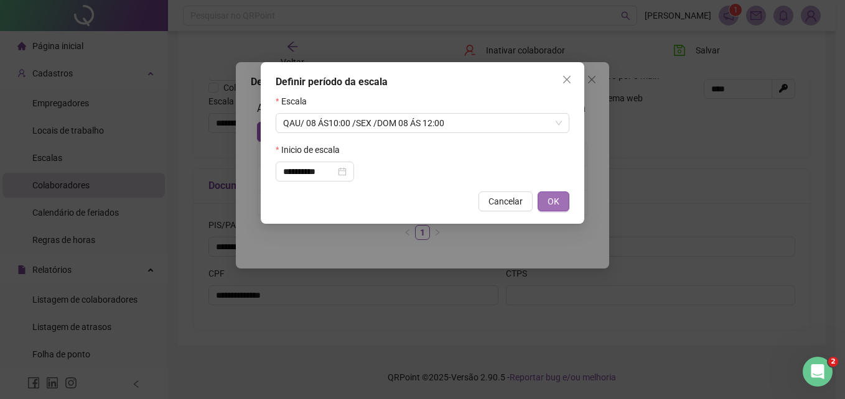
click at [554, 197] on span "OK" at bounding box center [553, 202] width 12 height 14
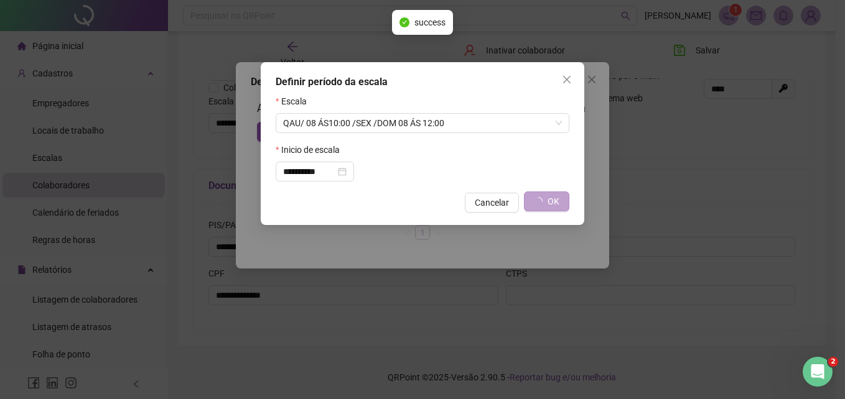
type input "**********"
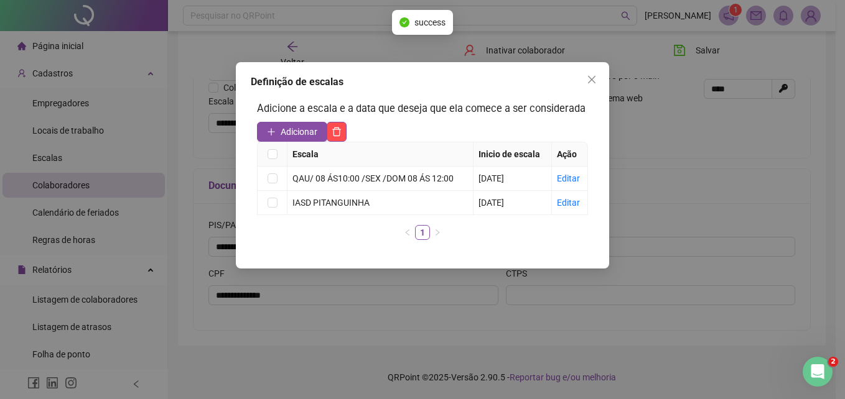
click at [594, 76] on icon "close" at bounding box center [592, 80] width 10 height 10
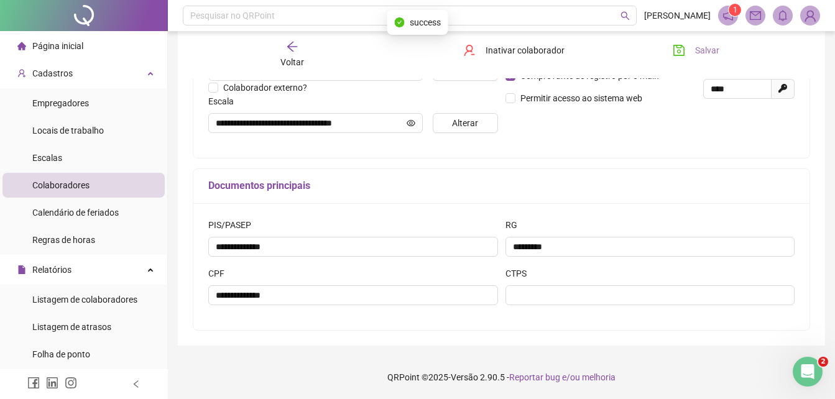
click at [697, 52] on span "Salvar" at bounding box center [707, 51] width 24 height 14
click at [62, 45] on span "Página inicial" at bounding box center [57, 46] width 51 height 10
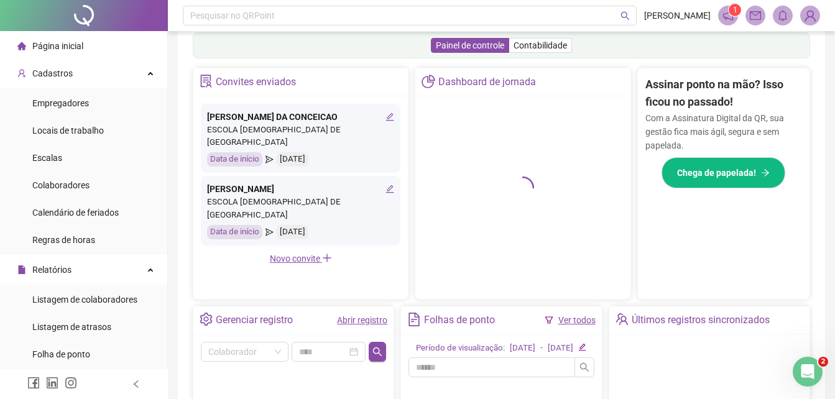
scroll to position [310, 0]
